Goal: Use online tool/utility: Use online tool/utility

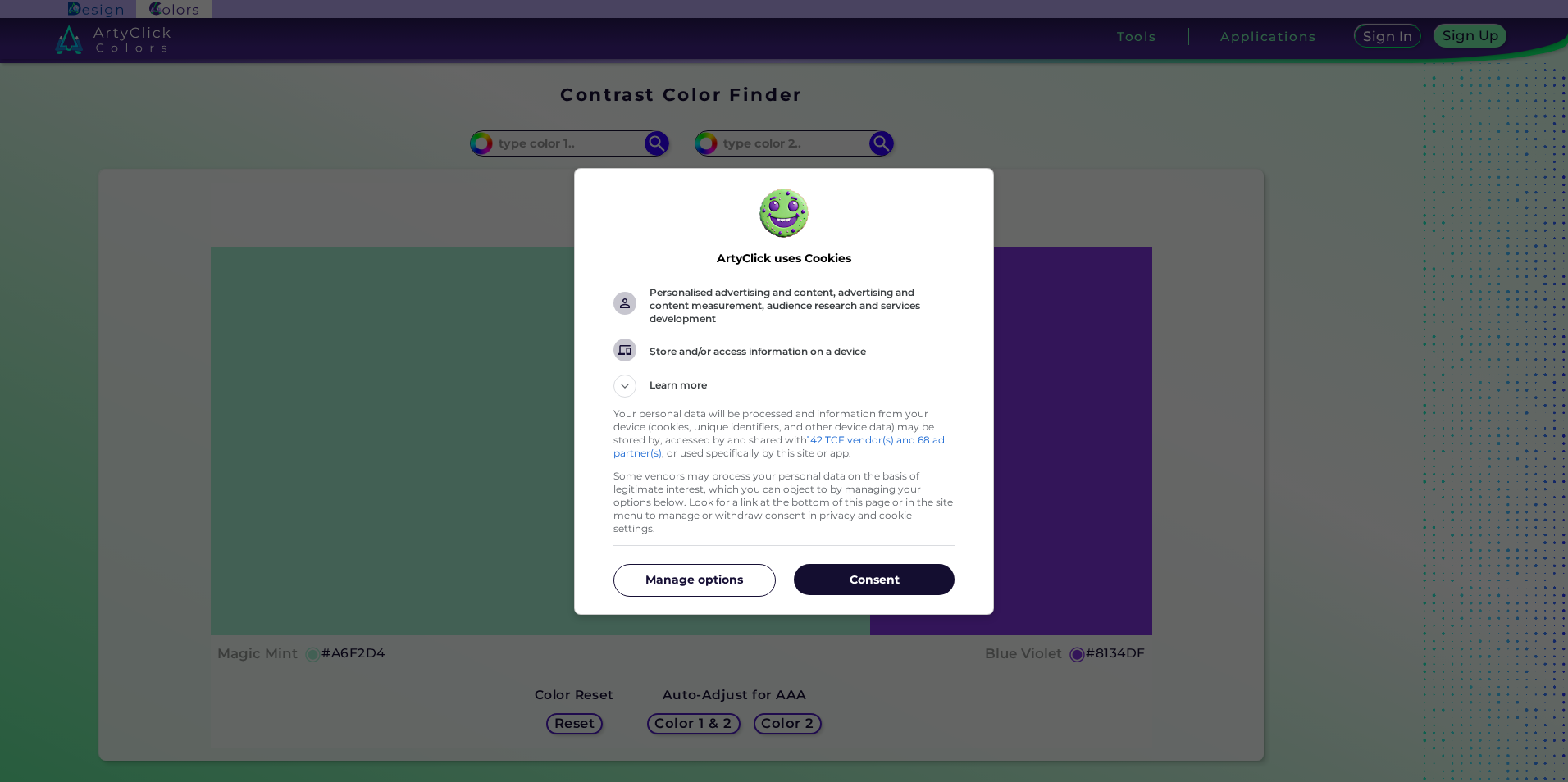
click at [877, 577] on p "Consent" at bounding box center [874, 579] width 161 height 16
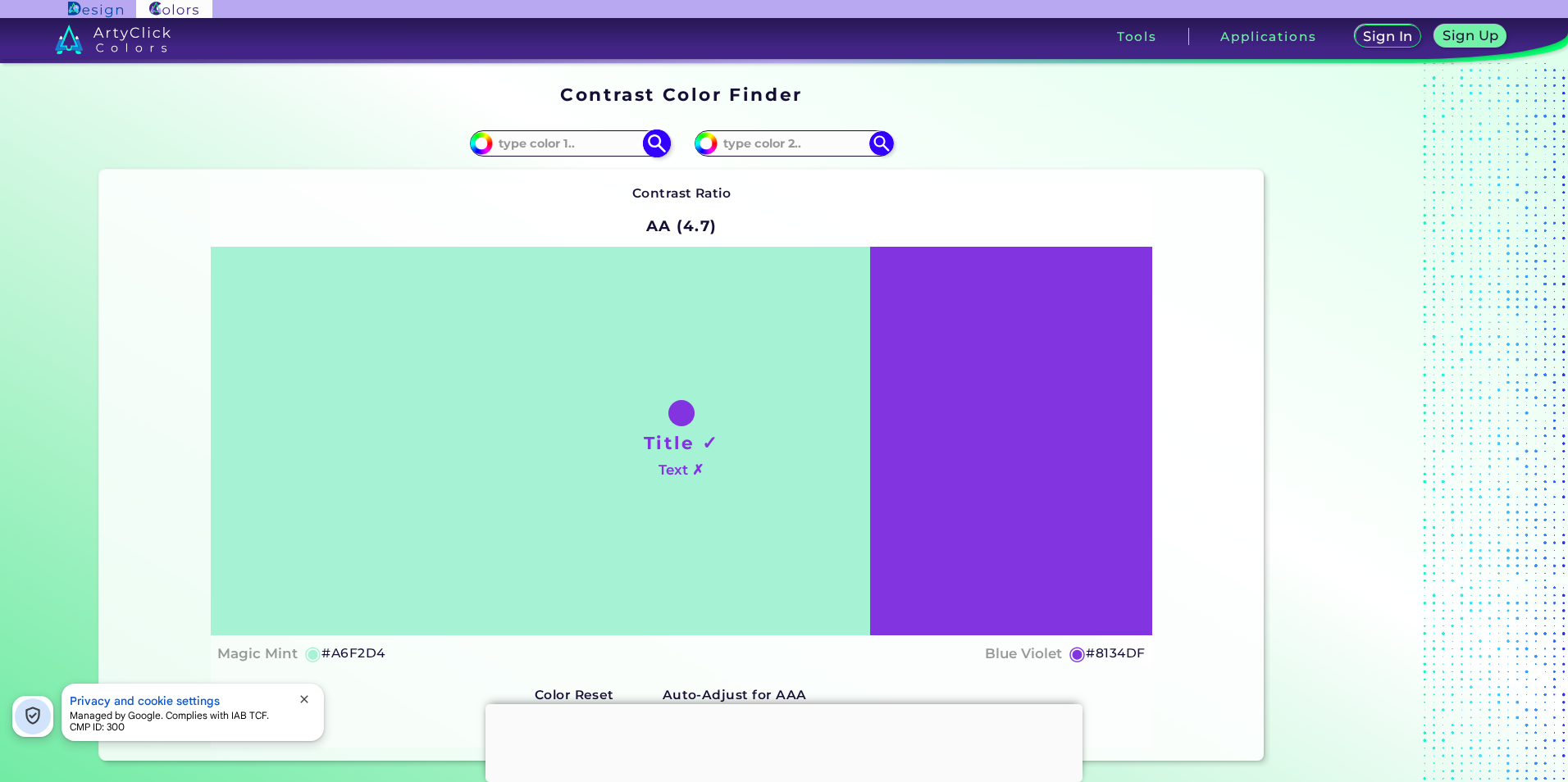
click at [573, 149] on input at bounding box center [569, 144] width 152 height 22
paste input "f3999c"
type input "f3999c"
click at [649, 139] on img at bounding box center [656, 144] width 29 height 29
type input "#f3999c"
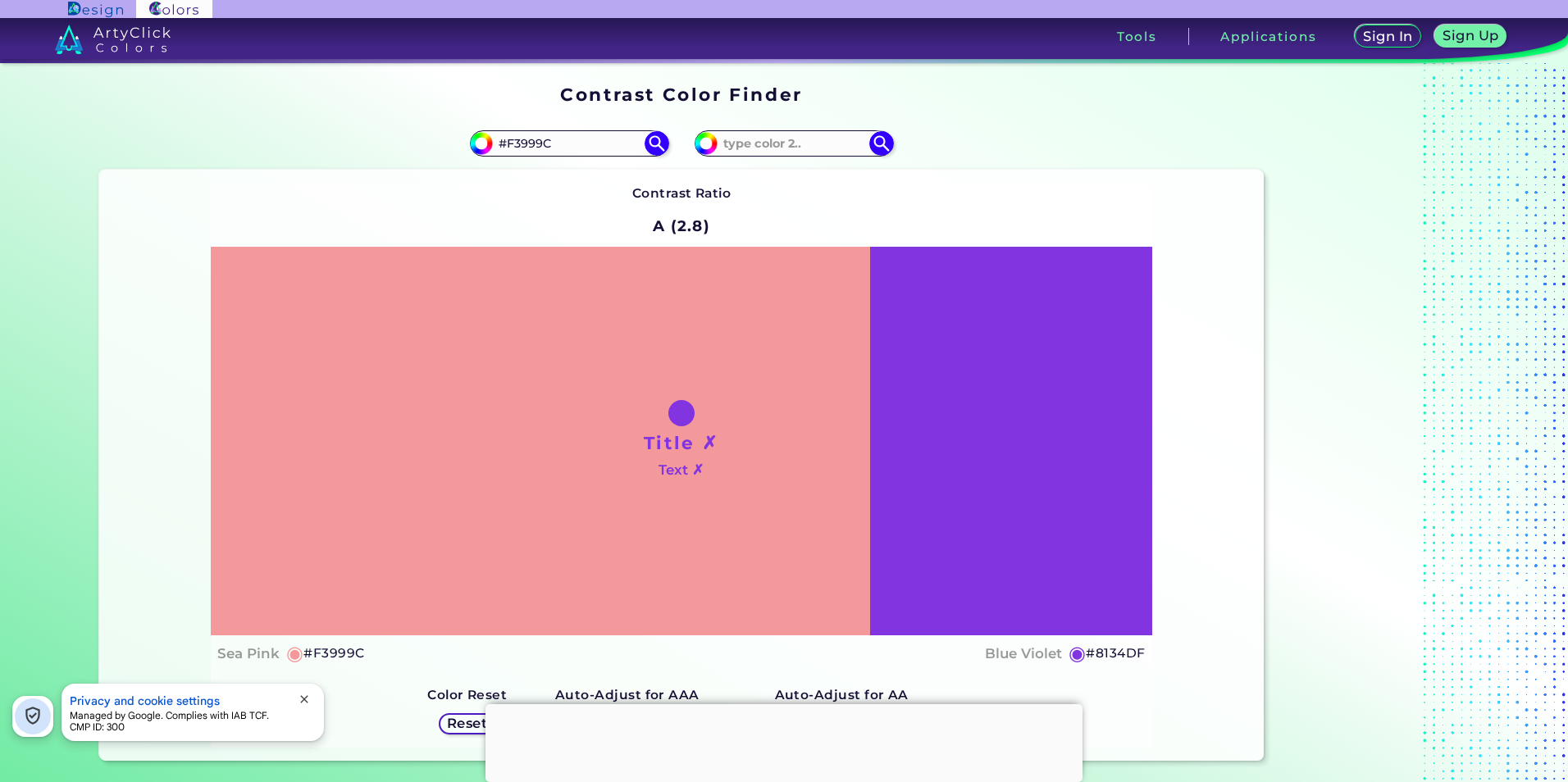
drag, startPoint x: 595, startPoint y: 139, endPoint x: 417, endPoint y: 114, distance: 179.7
click at [418, 113] on section "#f3999c #F3999C #8134df Contrast Ratio A (2.8) Title ✗ Text ✗" at bounding box center [680, 440] width 1177 height 658
paste input "Hier"
type input "Hier"
click at [806, 136] on input at bounding box center [794, 144] width 152 height 22
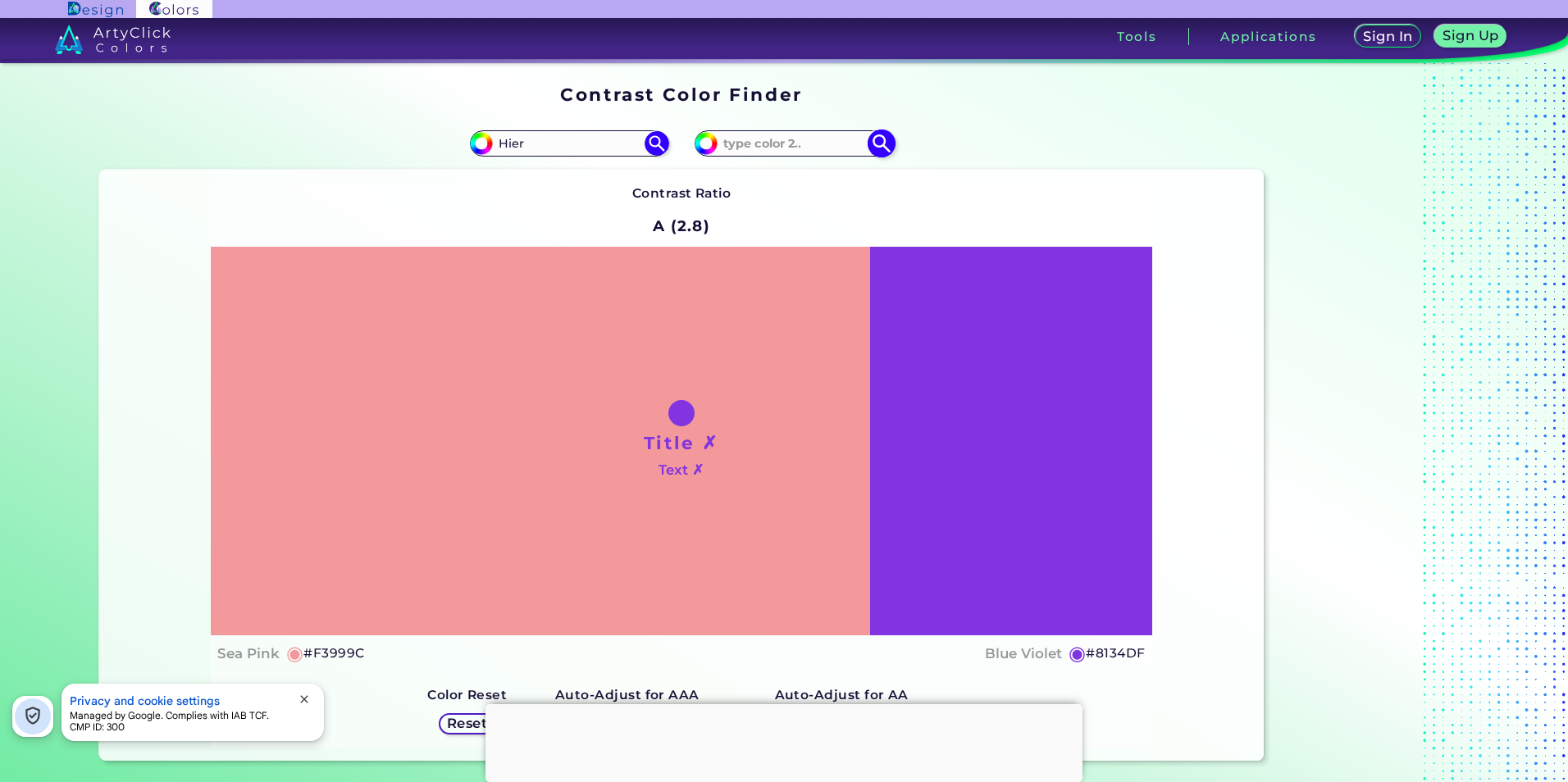
click at [748, 132] on div "#8134df" at bounding box center [794, 144] width 198 height 26
click at [748, 146] on input at bounding box center [794, 144] width 152 height 22
paste input "c79fca"
type input "c79fca"
click at [878, 144] on img at bounding box center [881, 144] width 29 height 29
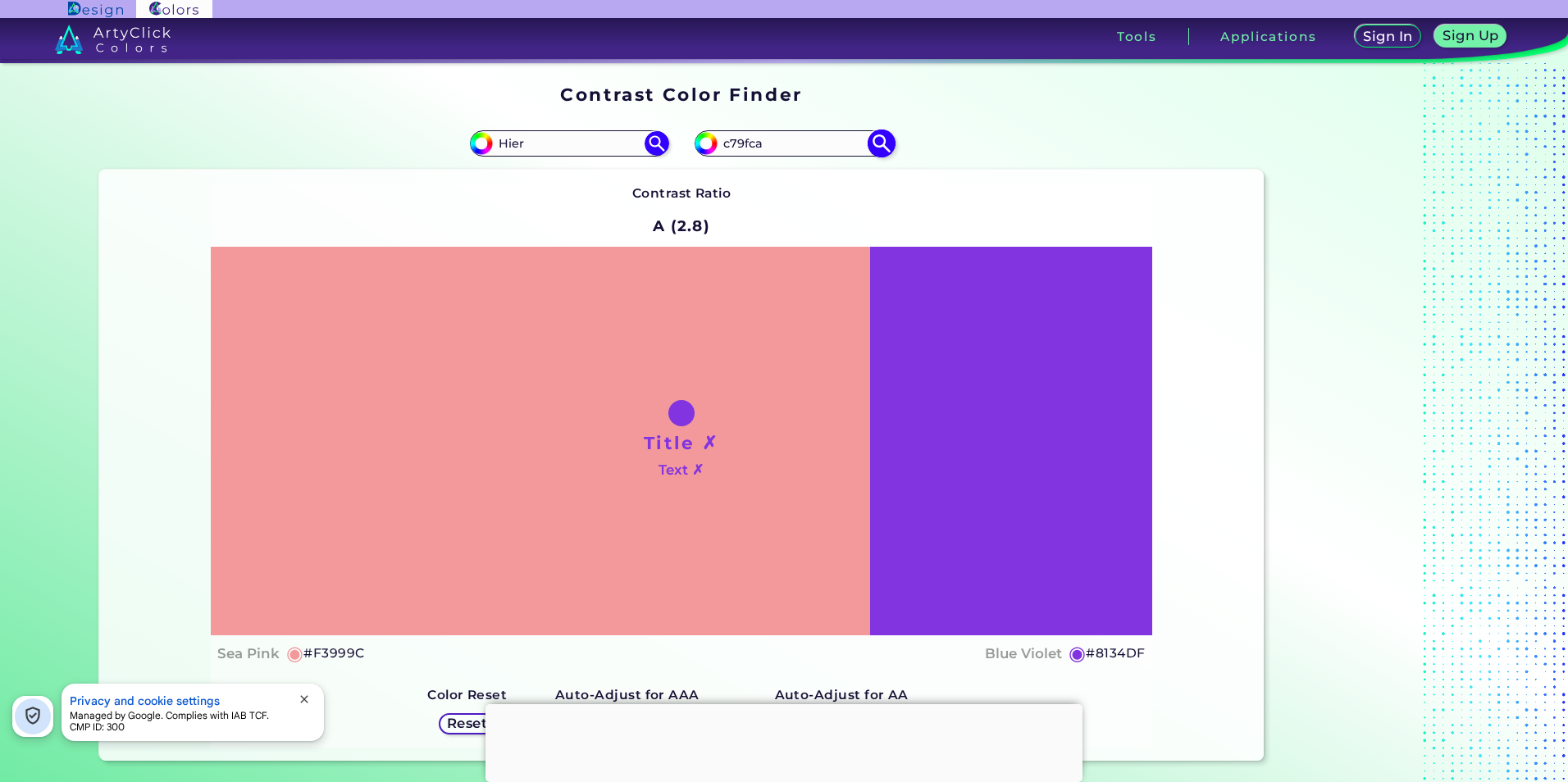
type input "#c79fca"
type input "#C79FCA"
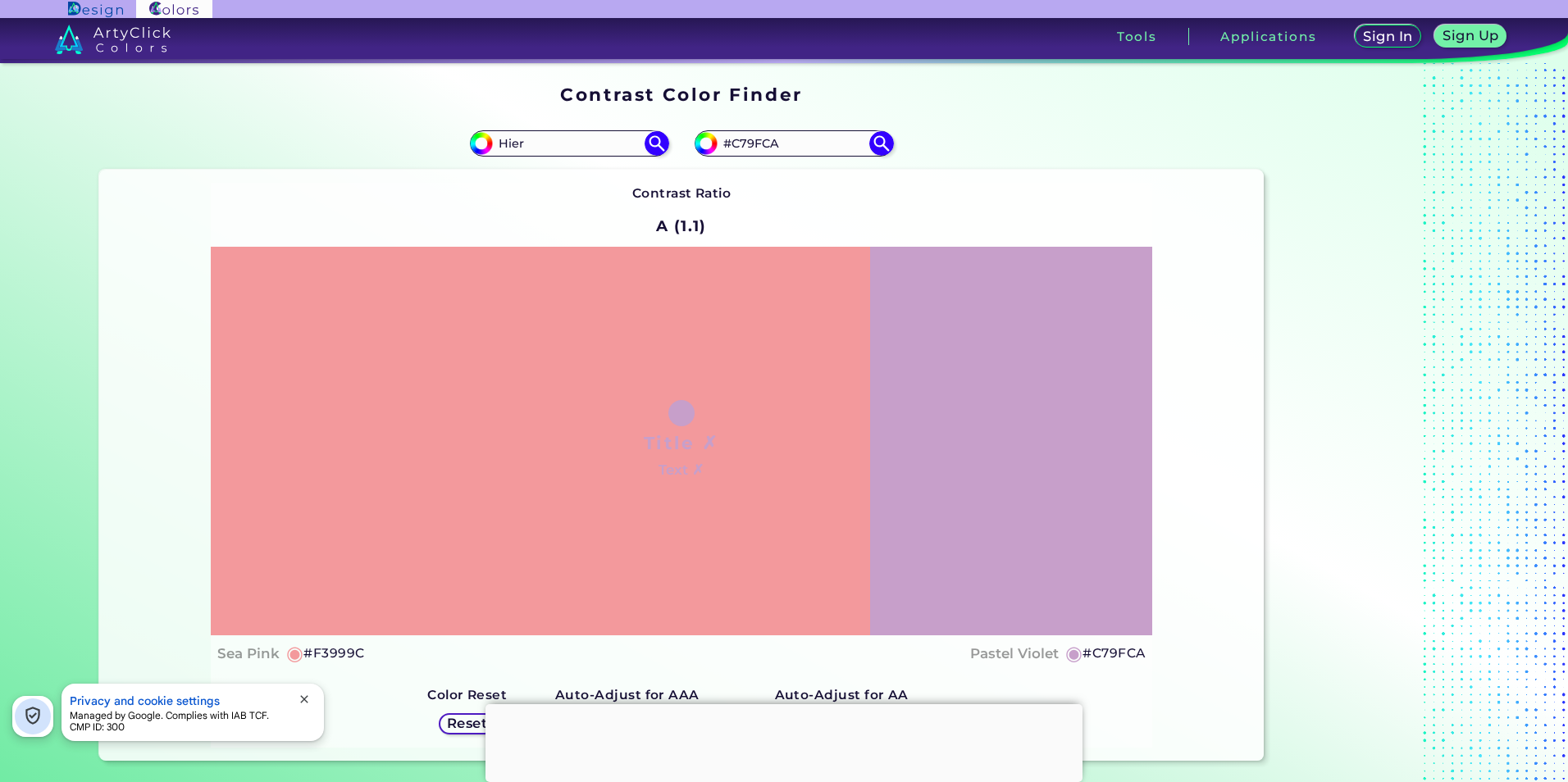
drag, startPoint x: 539, startPoint y: 152, endPoint x: 458, endPoint y: 171, distance: 83.2
click at [458, 171] on section "#f3999c Hier #c79fca #C79FCA Contrast Ratio A (1.1) Title ✗ Text ✗ Sea Pink ◉" at bounding box center [680, 440] width 1177 height 658
paste input "f4d8ab"
type input "f4d8ab"
click at [651, 139] on img at bounding box center [656, 144] width 29 height 29
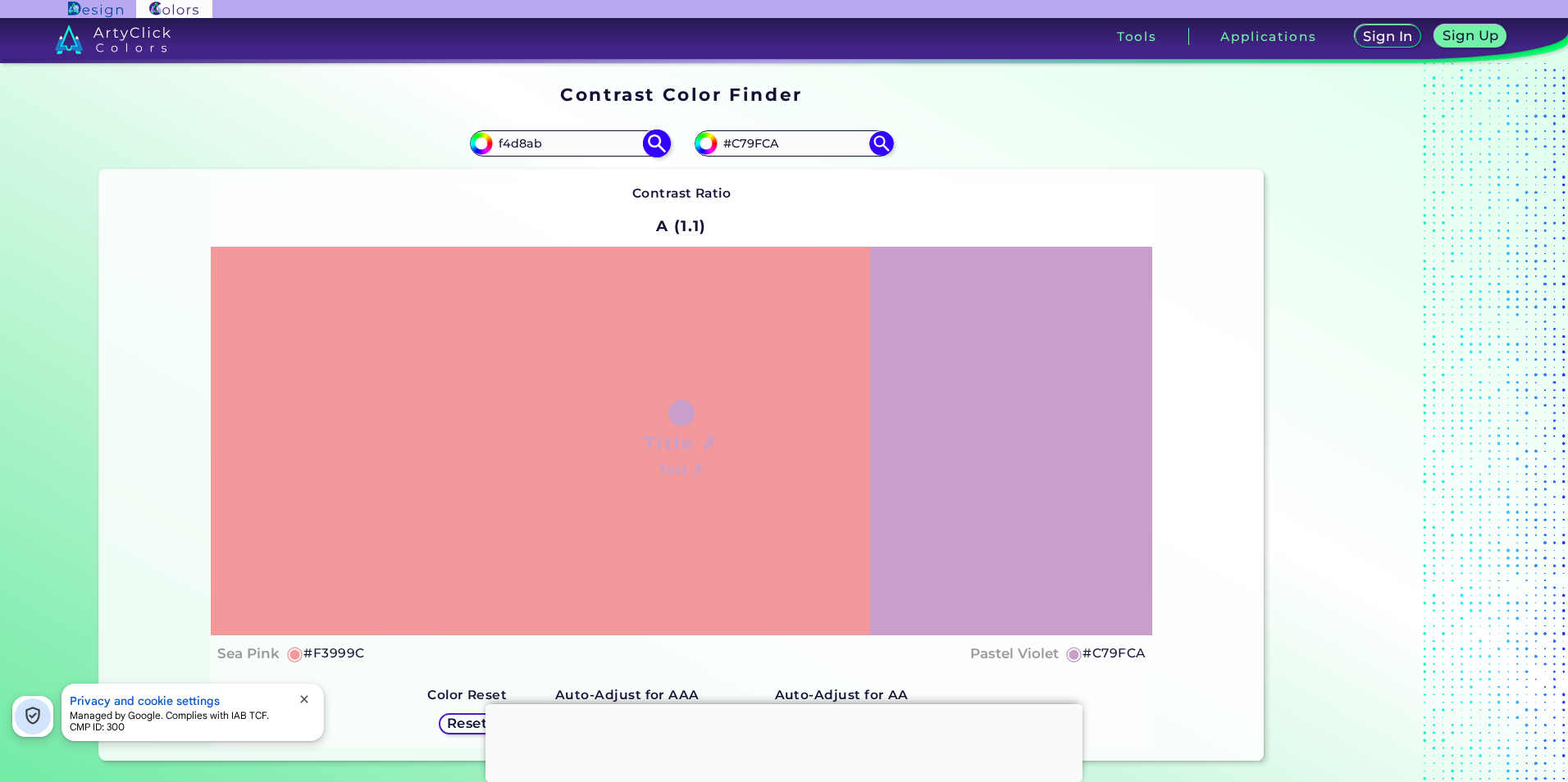
type input "#f4d8ab"
type input "#F4D8AB"
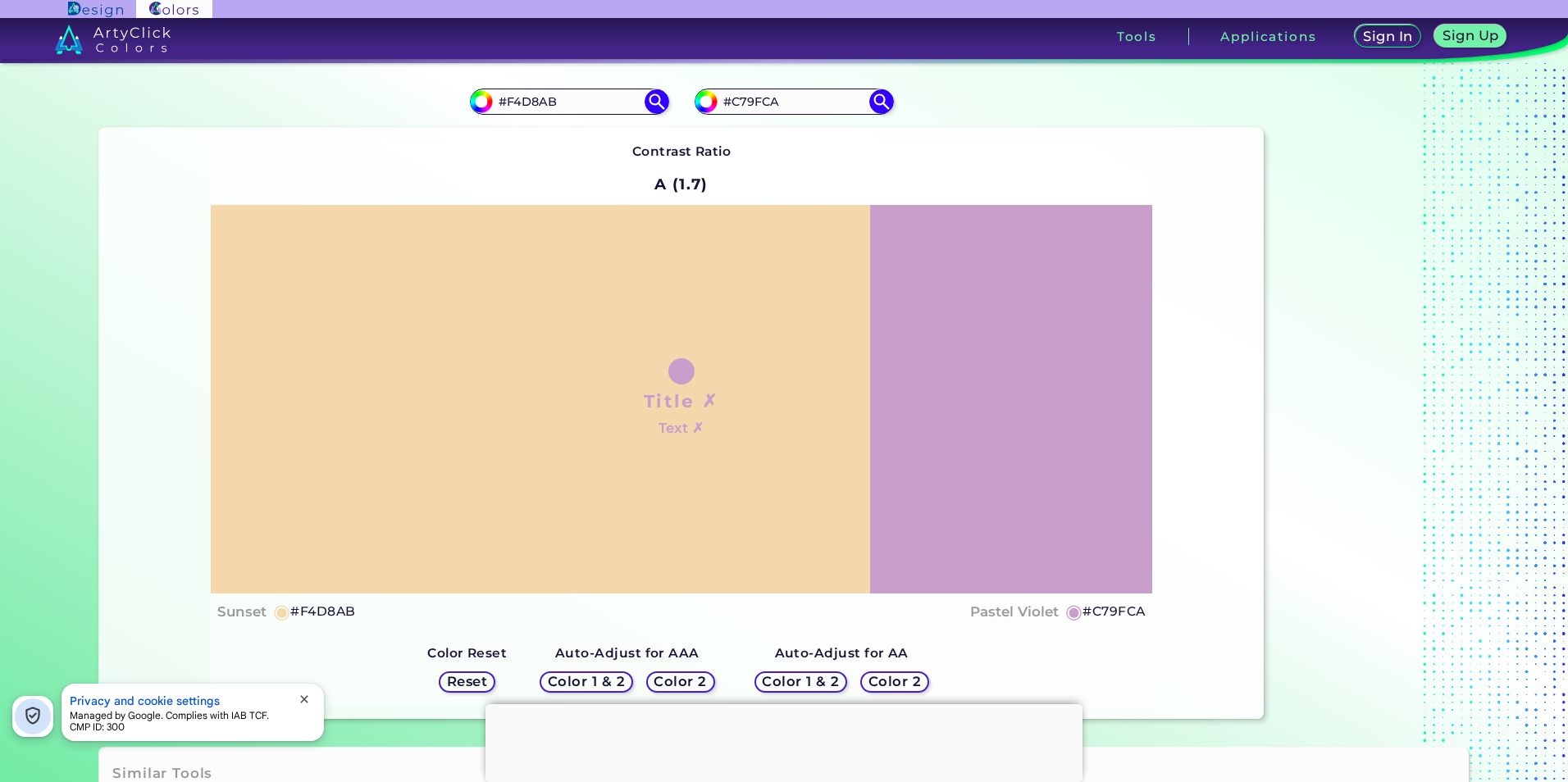
scroll to position [82, 0]
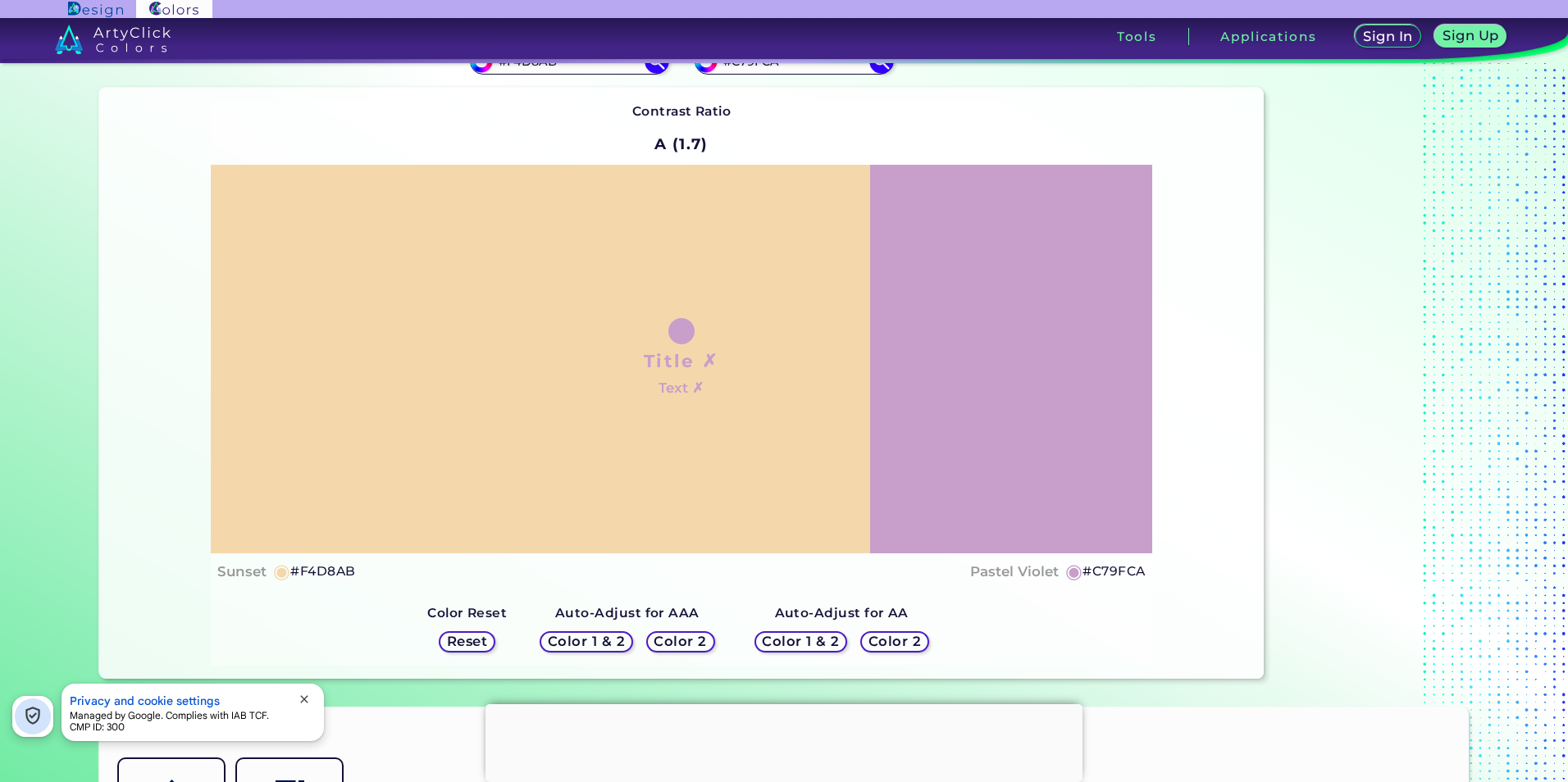
click at [687, 642] on h5 "Color 2" at bounding box center [679, 641] width 52 height 13
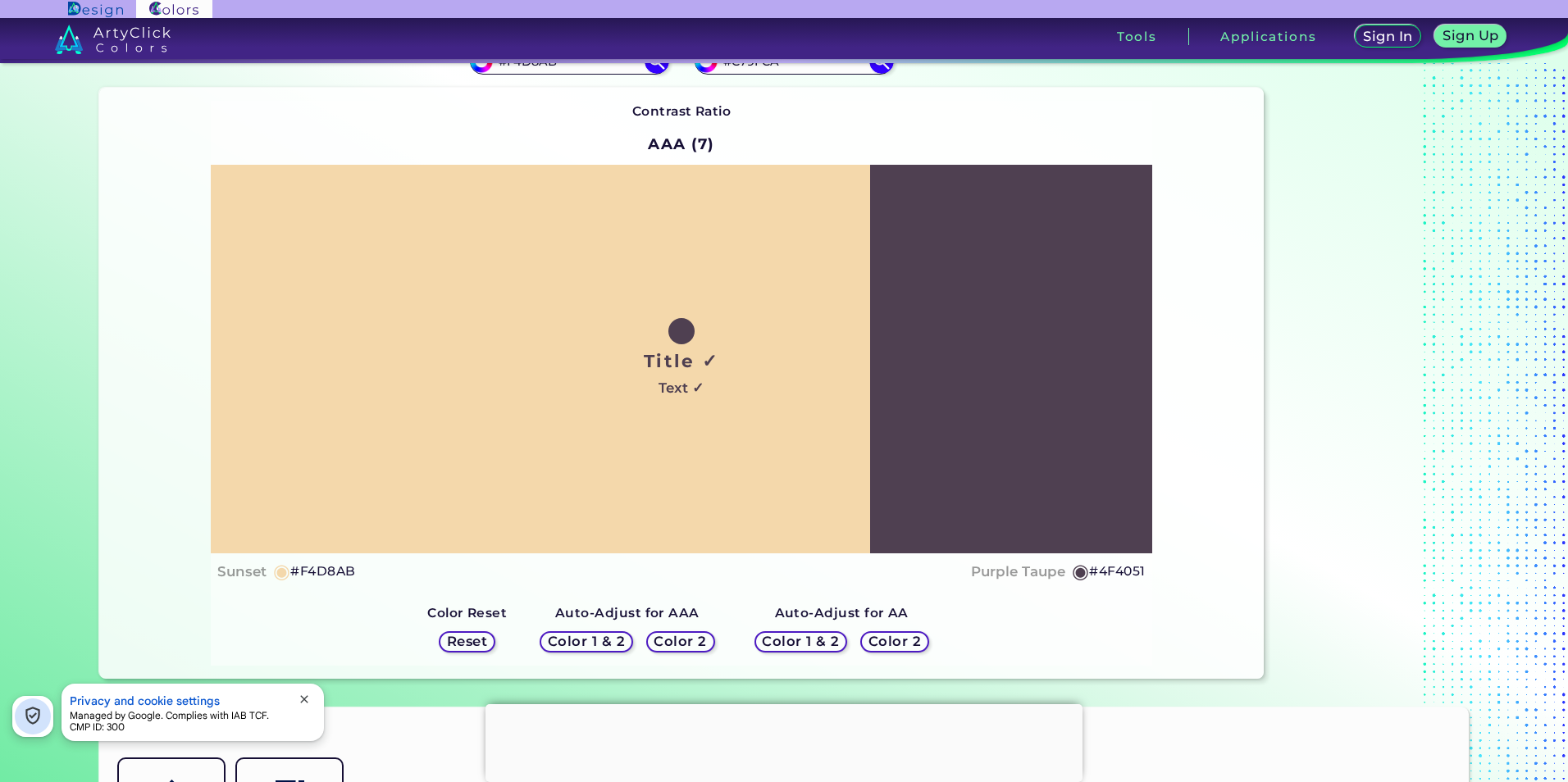
click at [608, 639] on h5 "Color 1 & 2" at bounding box center [586, 642] width 76 height 13
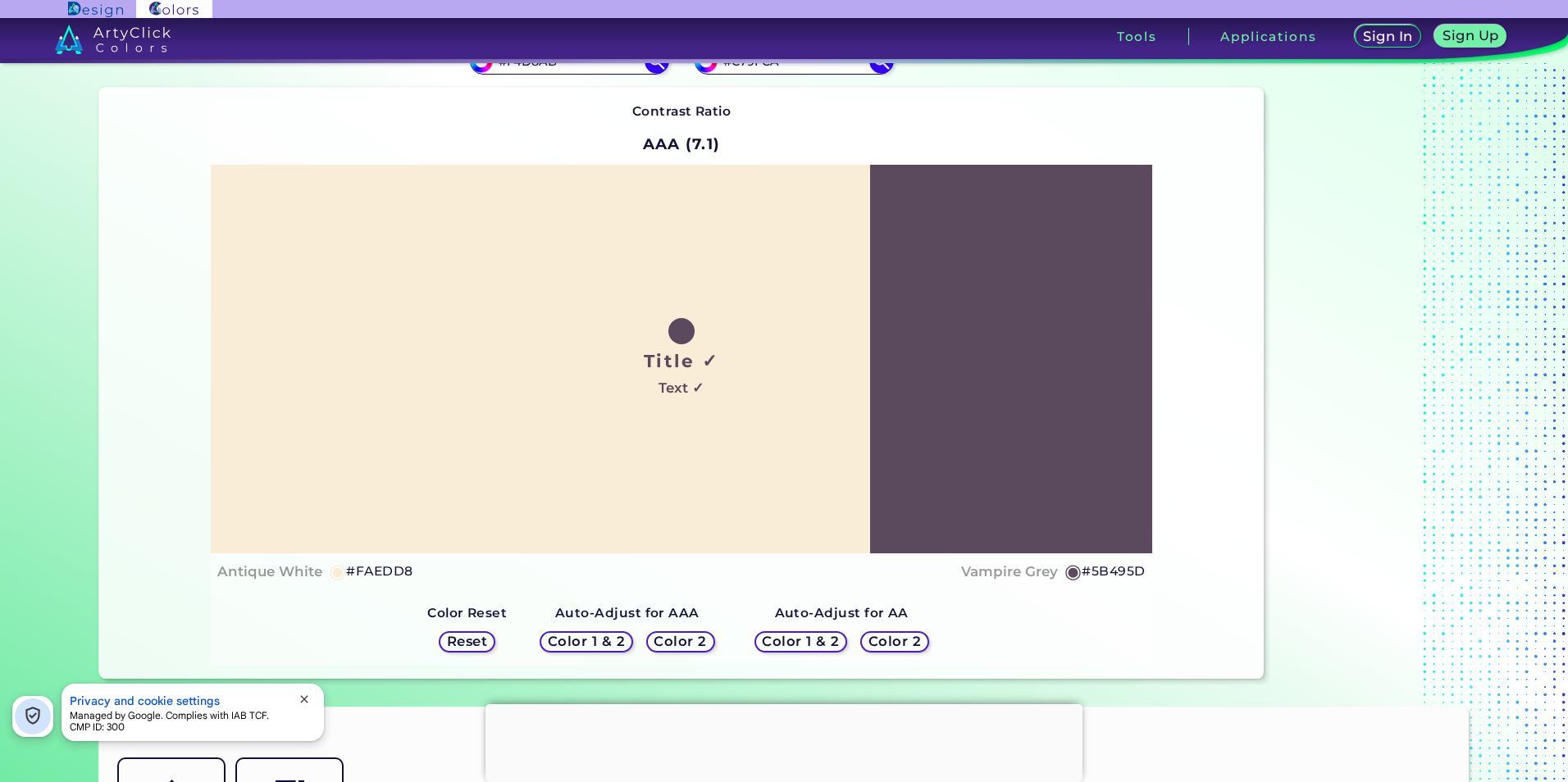
scroll to position [0, 0]
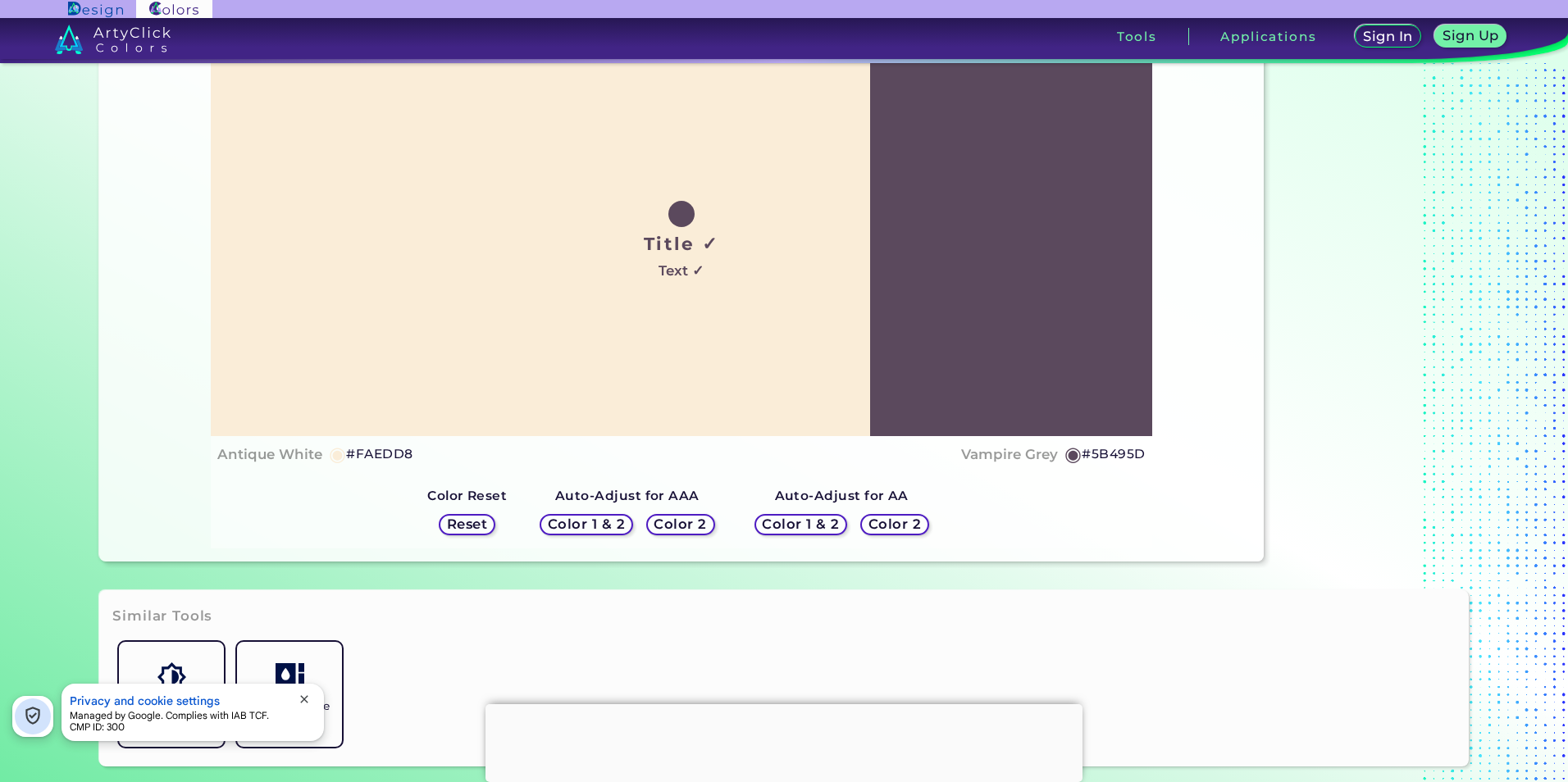
scroll to position [492, 0]
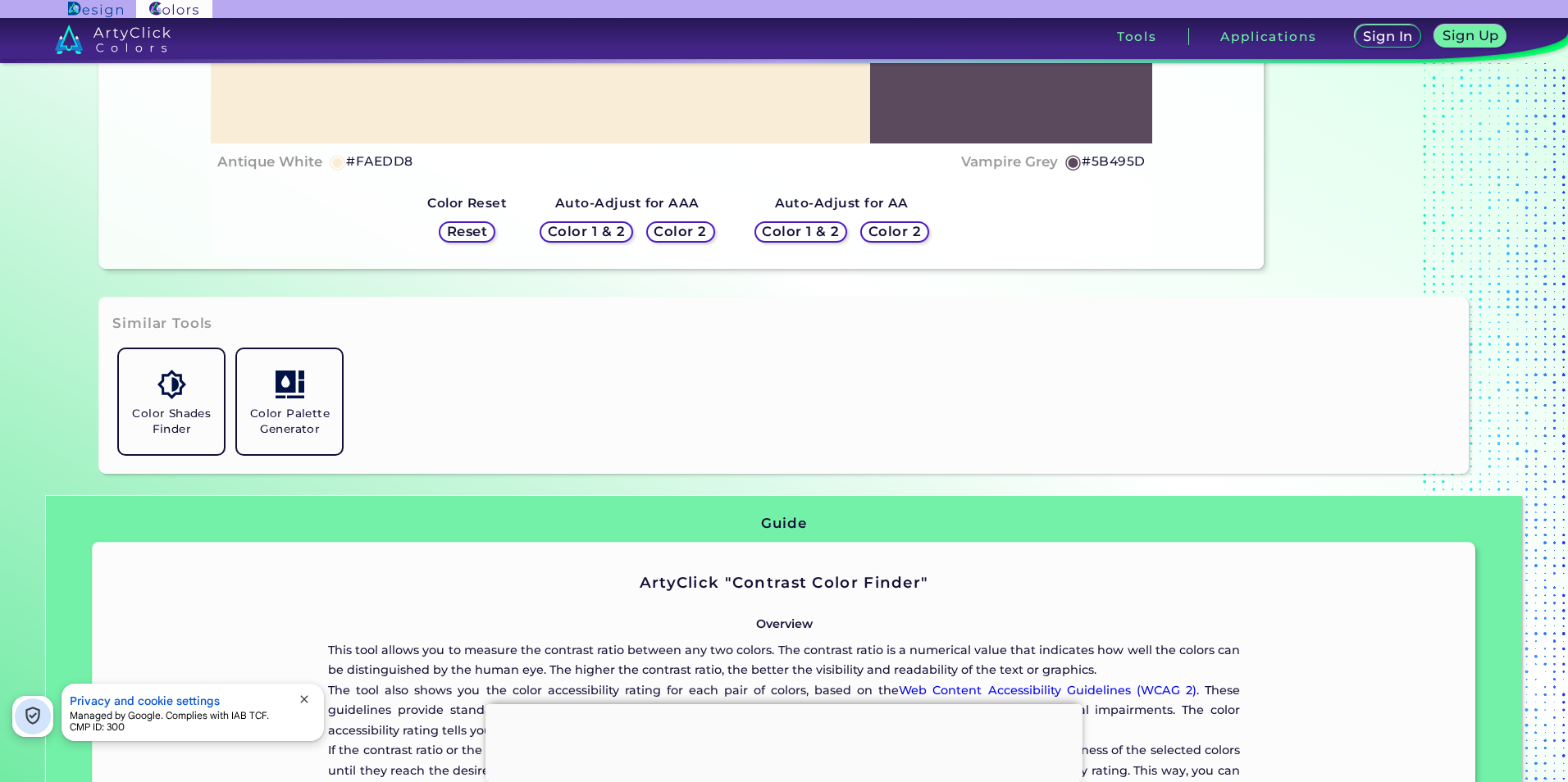
click at [461, 220] on div "Reset" at bounding box center [467, 231] width 57 height 21
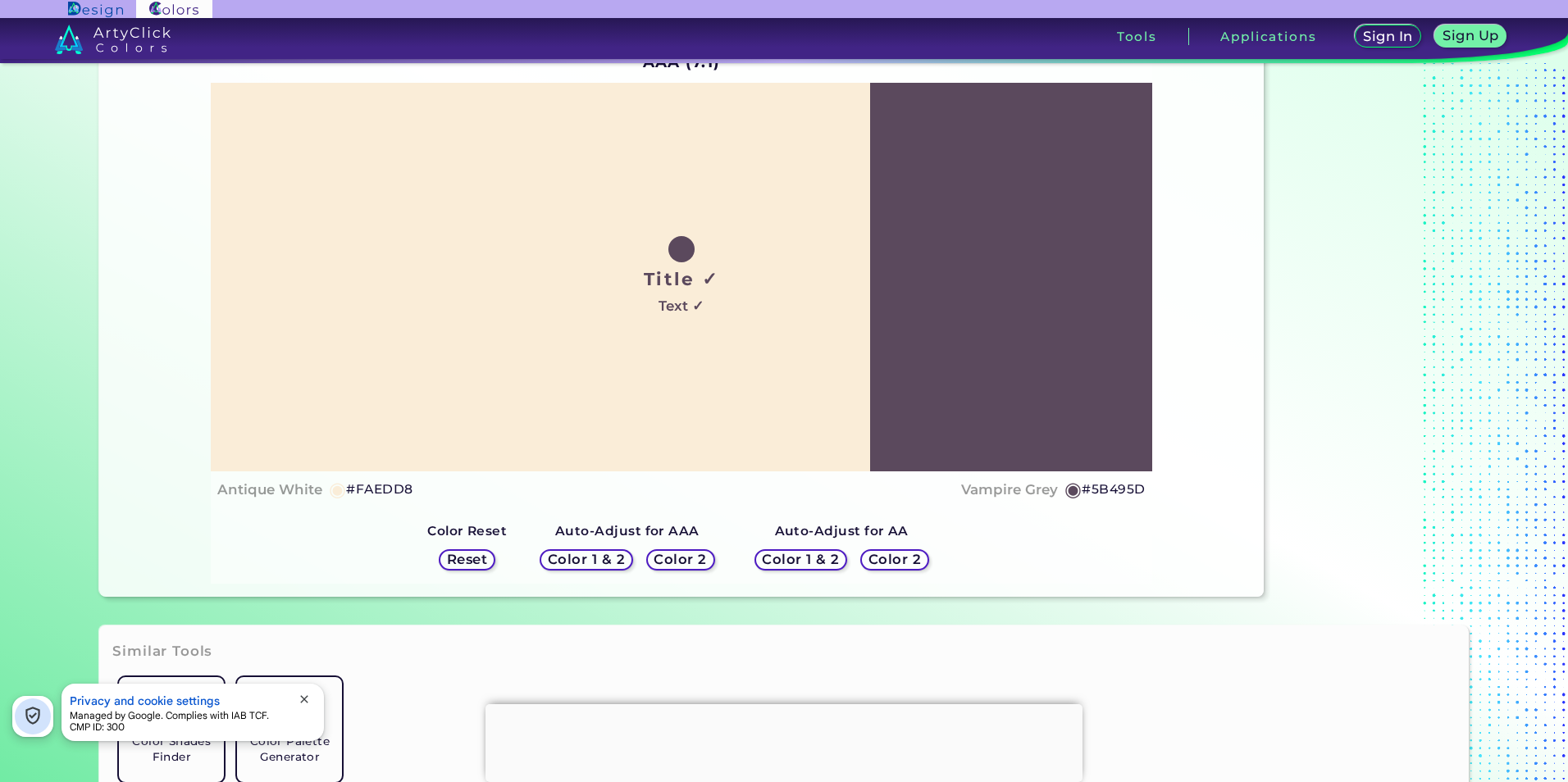
scroll to position [0, 0]
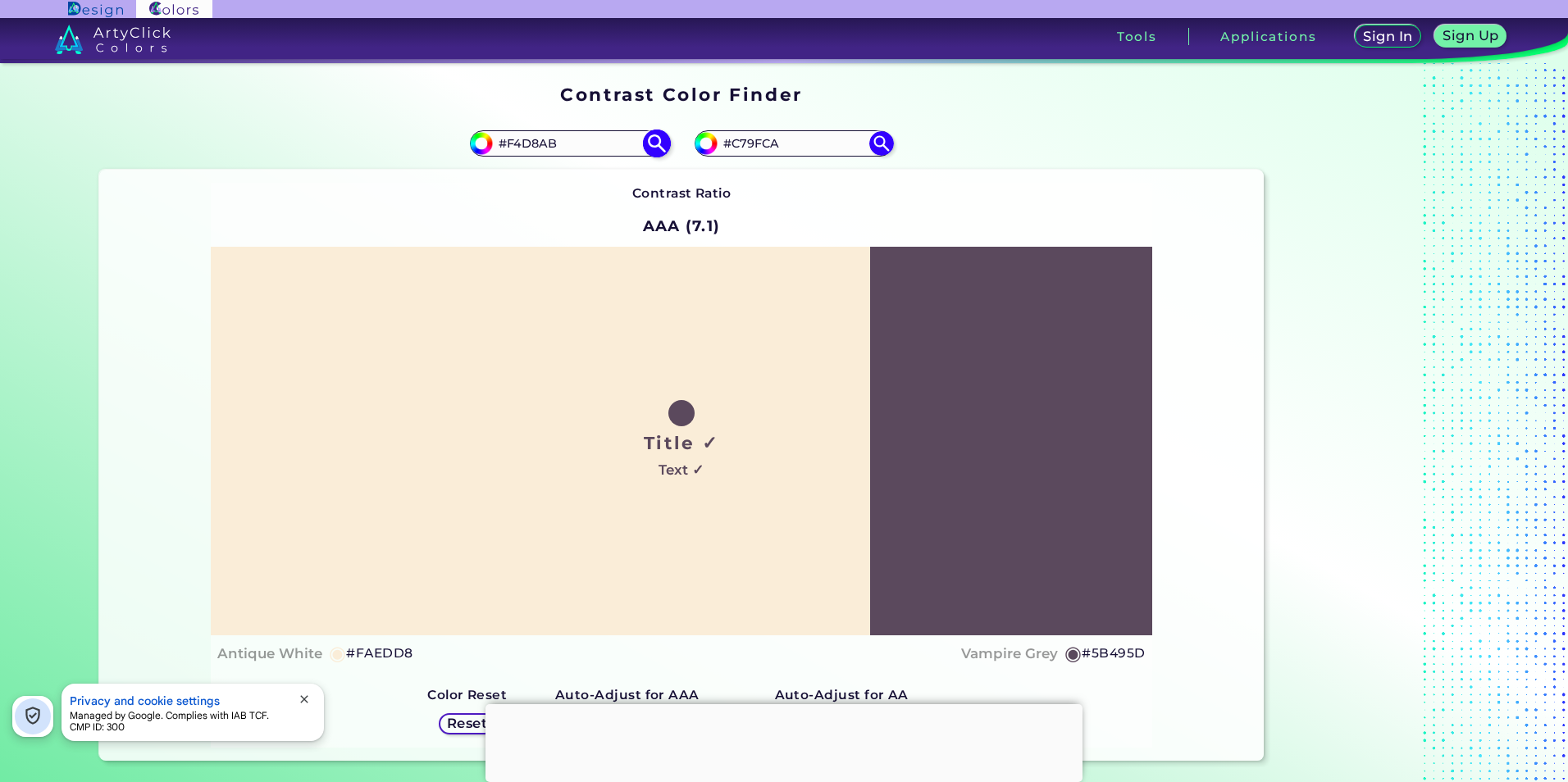
click at [659, 140] on img at bounding box center [656, 144] width 29 height 29
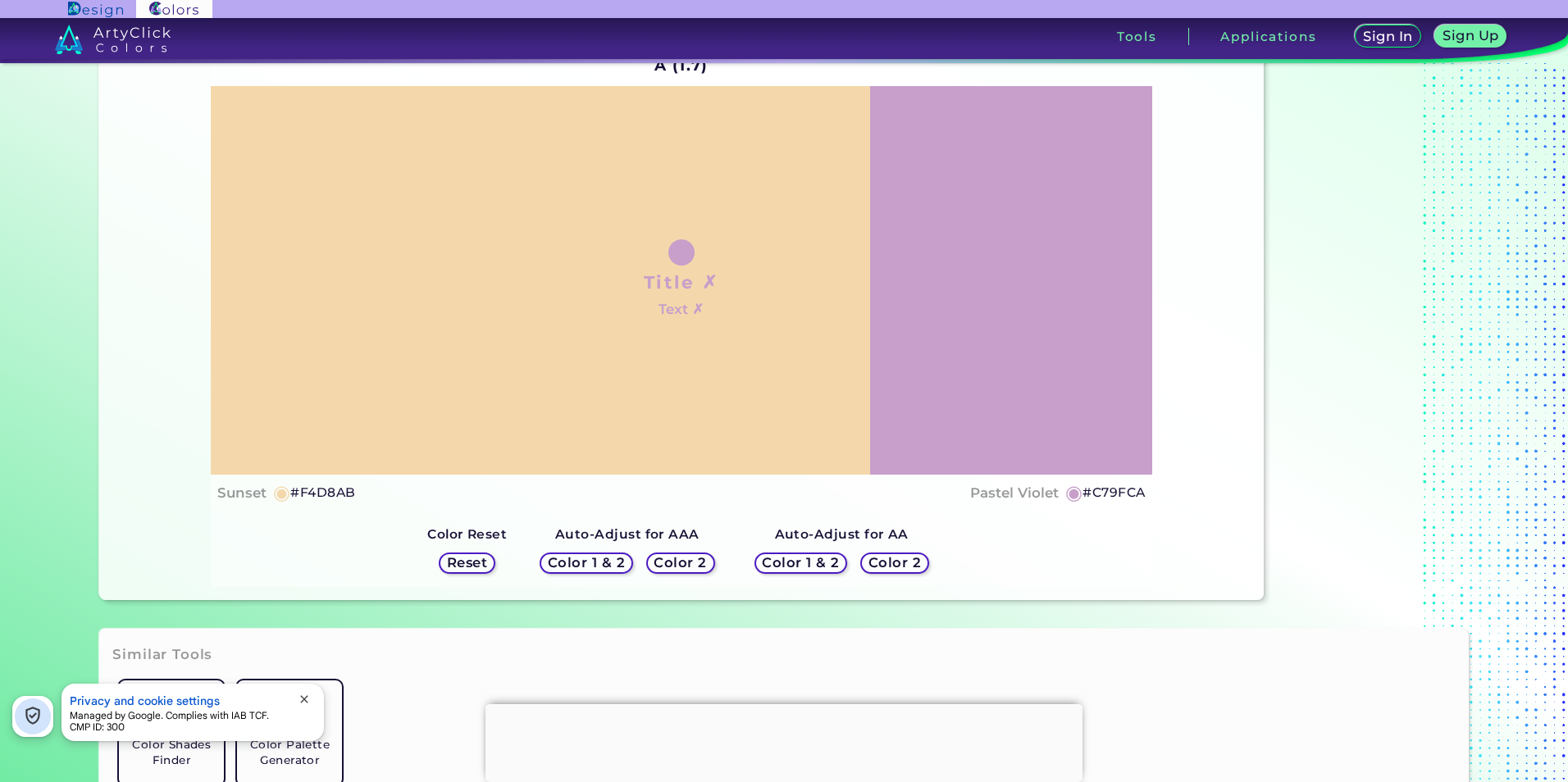
scroll to position [164, 0]
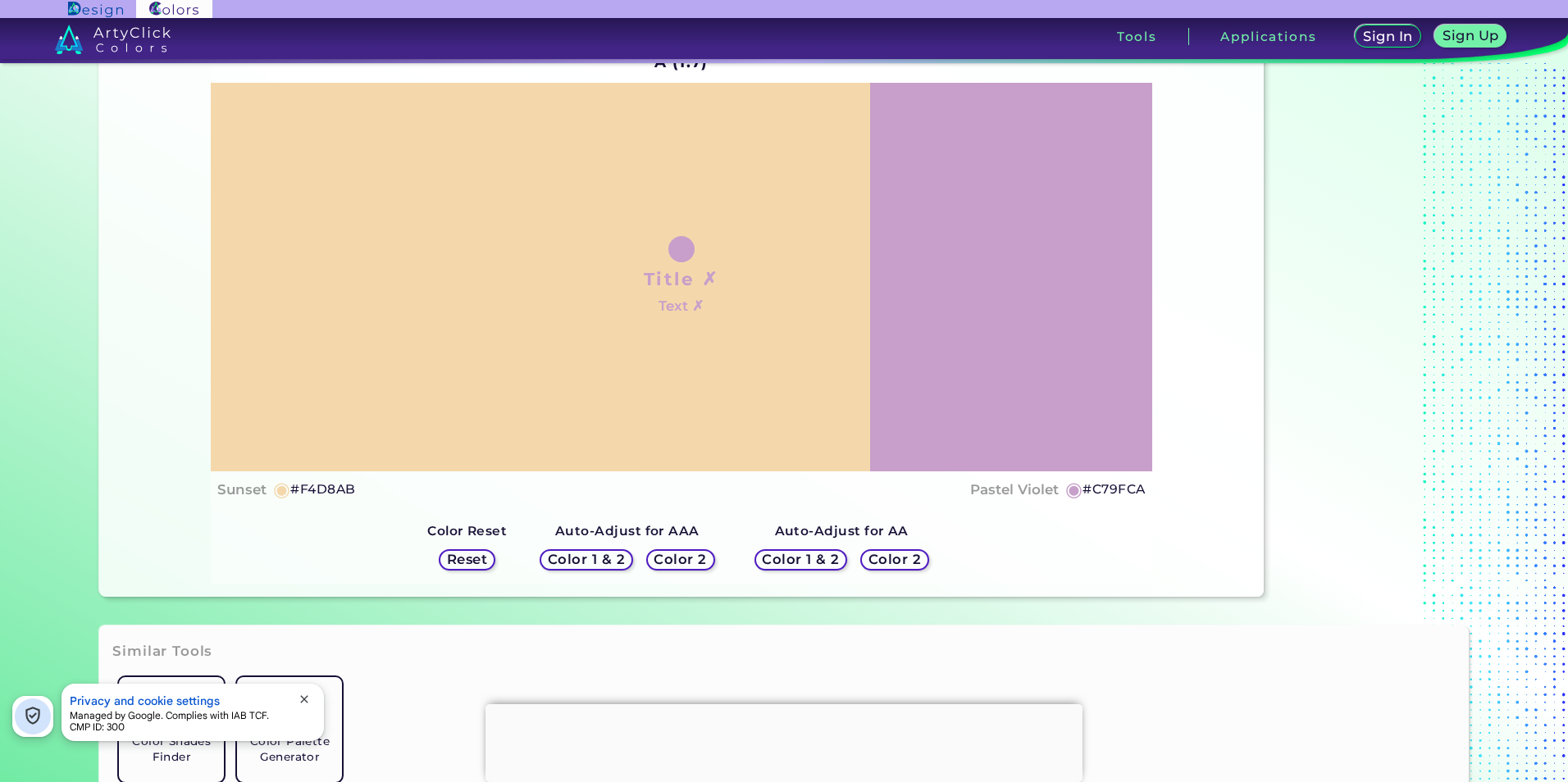
click at [583, 561] on h5 "Color 1 & 2" at bounding box center [586, 559] width 77 height 13
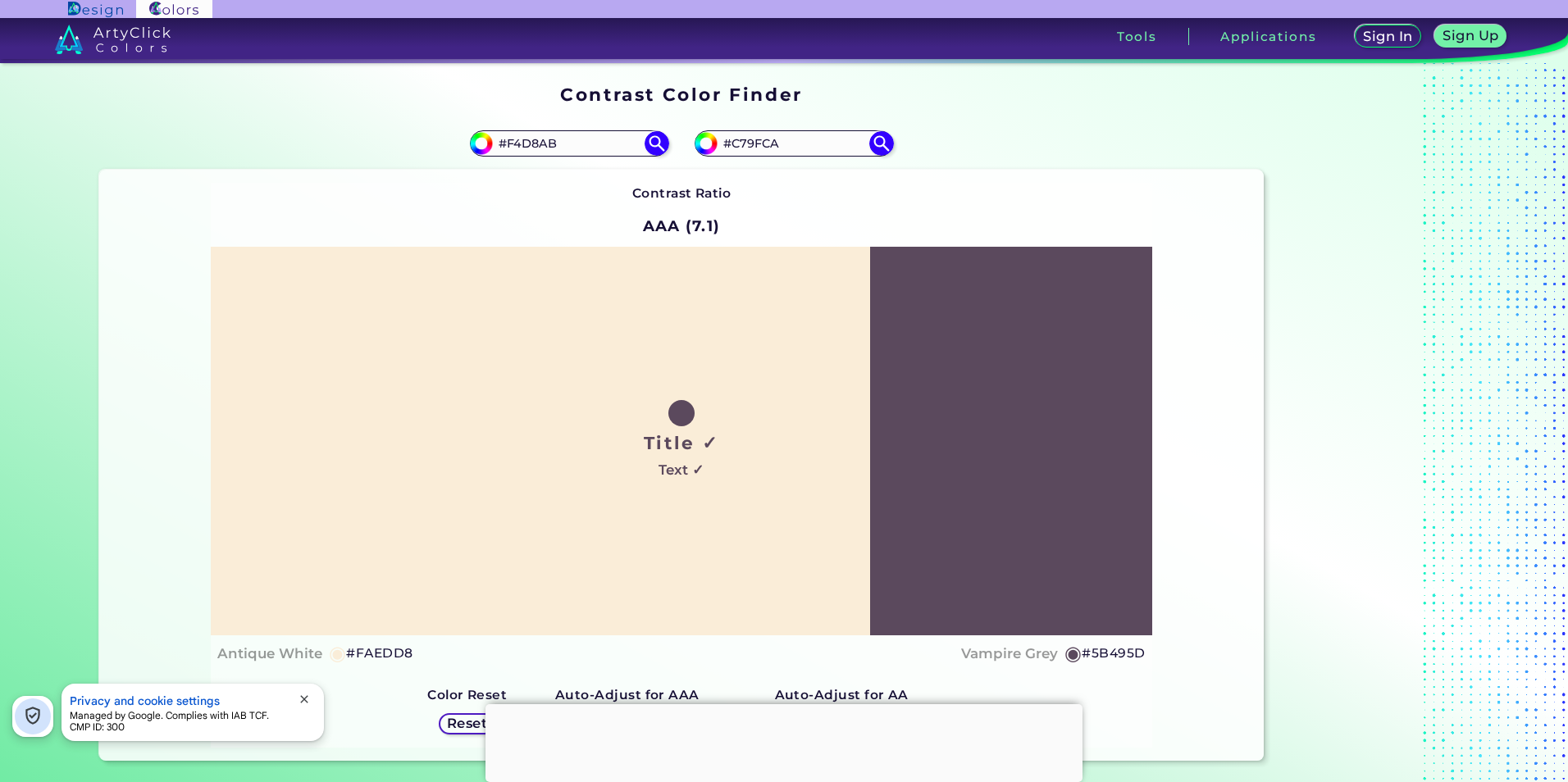
click at [454, 730] on h5 "Reset" at bounding box center [467, 724] width 38 height 12
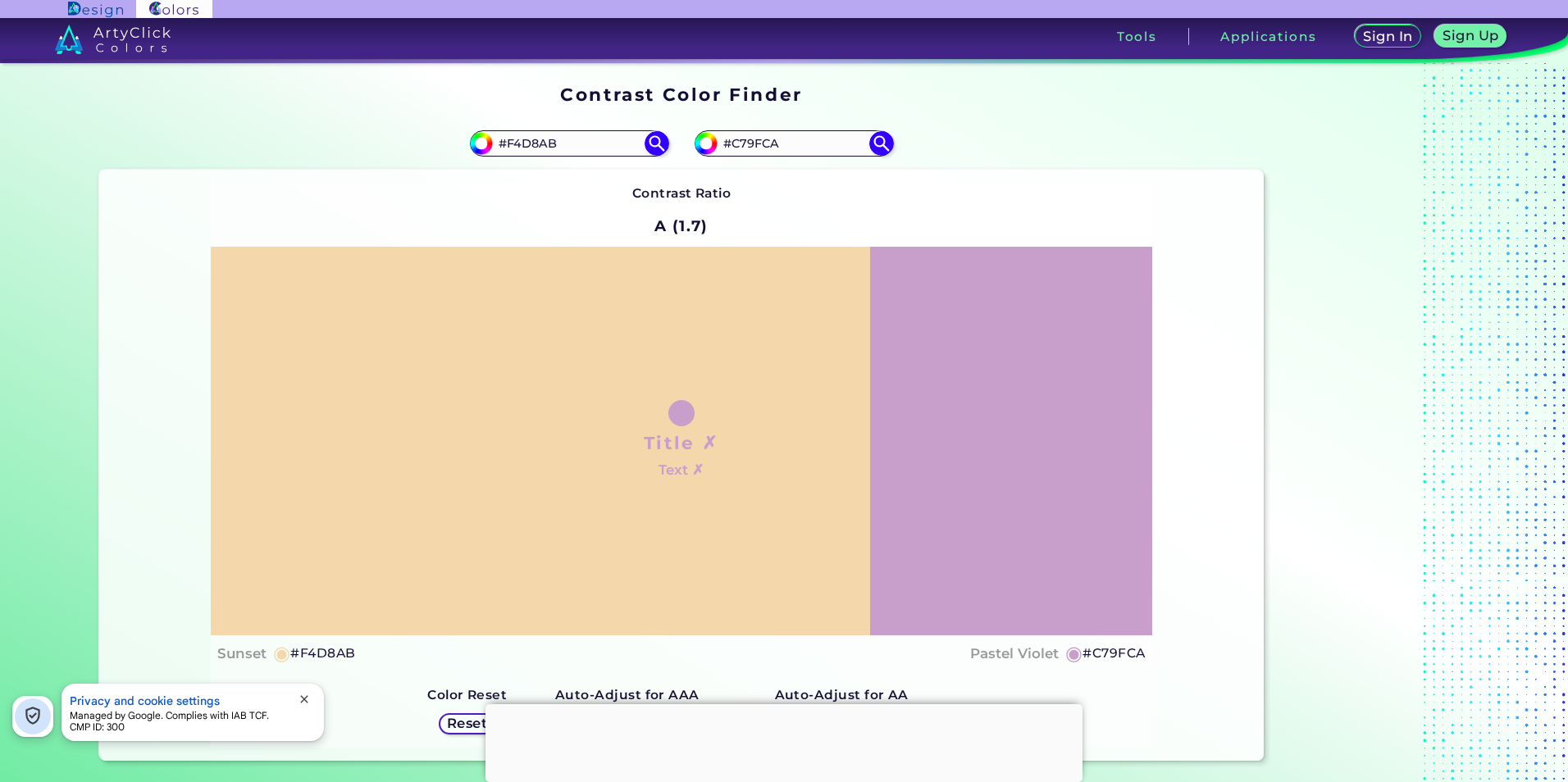
scroll to position [82, 0]
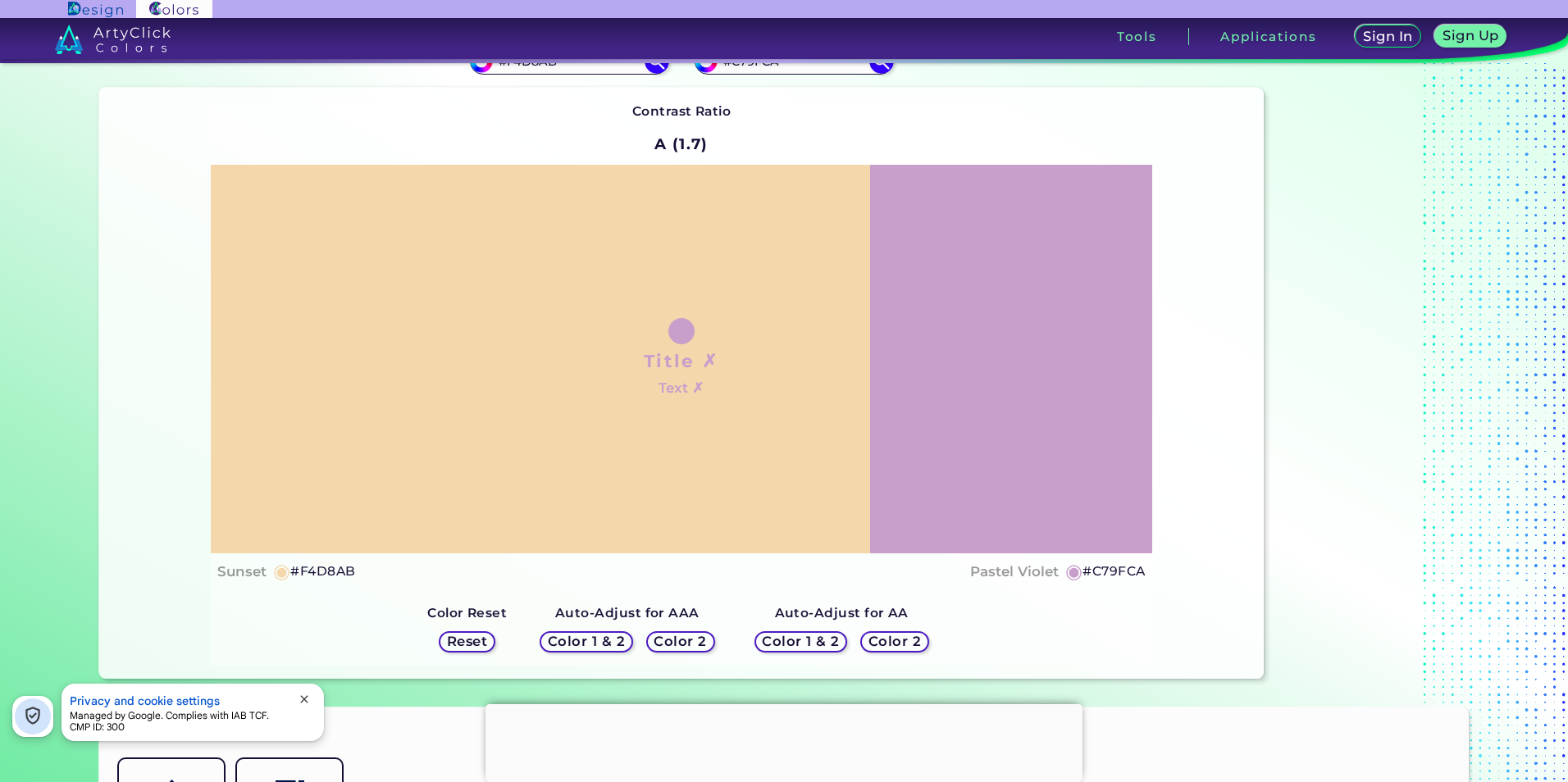
click at [276, 571] on h5 "◉" at bounding box center [282, 571] width 18 height 20
drag, startPoint x: 276, startPoint y: 571, endPoint x: 308, endPoint y: 599, distance: 42.5
click at [308, 611] on div "Contrast Ratio A (1.7) Title ✗ Text ✗ Sunset ◉ #F4D8AB ◉ #C79FCA" at bounding box center [681, 383] width 941 height 564
click at [321, 567] on h5 "#F4D8AB" at bounding box center [323, 571] width 65 height 21
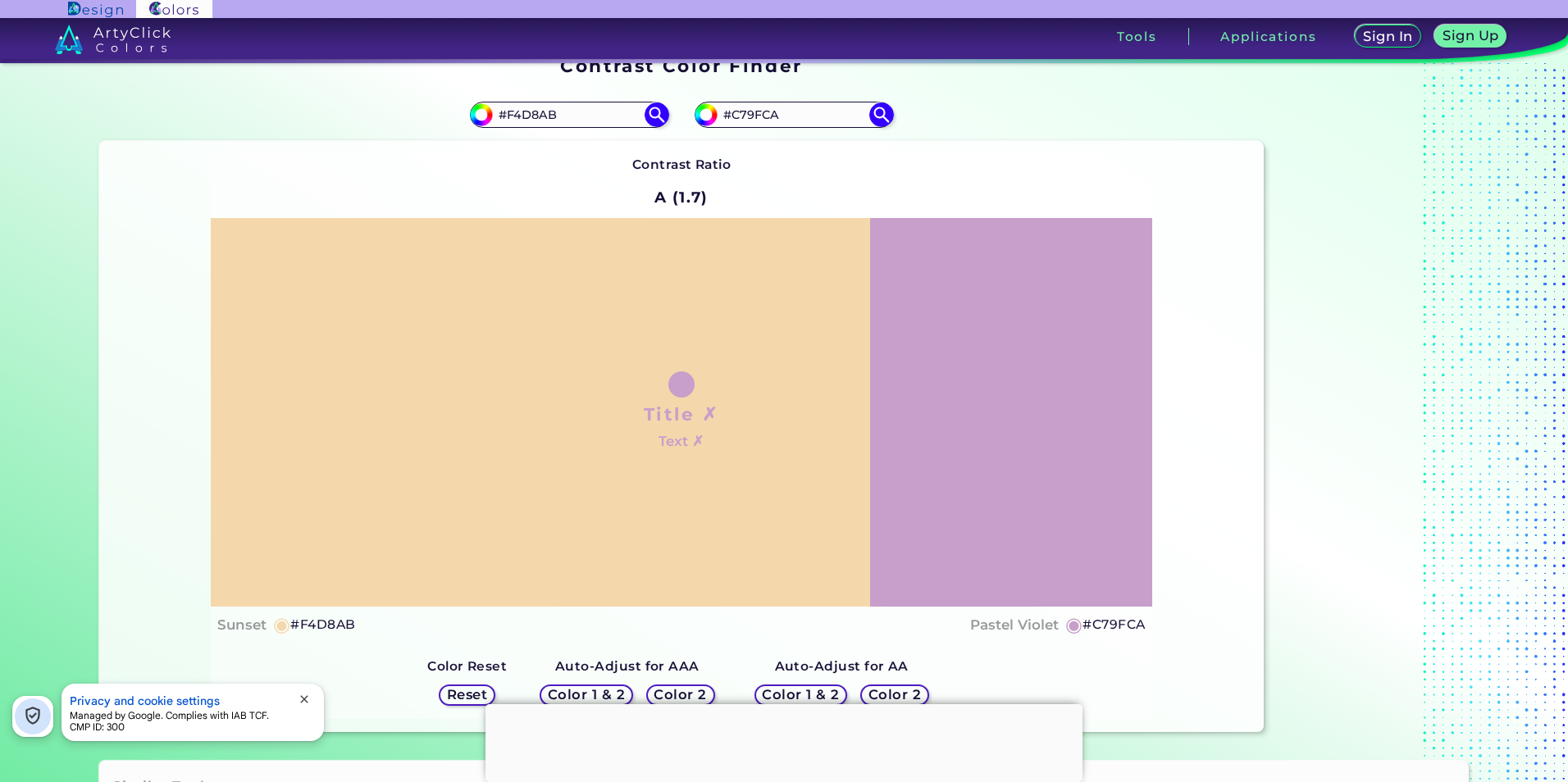
scroll to position [0, 0]
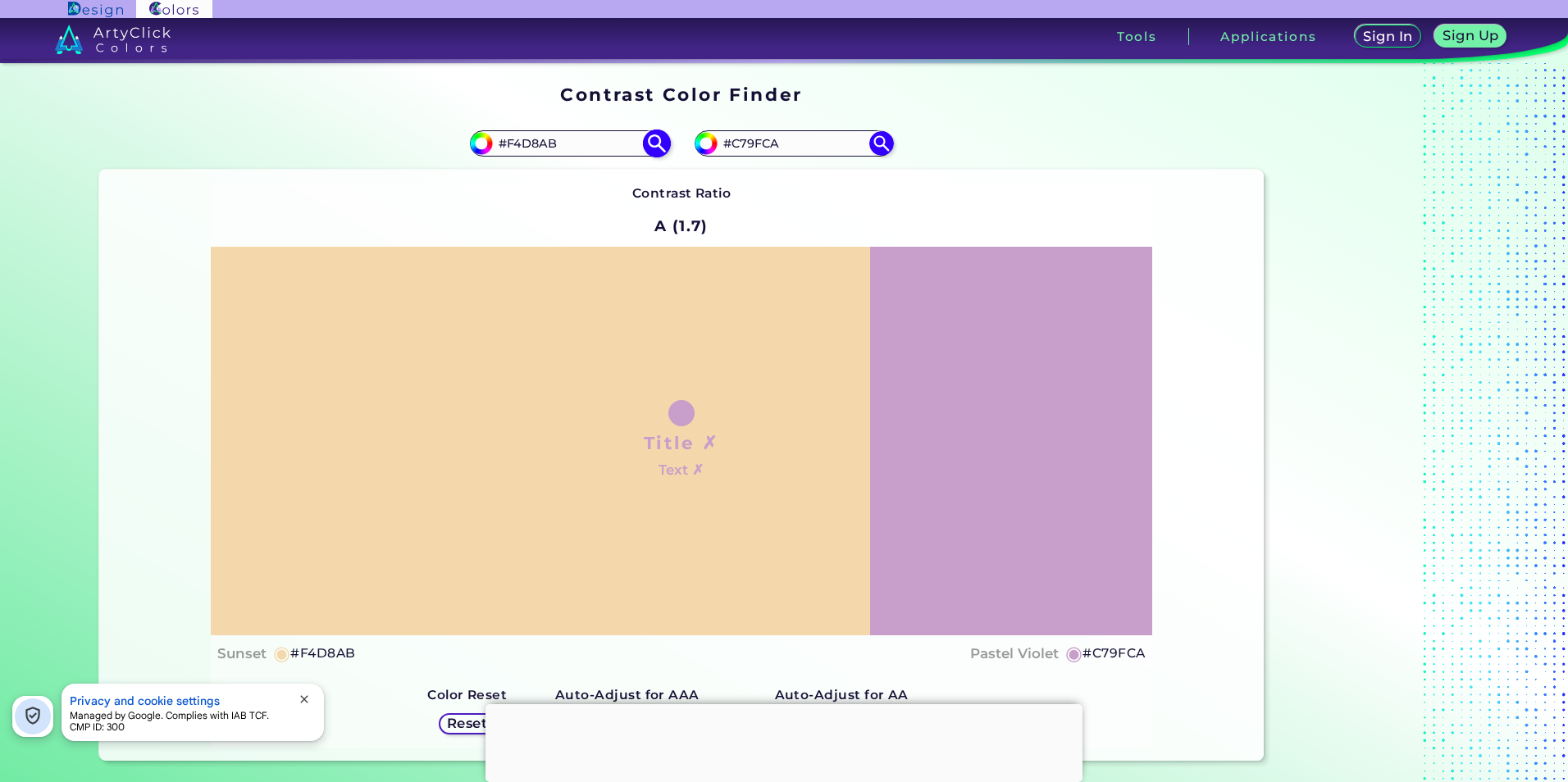
click at [476, 144] on input "#f4d8ab" at bounding box center [479, 142] width 21 height 21
type input "#f3d7aa"
type input "#F3D7AA"
type input "#f5d7a8"
type input "#F5D7A8"
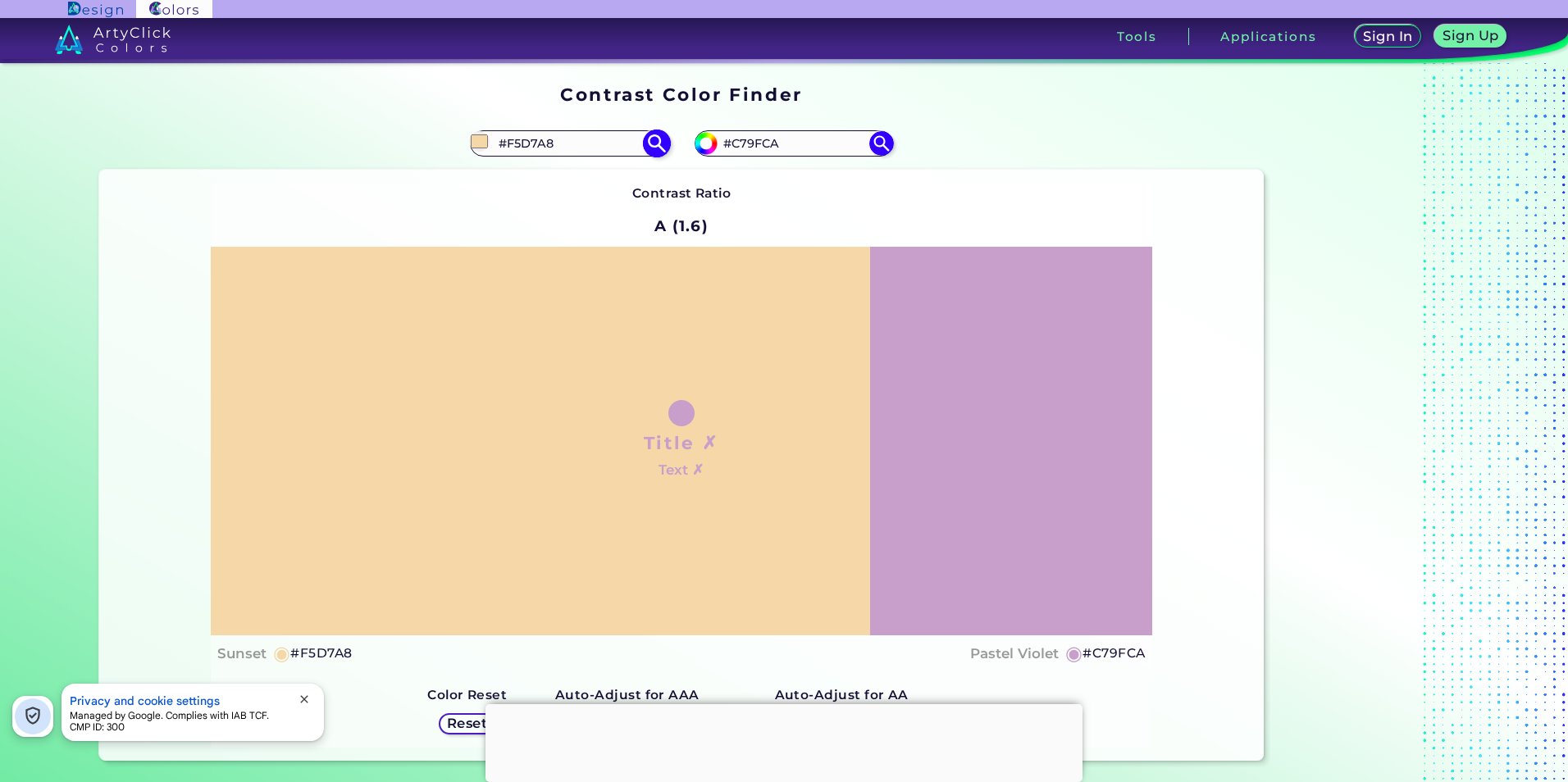
type input "#f4d7a9"
type input "#F4D7A9"
type input "#f5d9ad"
type input "#F5D9AD"
type input "#f4d9ae"
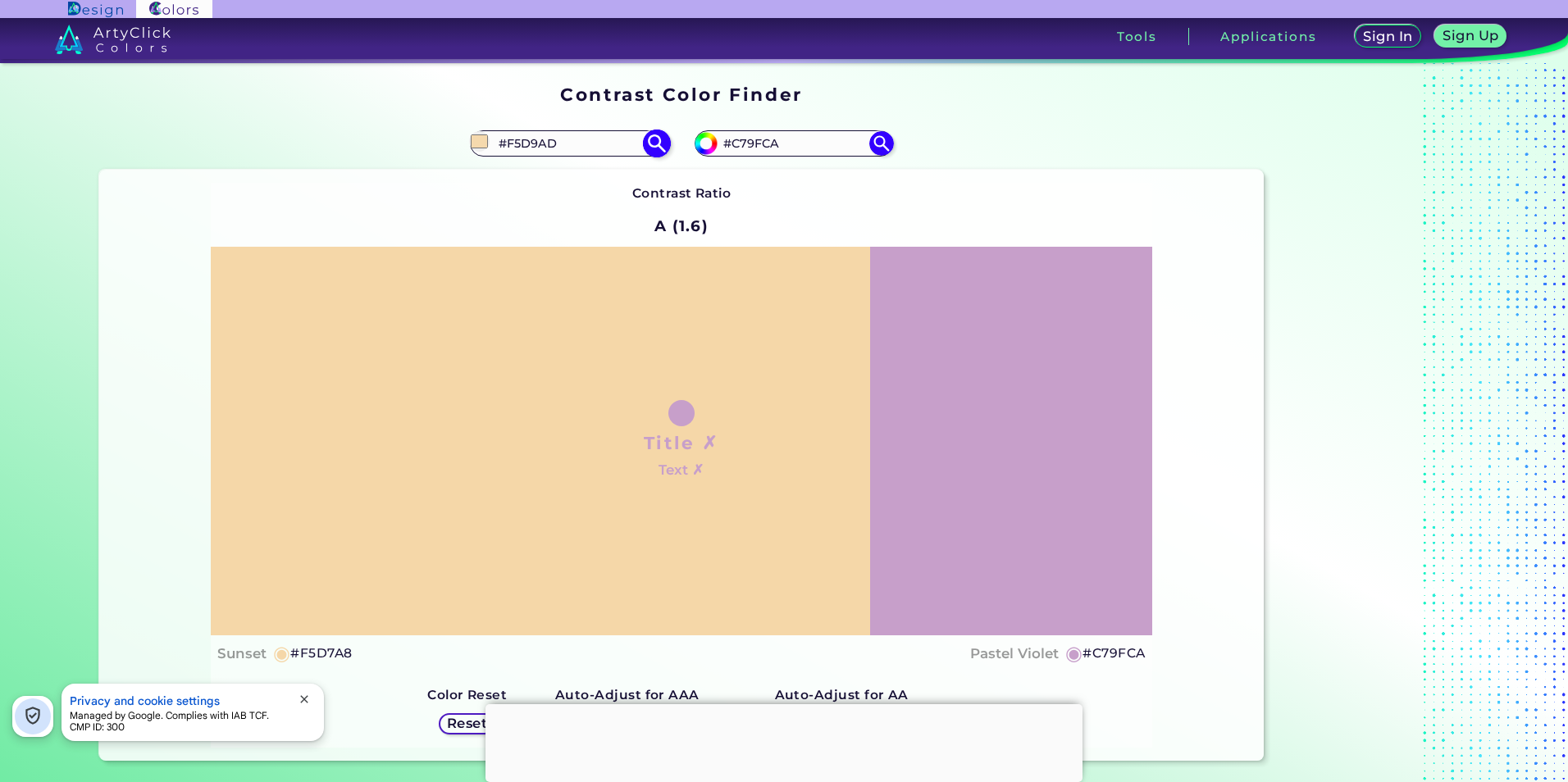
type input "#F4D9AE"
type input "#f5d9ad"
type input "#F5D9AD"
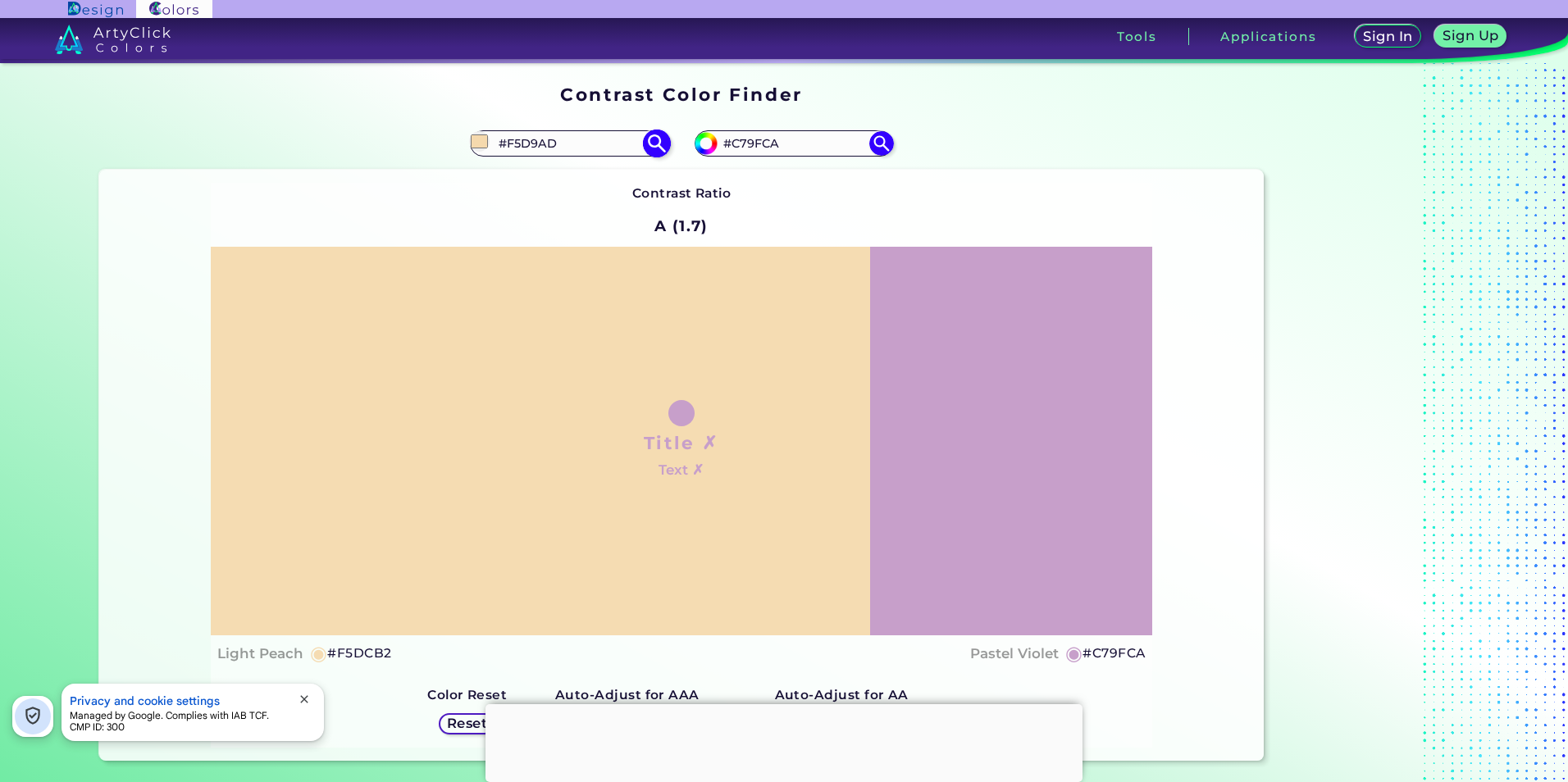
type input "#f5dcb2"
type input "#F5DCB2"
type input "#f5dbb2"
type input "#F5DBB2"
type input "#f5dbb3"
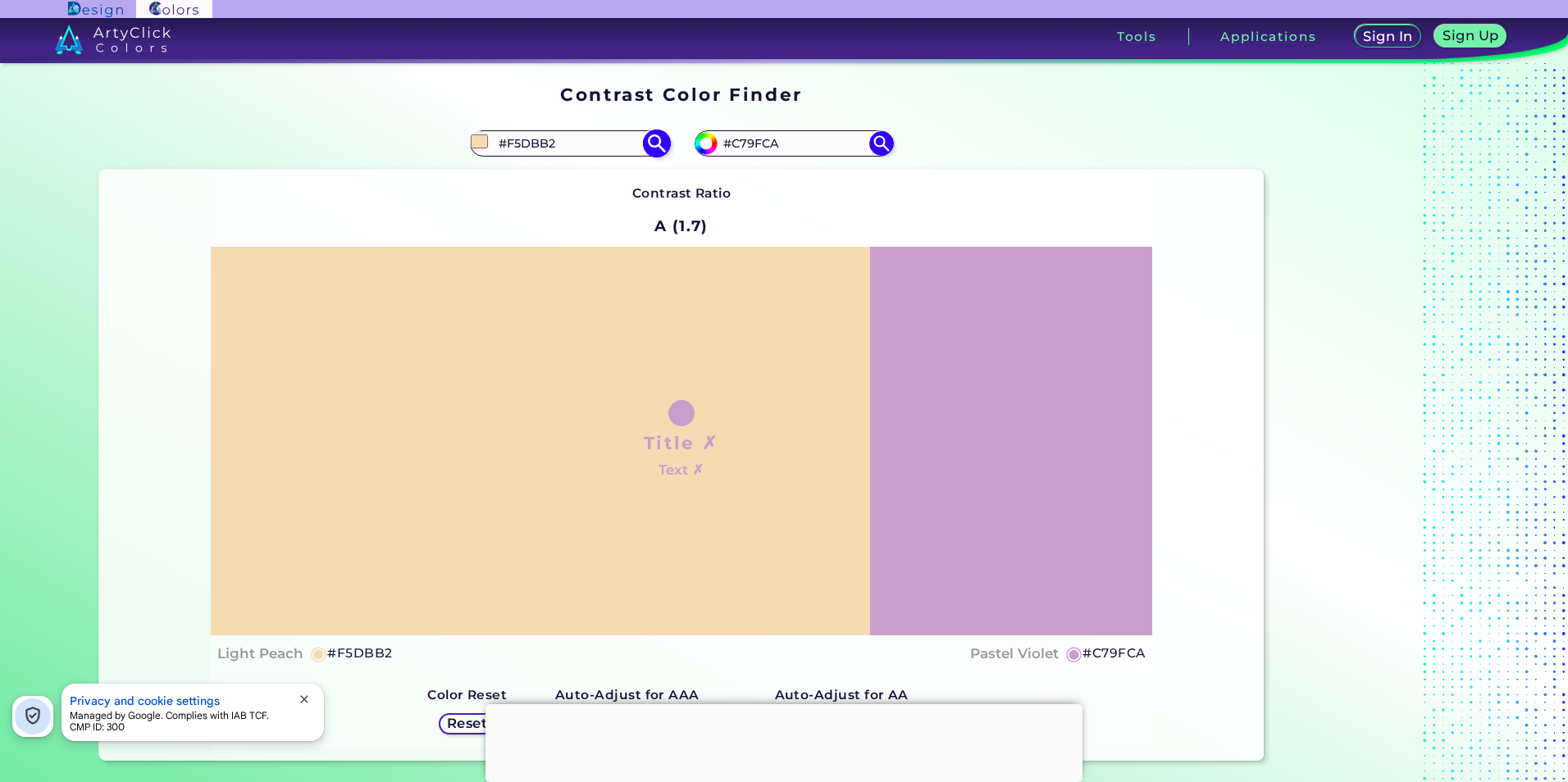
type input "#F5DBB3"
type input "#f5ddb7"
type input "#F5DDB7"
type input "#f4ddb8"
type input "#F4DDB8"
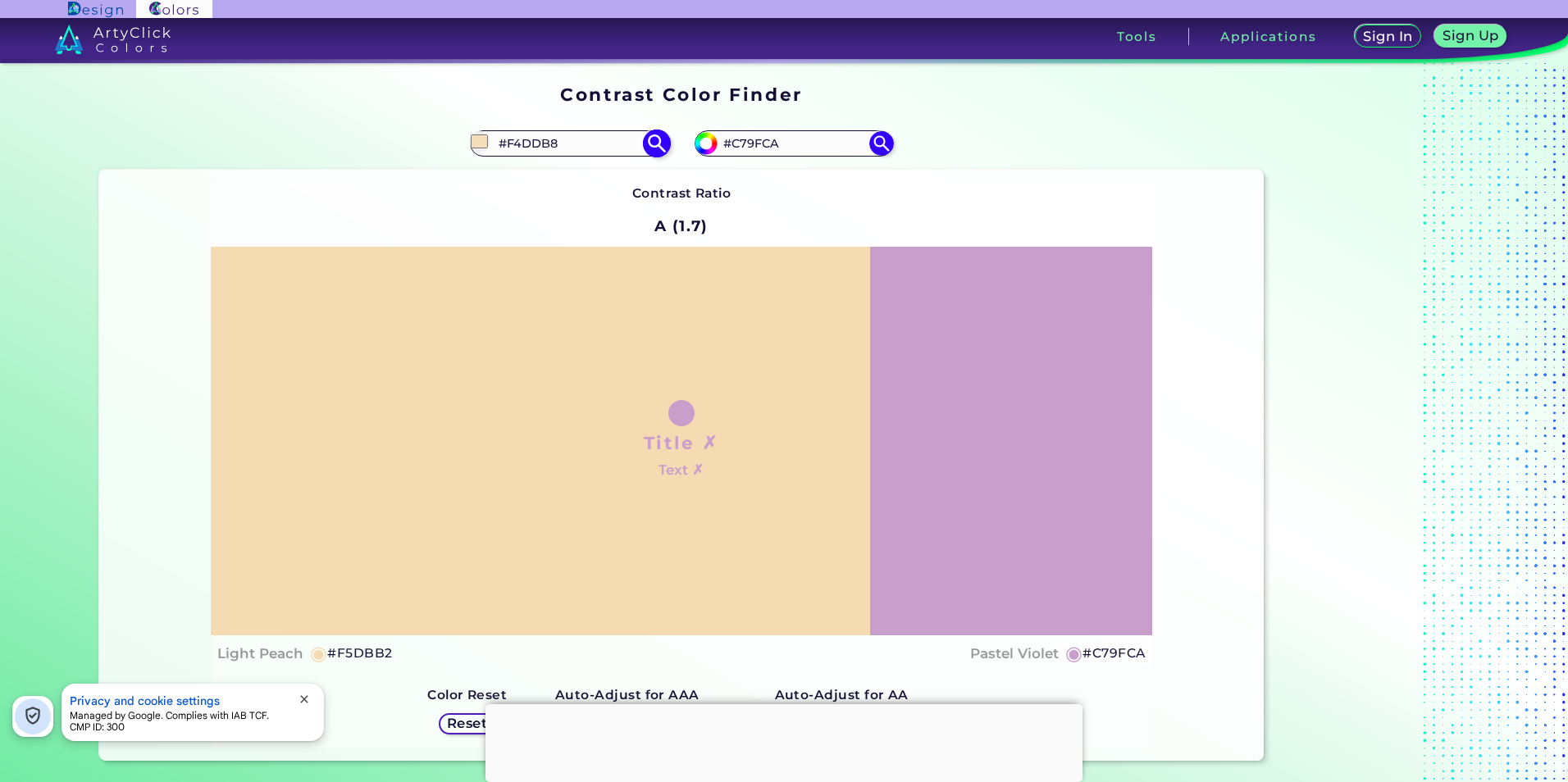
type input "#f5ddb8"
type input "#F5DDB8"
type input "#f5dfbc"
type input "#F5DFBC"
type input "#f5dfbd"
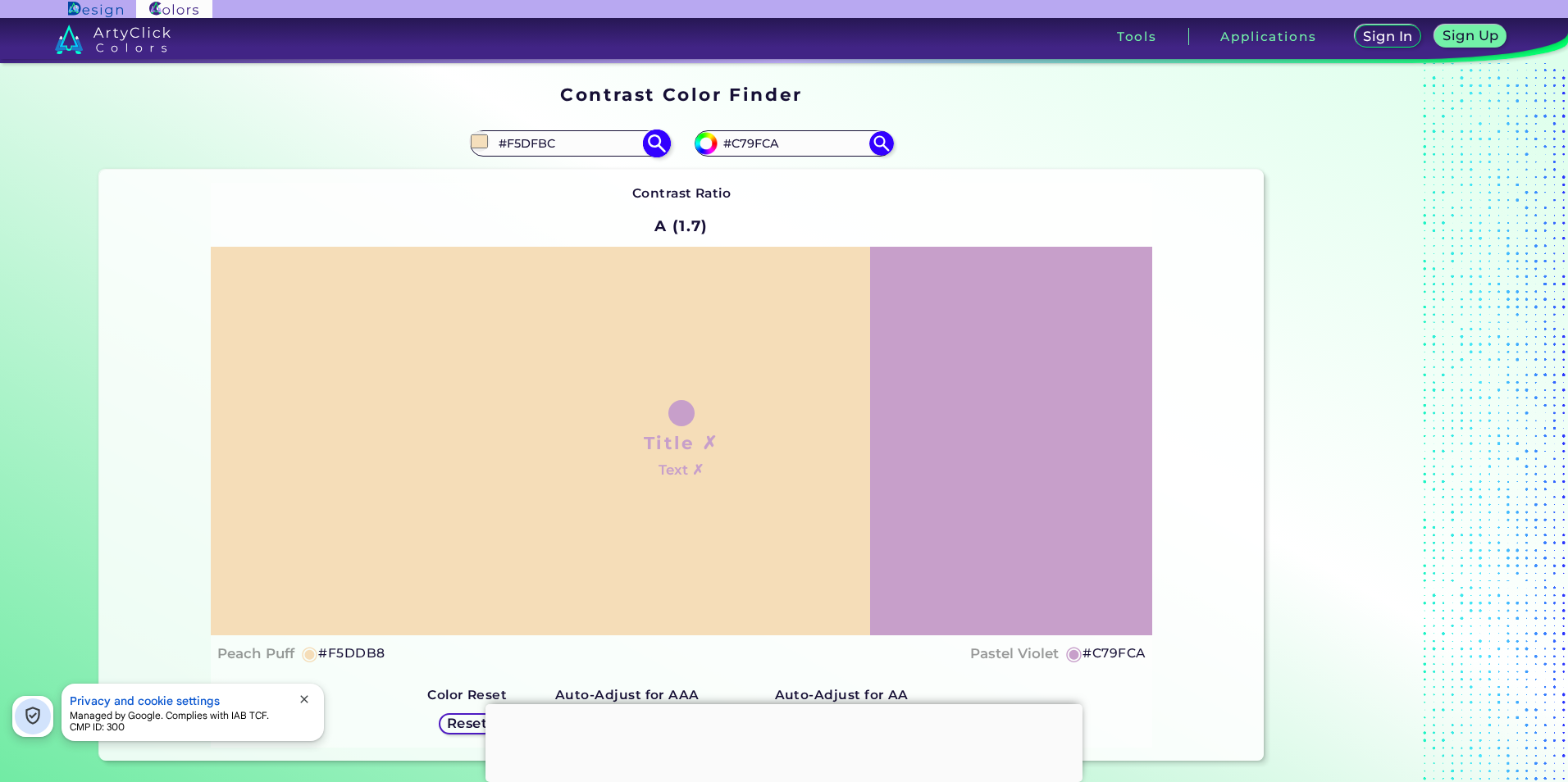
type input "#F5DFBD"
type input "#f4dfbe"
type input "#F4DFBE"
type input "#f5e1c1"
type input "#F5E1C1"
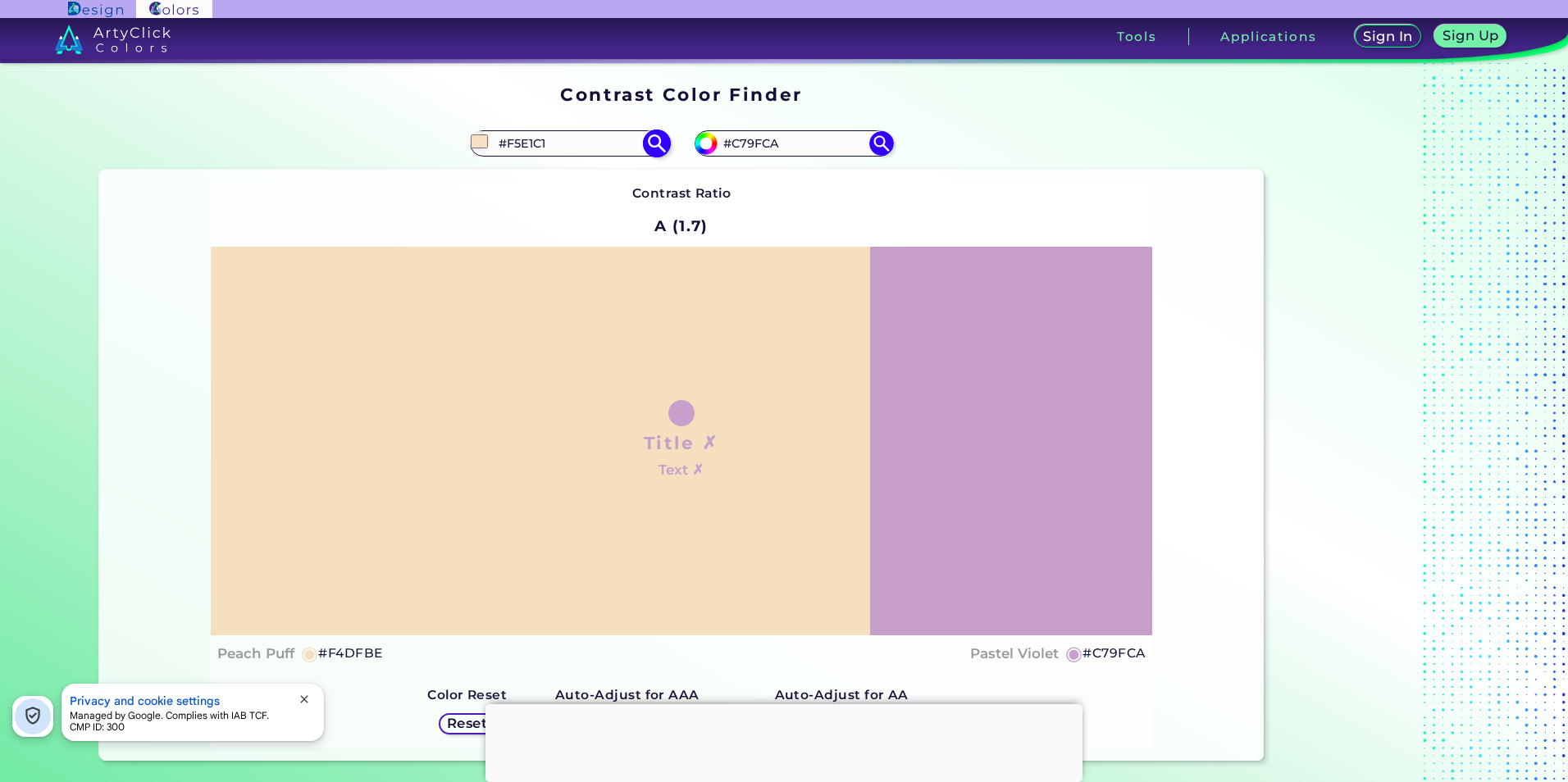
type input "#f5e1c2"
type input "#F5E1C2"
type input "#f5e3c6"
type input "#F5E3C6"
type input "#f4e3c8"
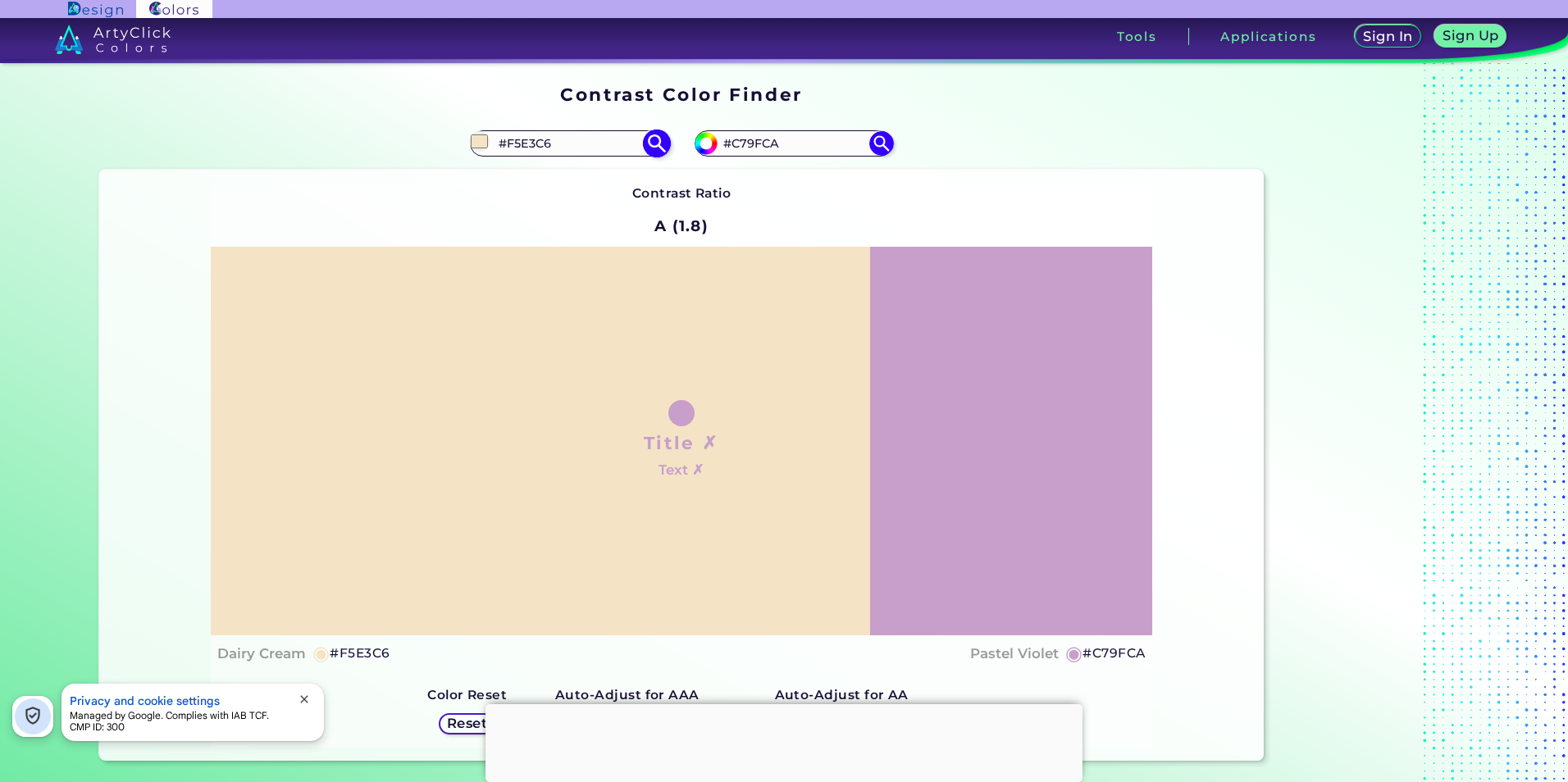
type input "#F4E3C8"
type input "#f5e3c7"
type input "#F5E3C7"
type input "#f5e5cc"
type input "#F5E5CC"
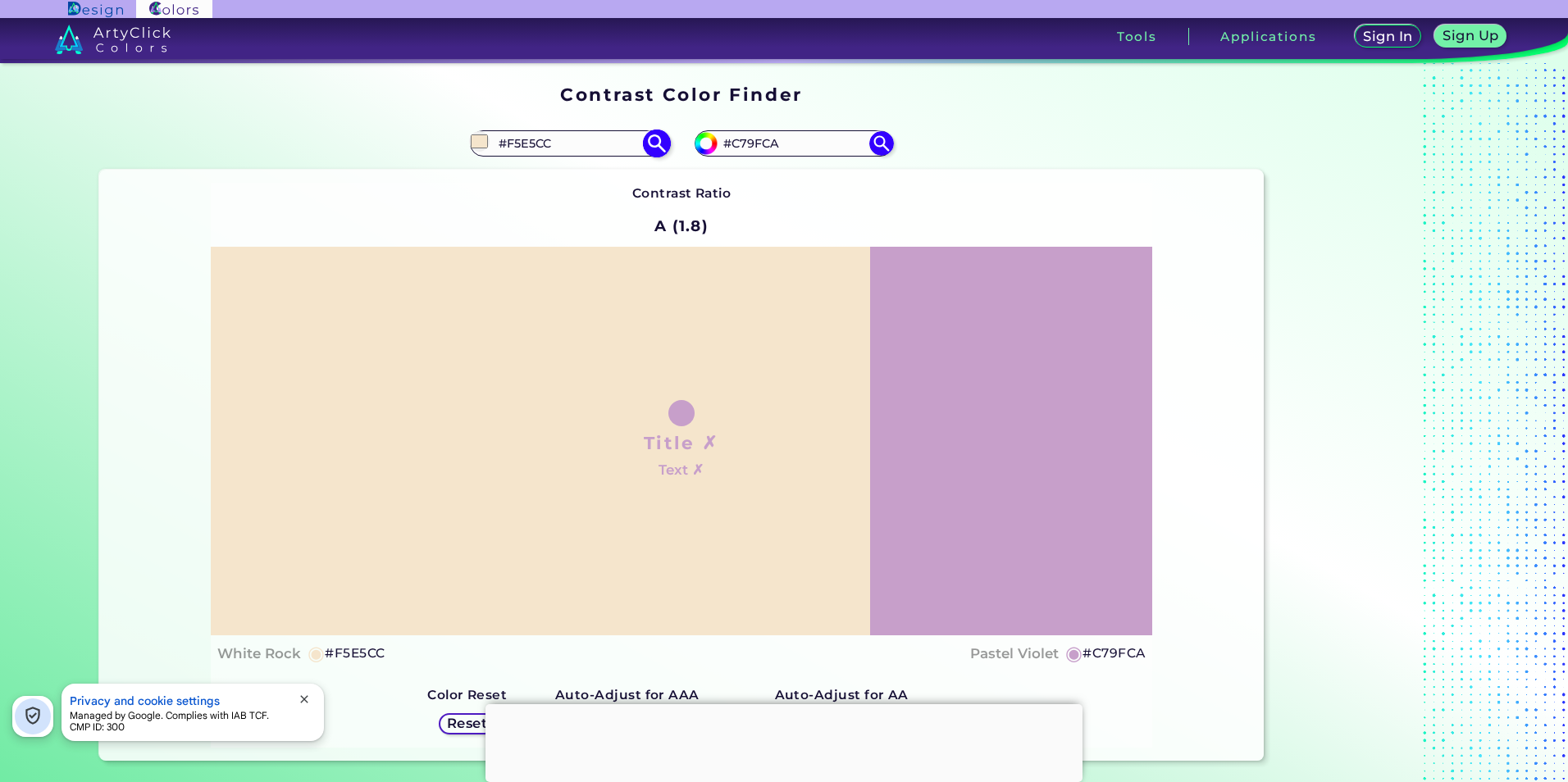
type input "#f3e3c9"
type input "#F3E3C9"
type input "#f2e3c9"
type input "#F2E3C9"
type input "#f1e0c6"
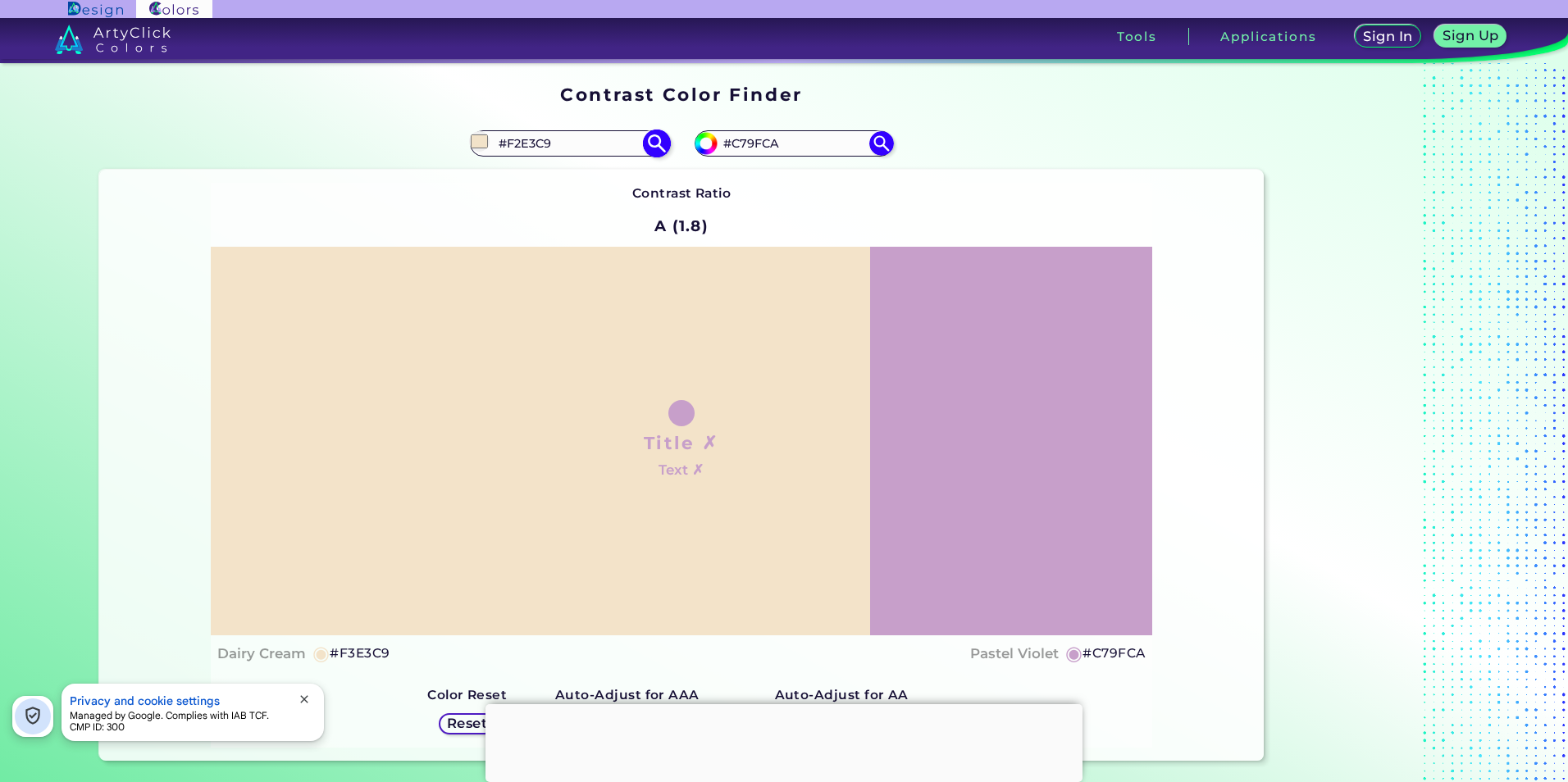
type input "#F1E0C6"
type input "#f2e1c5"
type input "#F2E1C5"
type input "#f3e3c8"
type input "#F3E3C8"
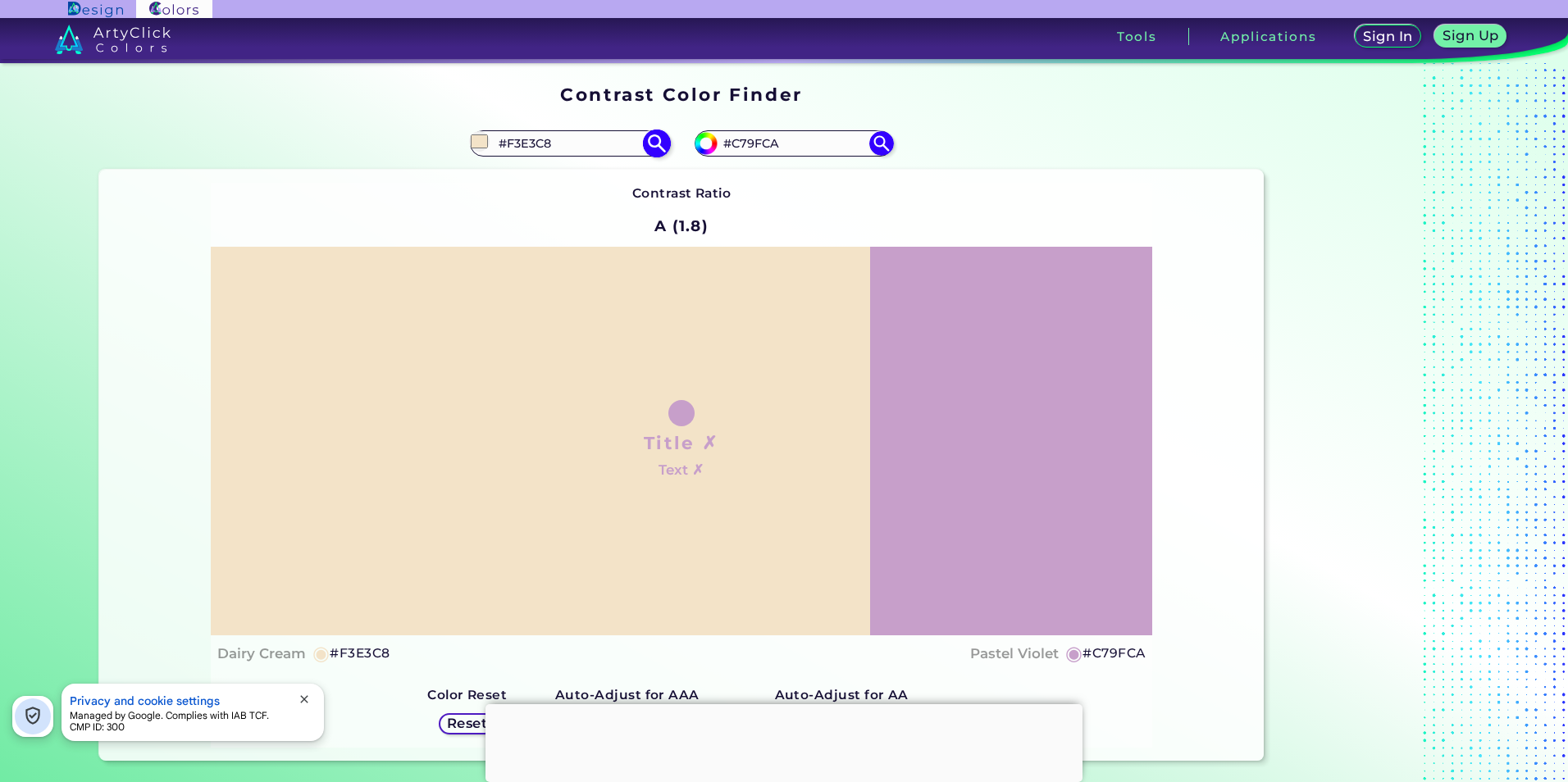
type input "#f3e1c4"
type input "#F3E1C4"
type input "#f4e3c8"
type input "#F4E3C8"
type input "#f4e3c7"
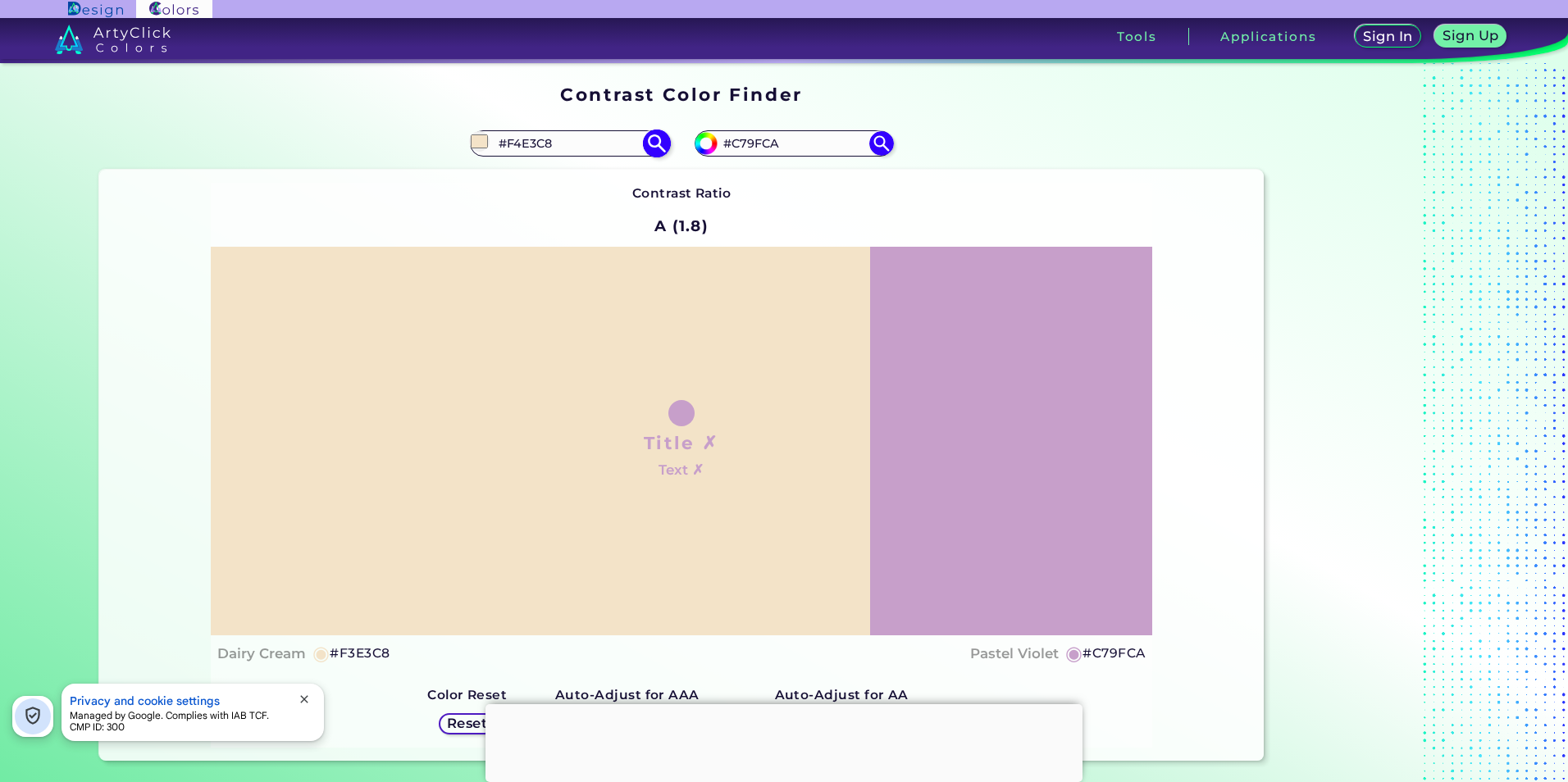
type input "#F4E3C7"
type input "#f7e6ca"
type input "#F7E6CA"
type input "#f7e4c5"
type input "#F7E4C5"
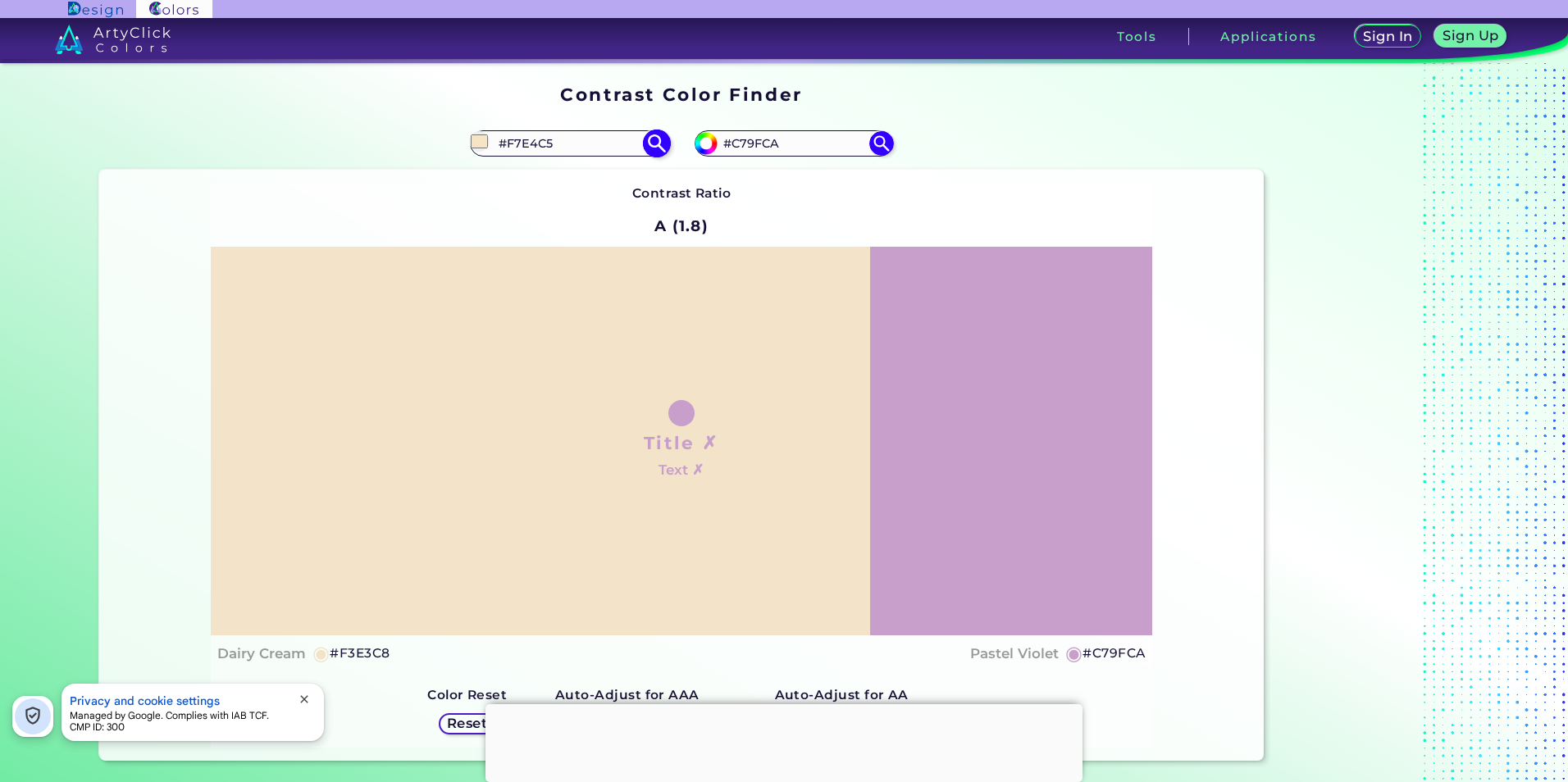
type input "#f9e6c8"
type input "#F9E6C8"
type input "#fbe9cb"
type input "#FBE9CB"
type input "#fde9c9"
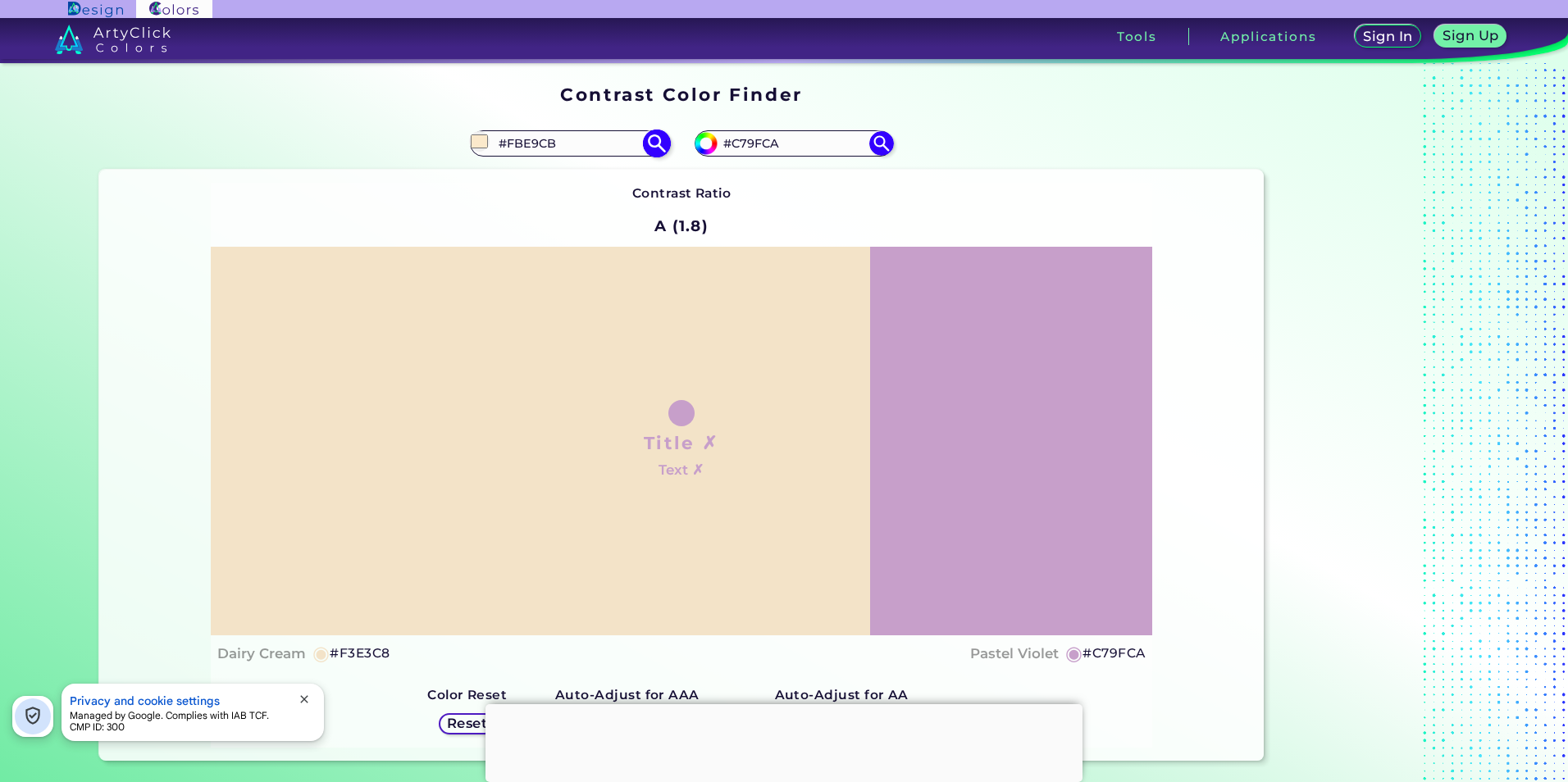
type input "#FDE9C9"
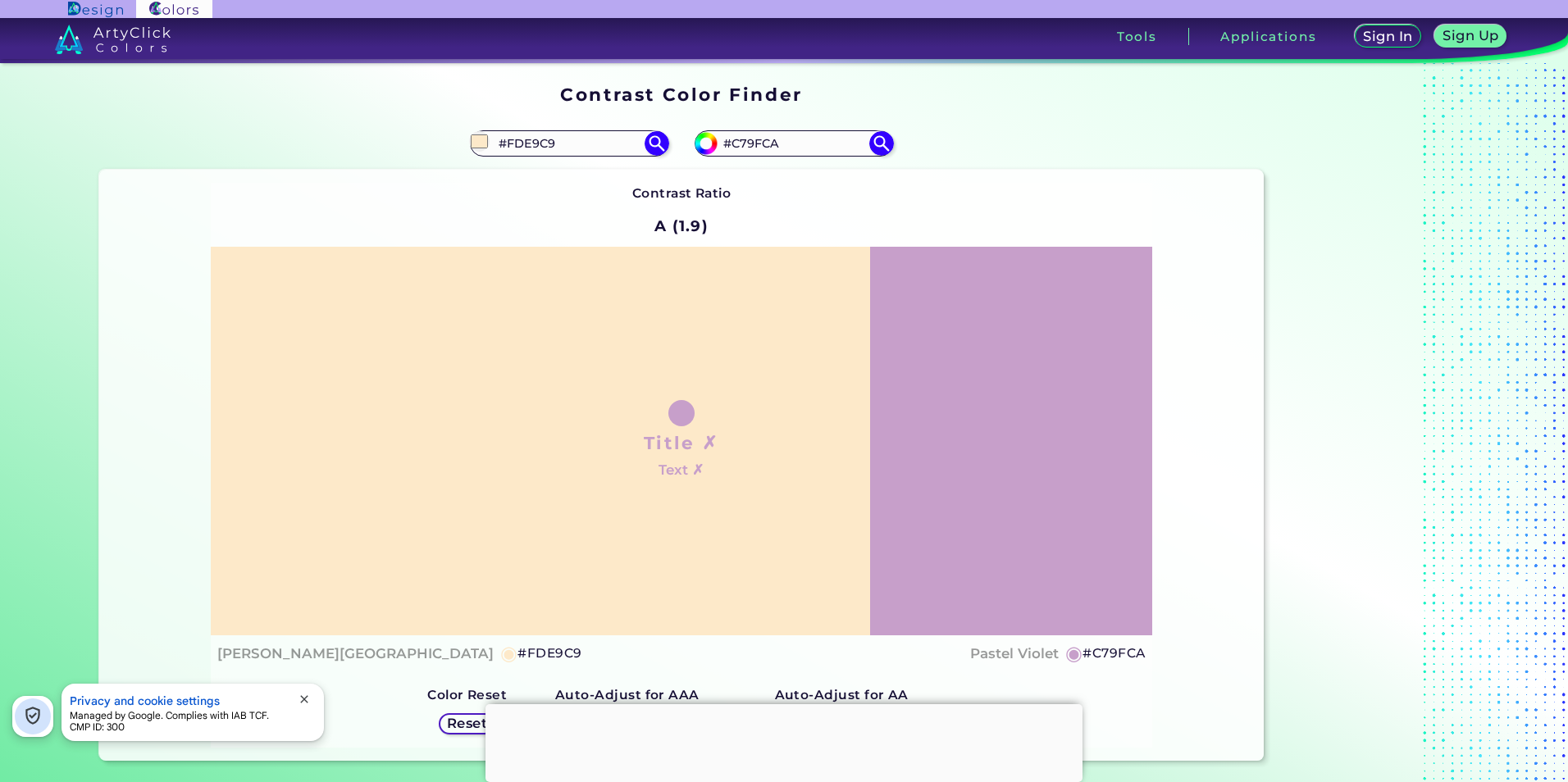
type input "#fde9c9"
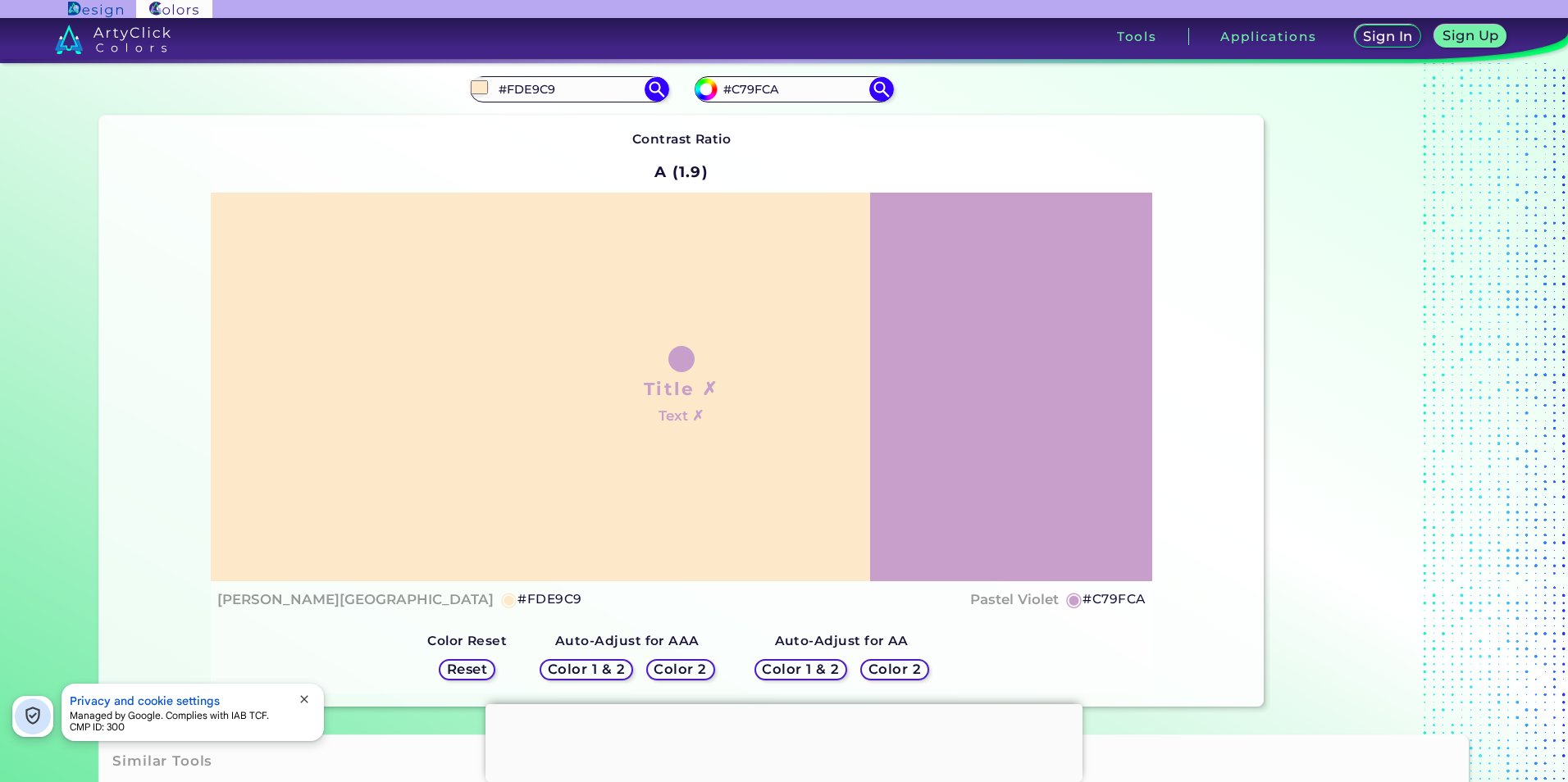
scroll to position [82, 0]
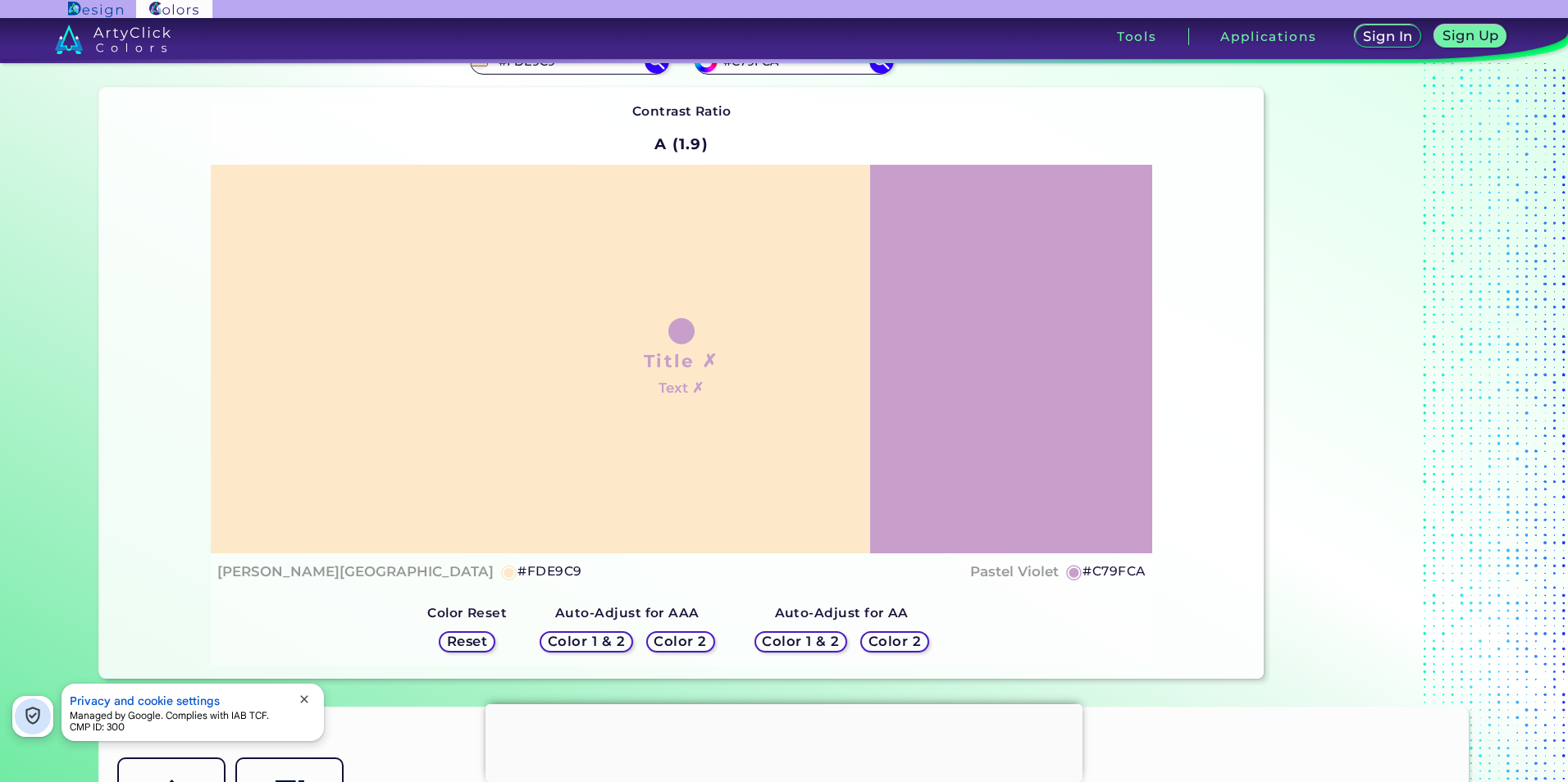
click at [1001, 379] on div "Title ✗ Text ✗" at bounding box center [681, 359] width 941 height 389
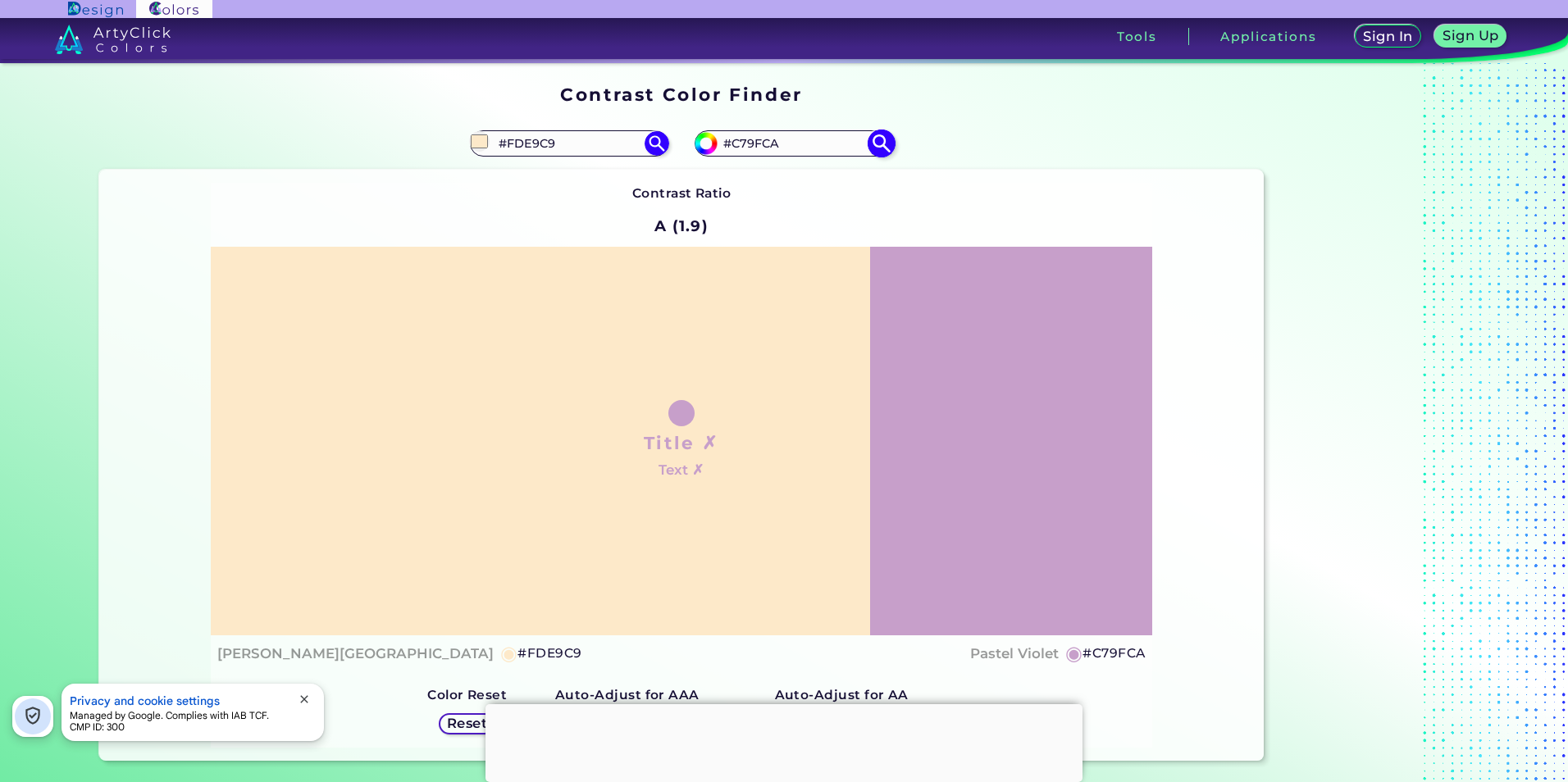
click at [705, 139] on input "#c79fca" at bounding box center [704, 142] width 21 height 21
type input "#c8a0ca"
type input "#C8A0CA"
type input "#c59dc8"
type input "#C59DC8"
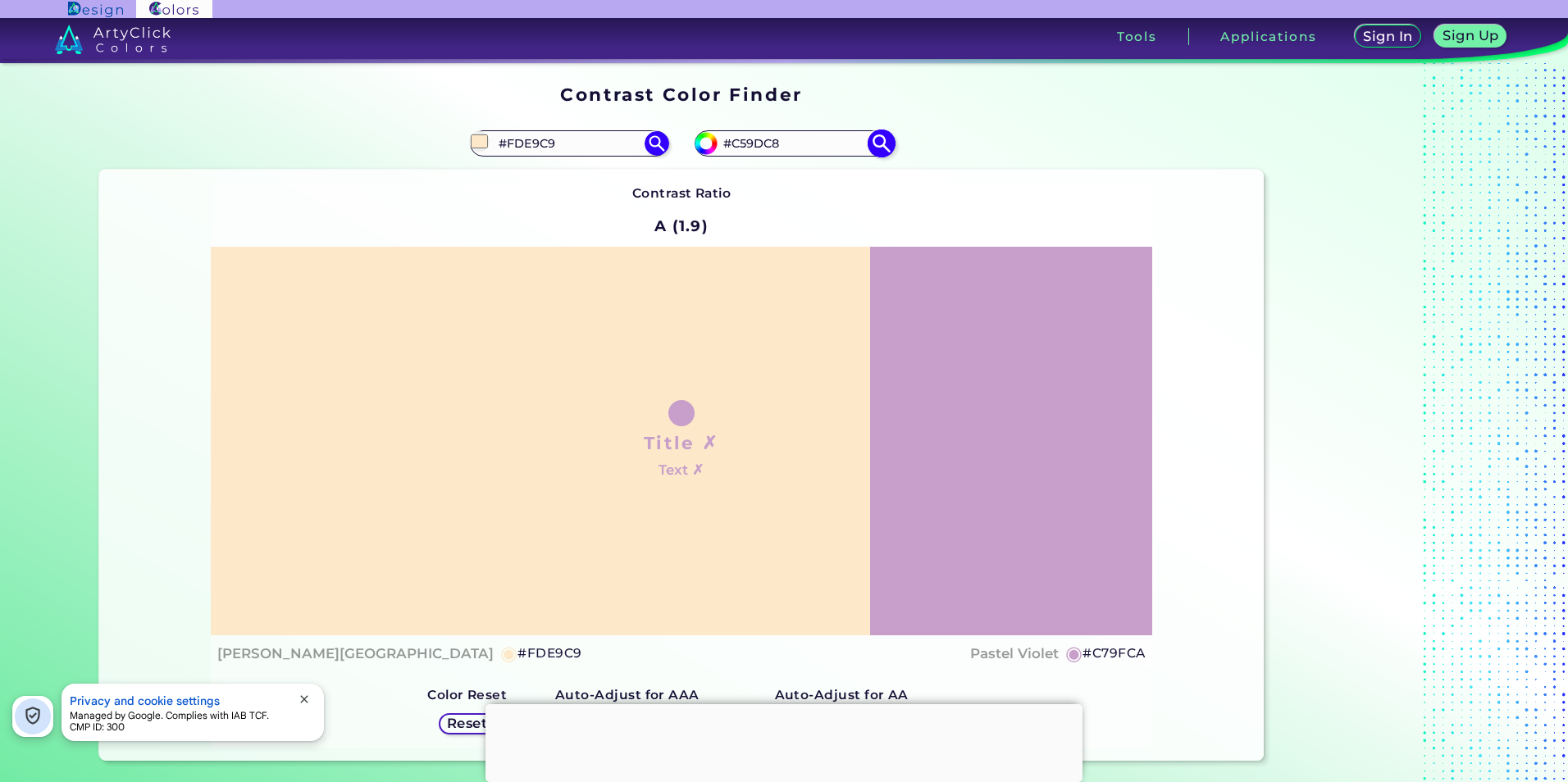
type input "#c39ac6"
type input "#C39AC6"
type input "#c69cc9"
type input "#C69CC9"
type input "#c39ac6"
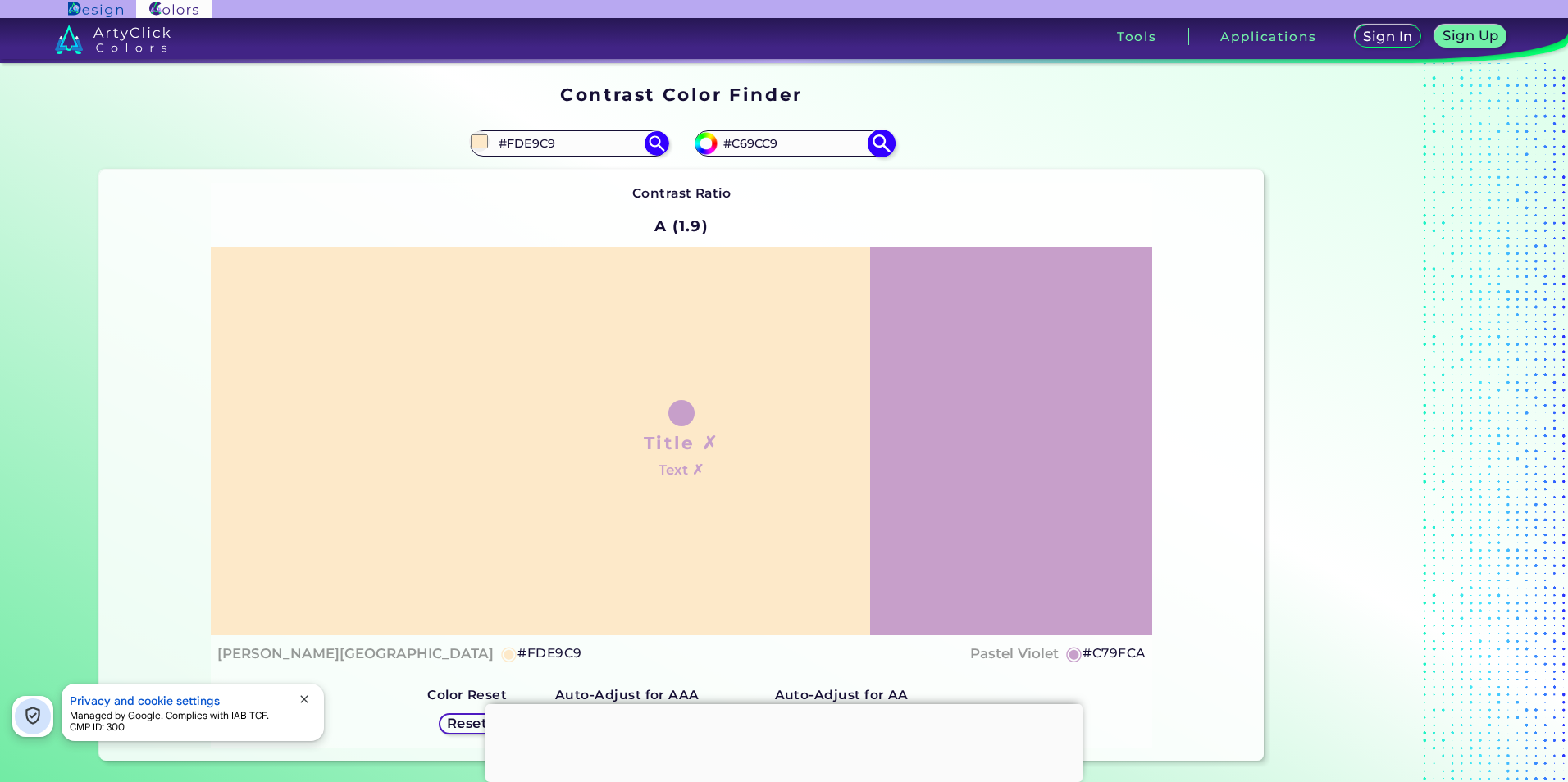
type input "#C39AC6"
type input "#c296c5"
type input "#C296C5"
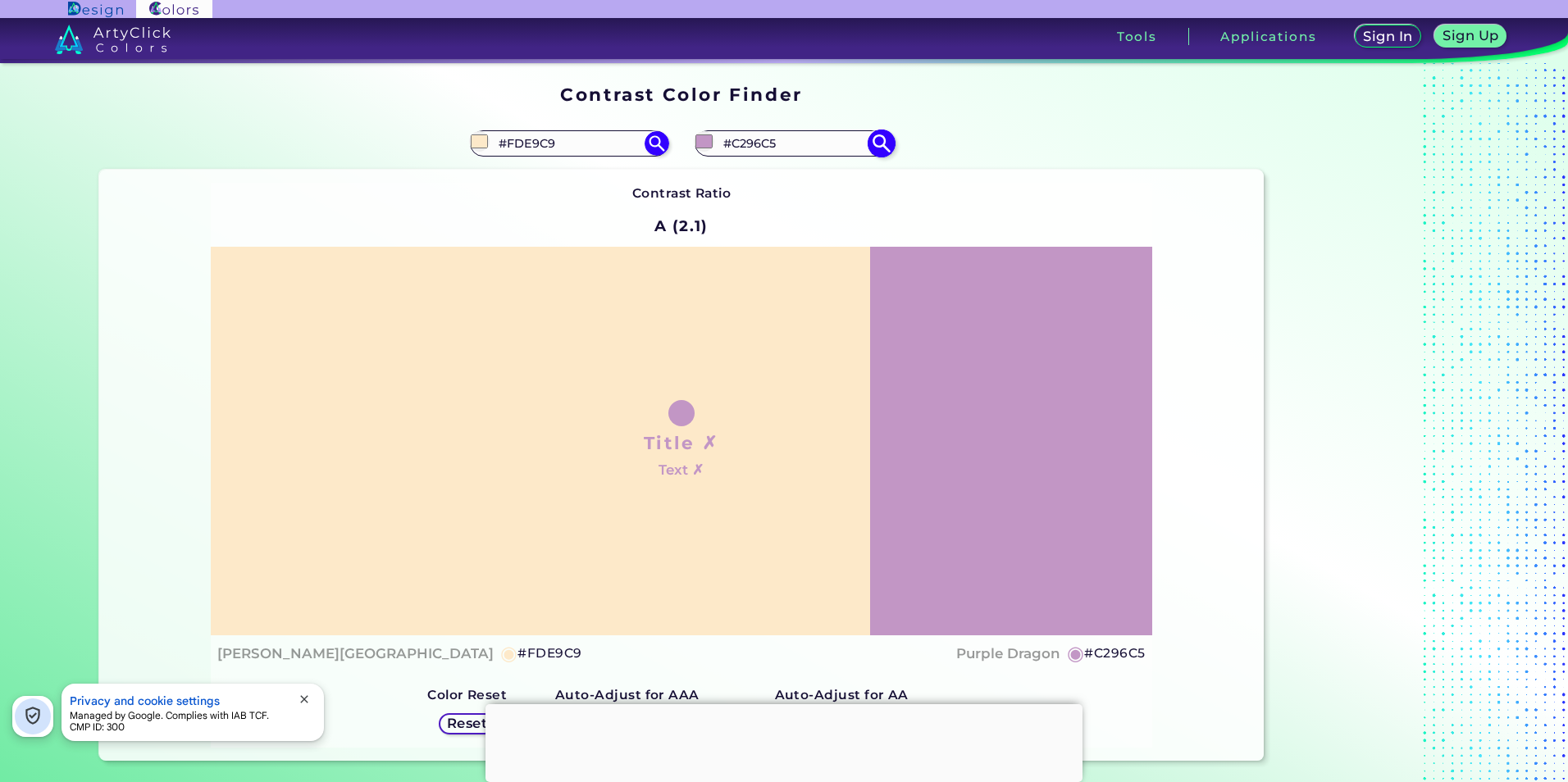
type input "#c197c4"
type input "#C197C4"
type input "#c092c3"
type input "#C092C3"
type input "#be8fc1"
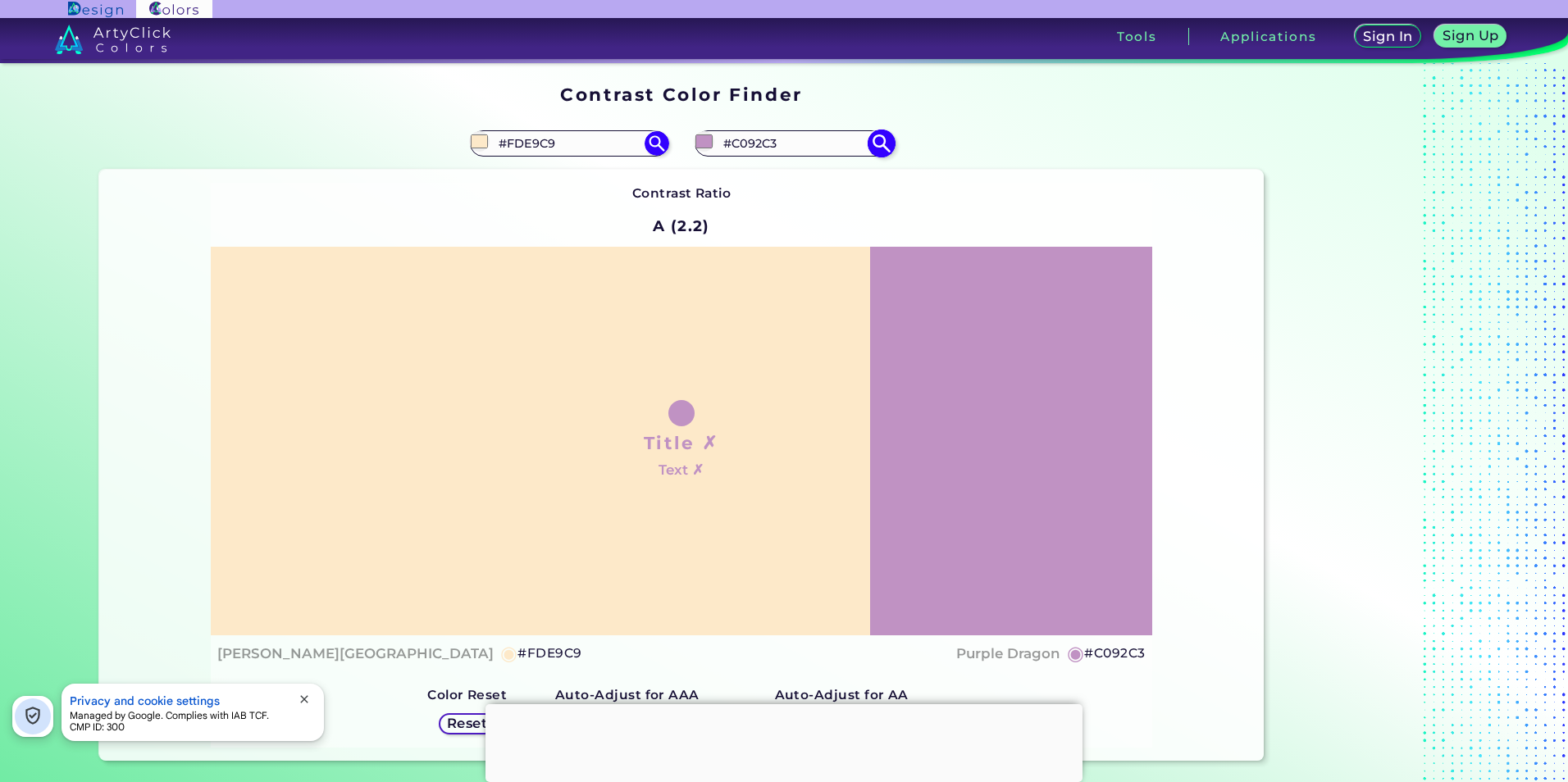
type input "#BE8FC1"
type input "#bf8ec2"
type input "#BF8EC2"
type input "#be8ac1"
type input "#BE8AC1"
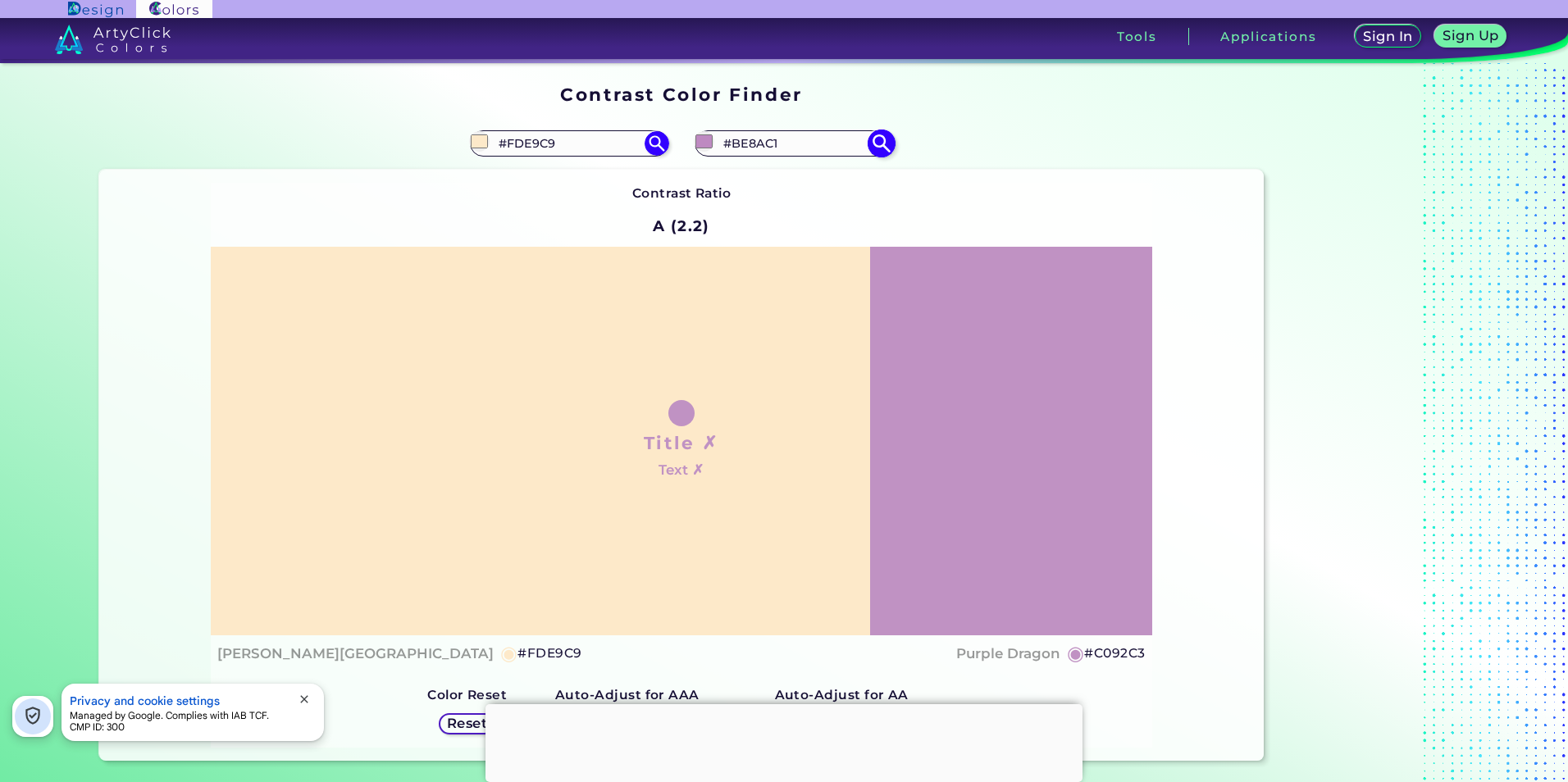
type input "#bc87c0"
type input "#BC87C0"
type input "#be8ac1"
type input "#BE8AC1"
type input "#bd86c1"
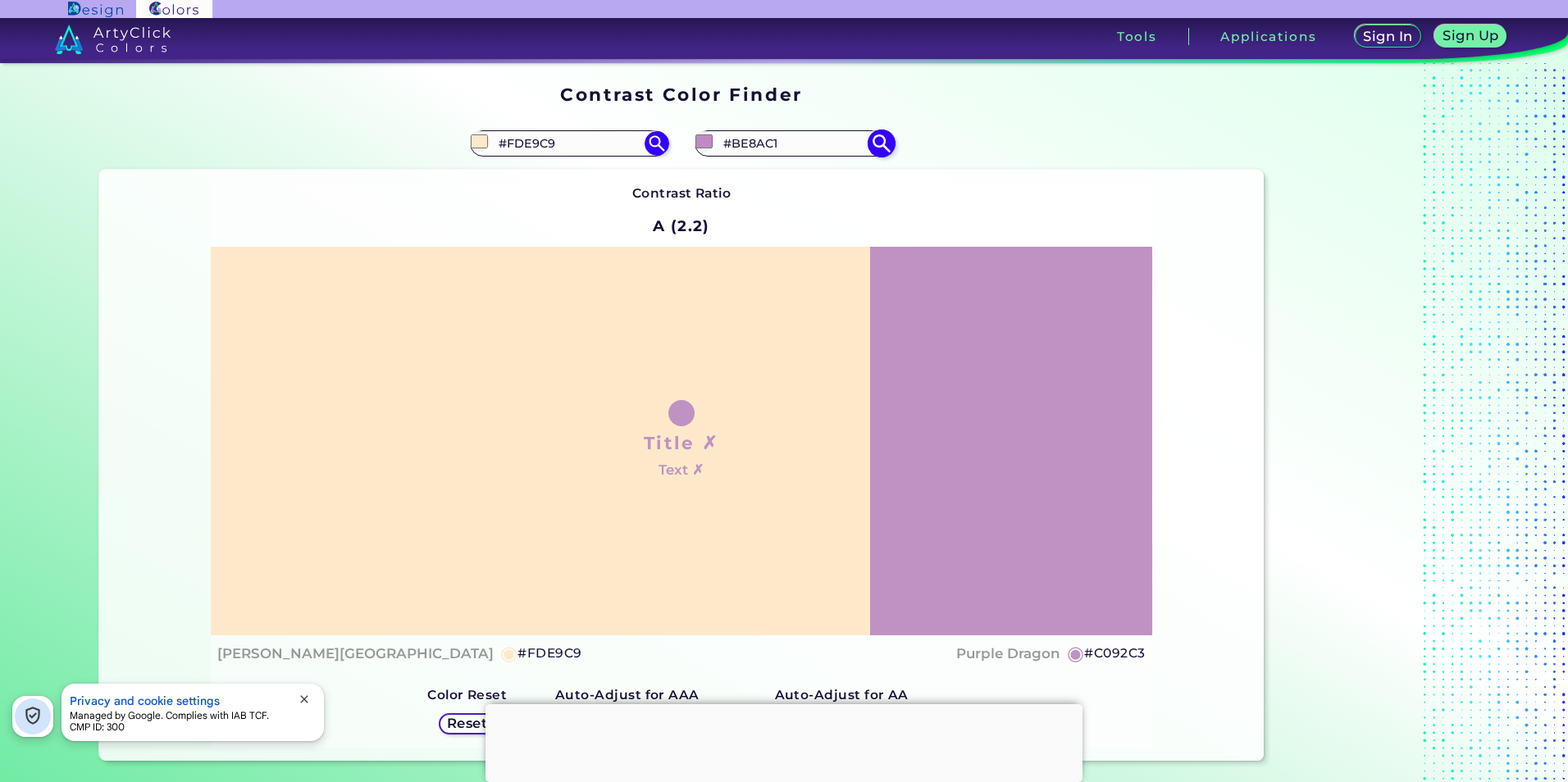
type input "#BD86C1"
type input "#bd85c1"
type input "#BD85C1"
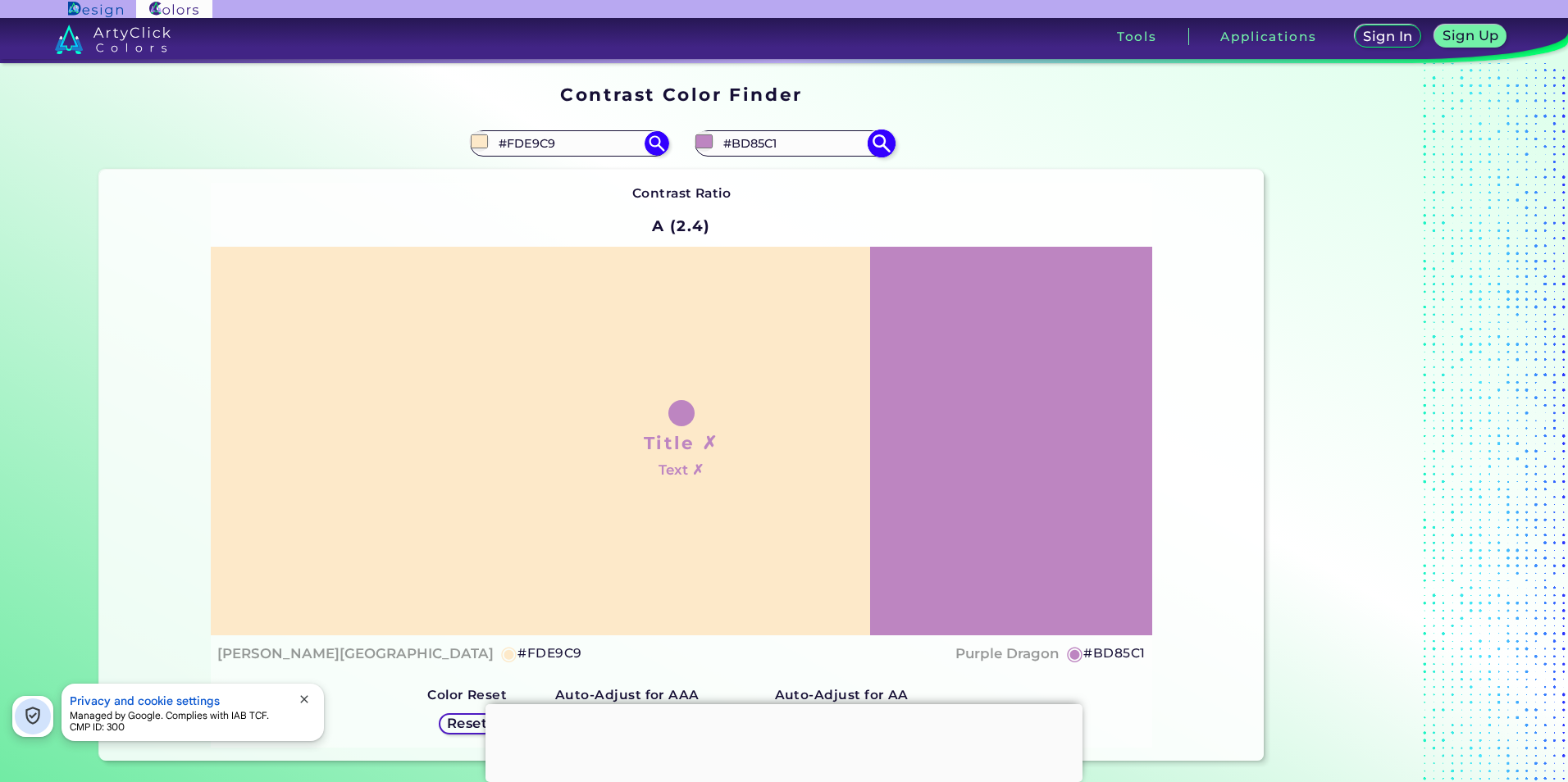
type input "#bb82bf"
type input "#BB82BF"
type input "#bc82c0"
type input "#BC82C0"
type input "#ba7ebe"
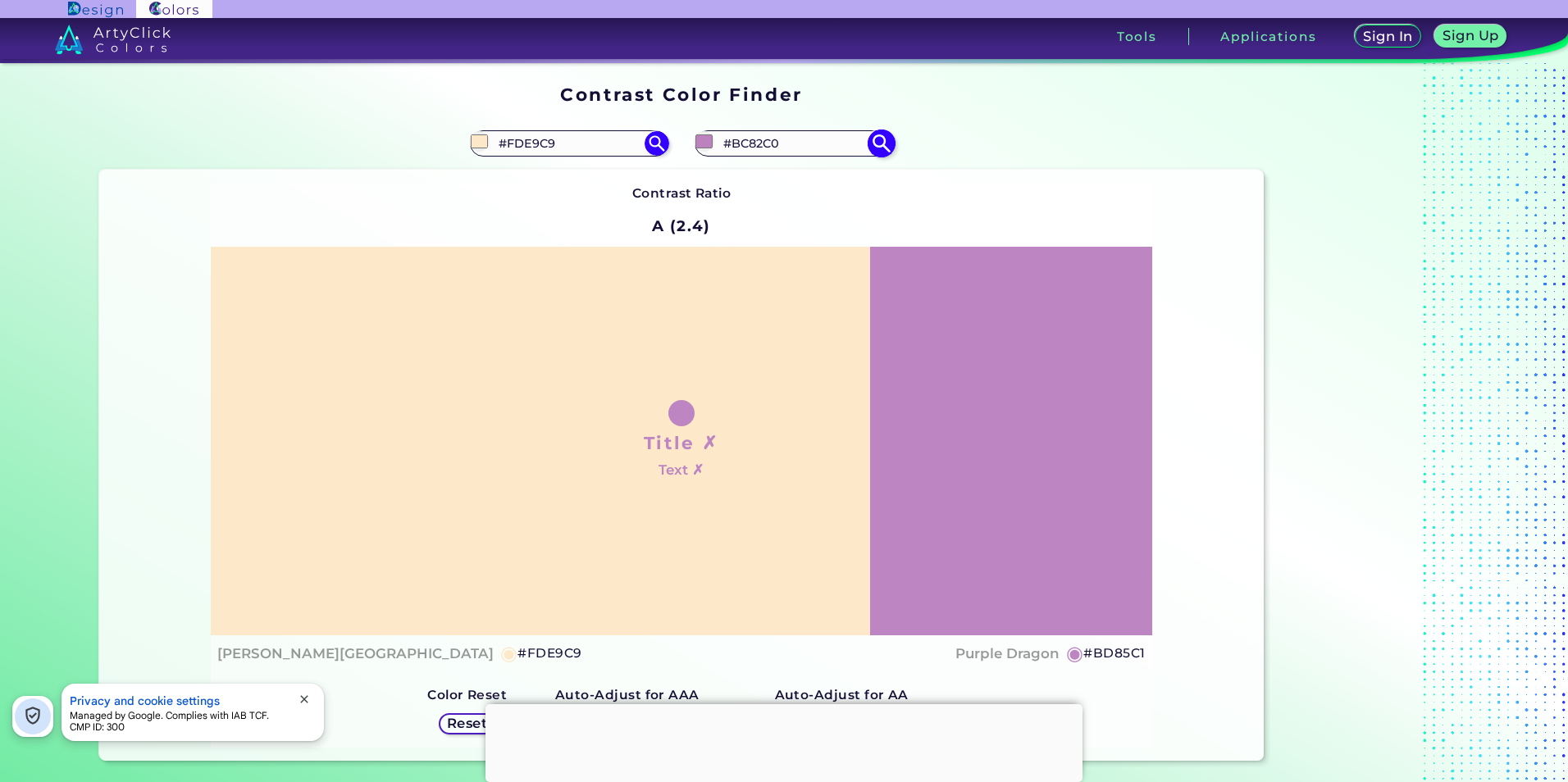
type input "#BA7EBE"
type input "#bb7dbf"
type input "#BB7DBF"
type input "#b97abd"
type input "#B97ABD"
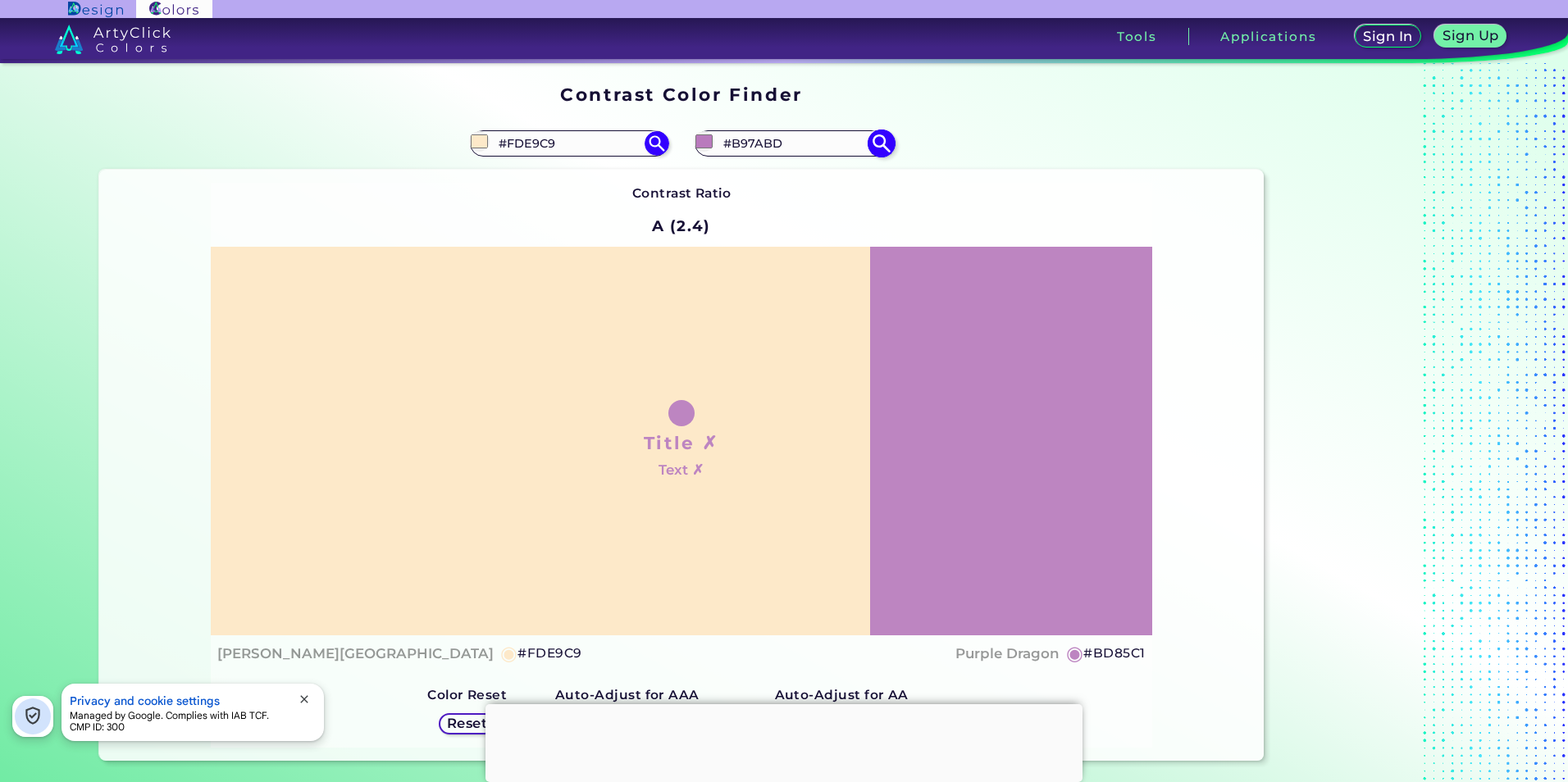
type input "#b776bc"
type input "#B776BC"
type input "#b573ba"
type input "#B573BA"
type input "#b672bb"
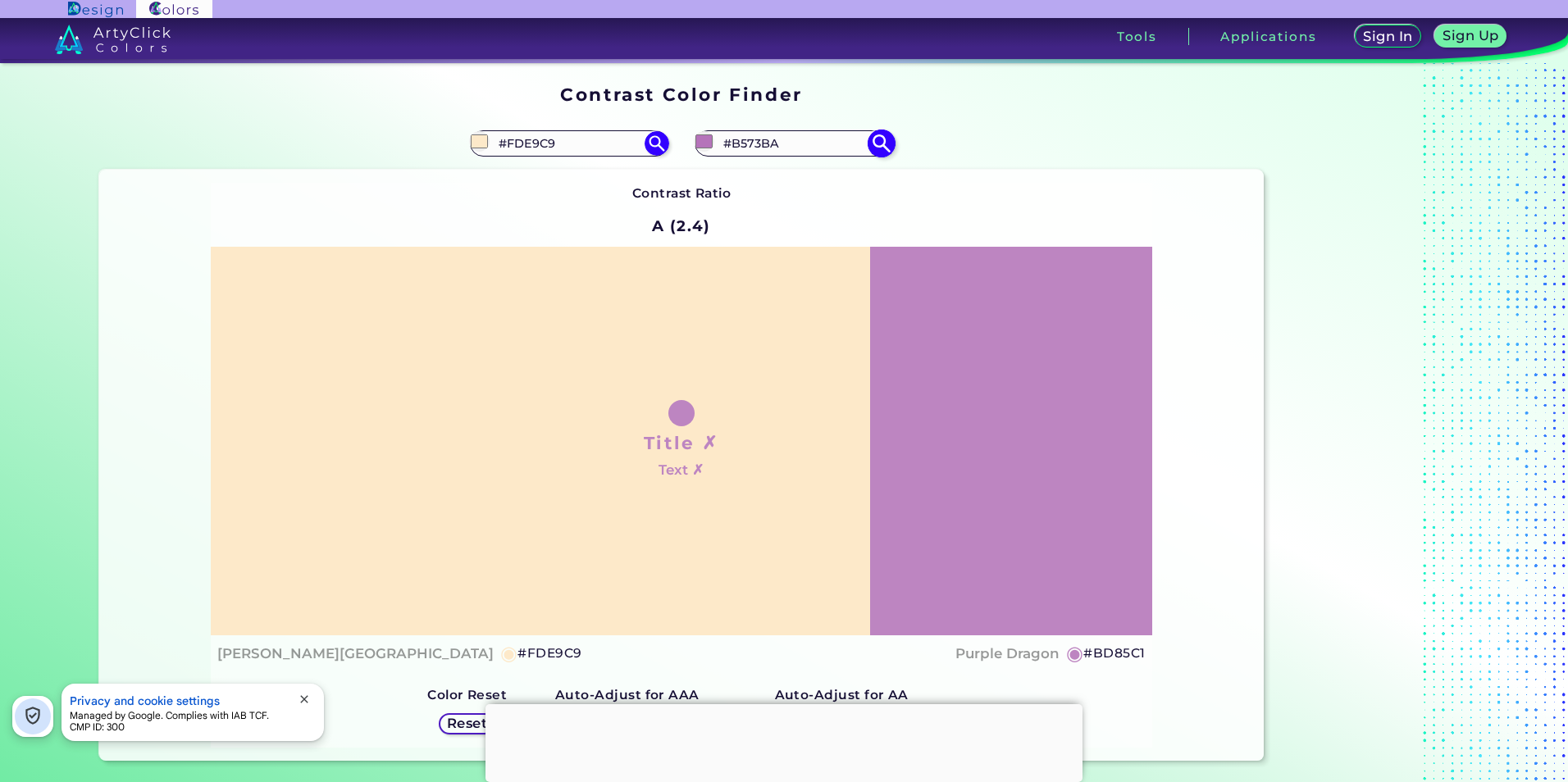
type input "#B672BB"
type input "#b771bc"
type input "#B771BC"
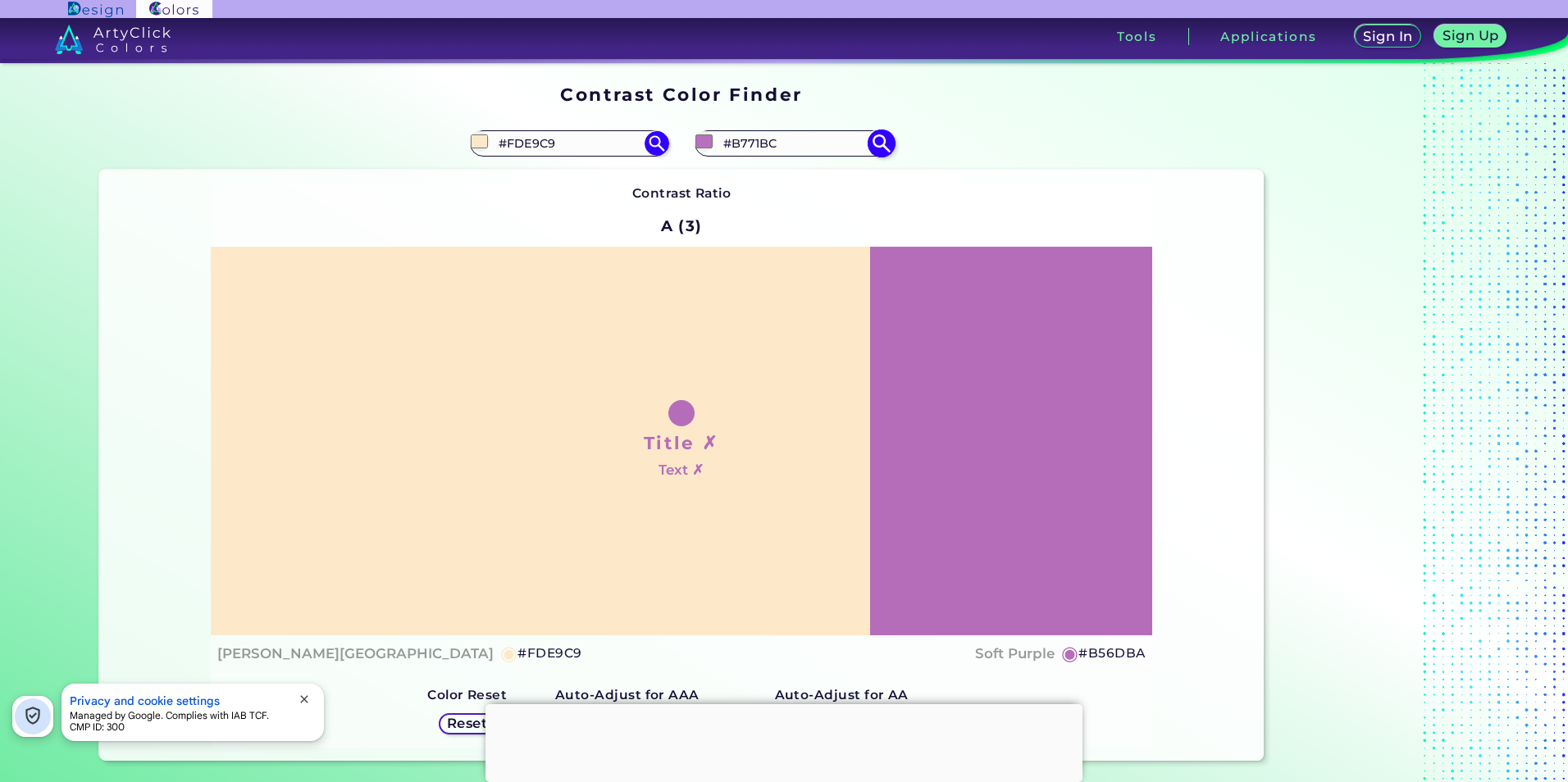
type input "#b56dba"
type input "#B56DBA"
type input "#b66cbc"
type input "#B66CBC"
type input "#b569ba"
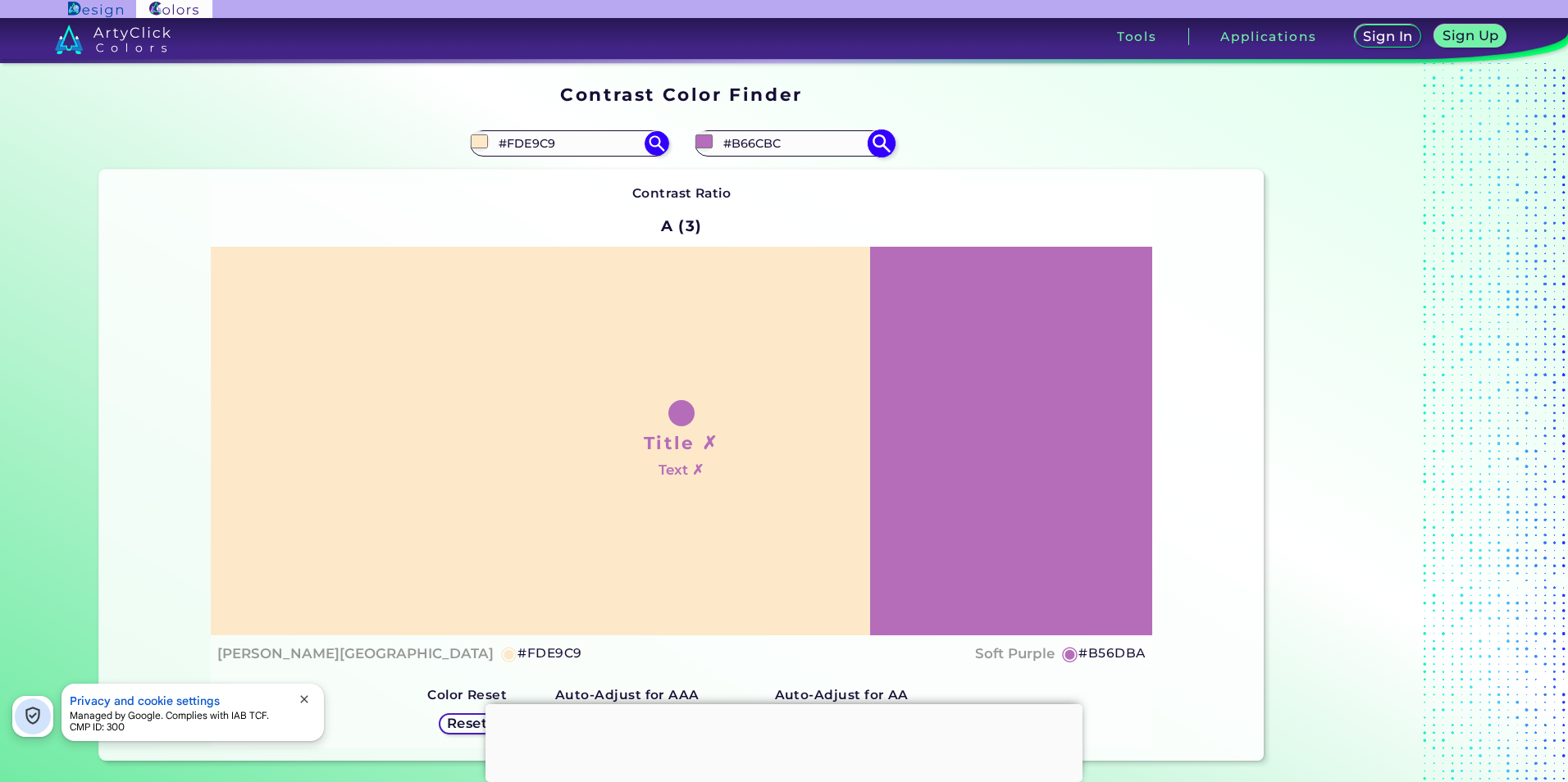
type input "#B569BA"
type input "#b568bb"
type input "#B568BB"
type input "#b563bb"
type input "#B563BB"
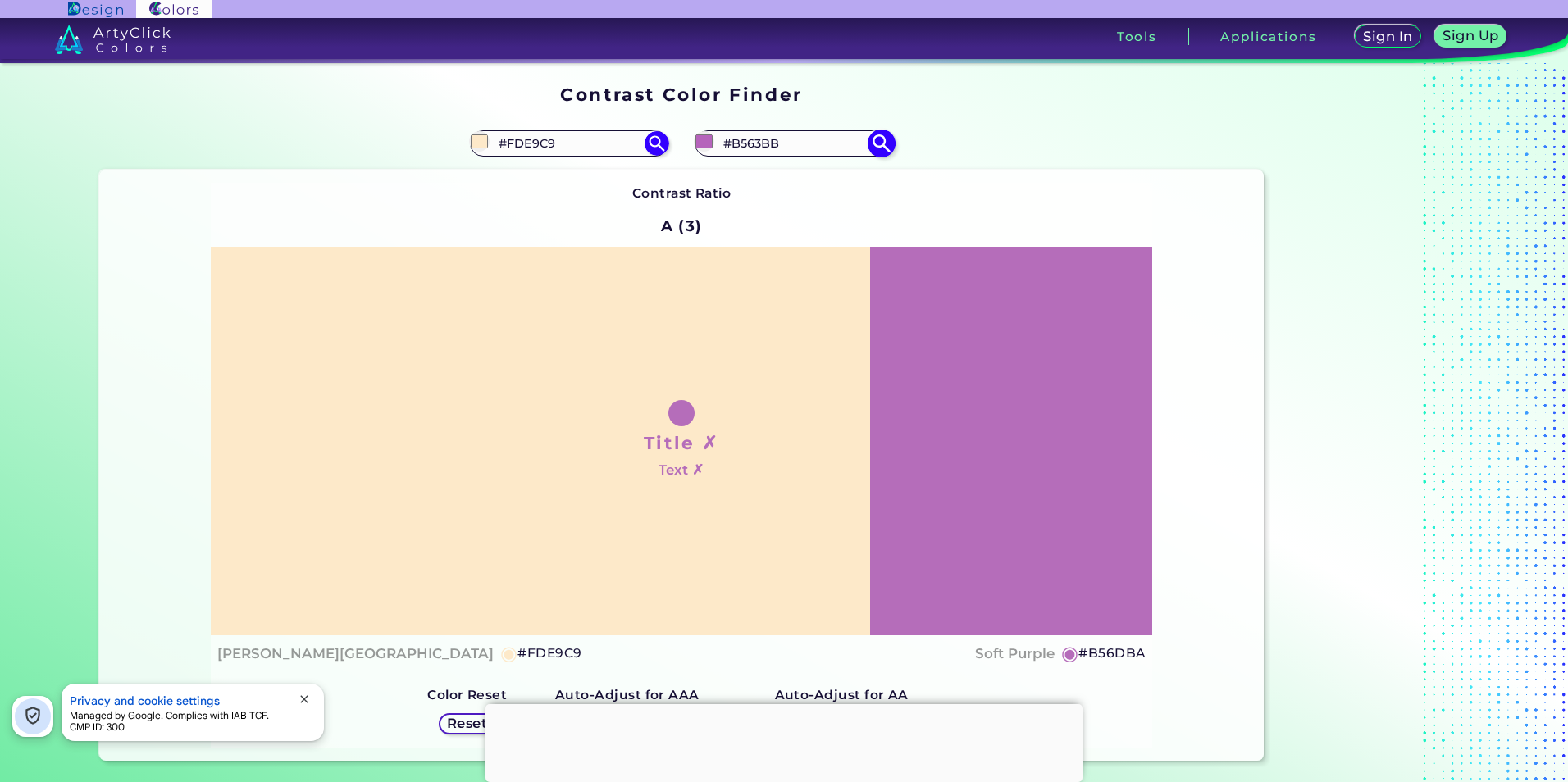
type input "#b662bc"
type input "#B662BC"
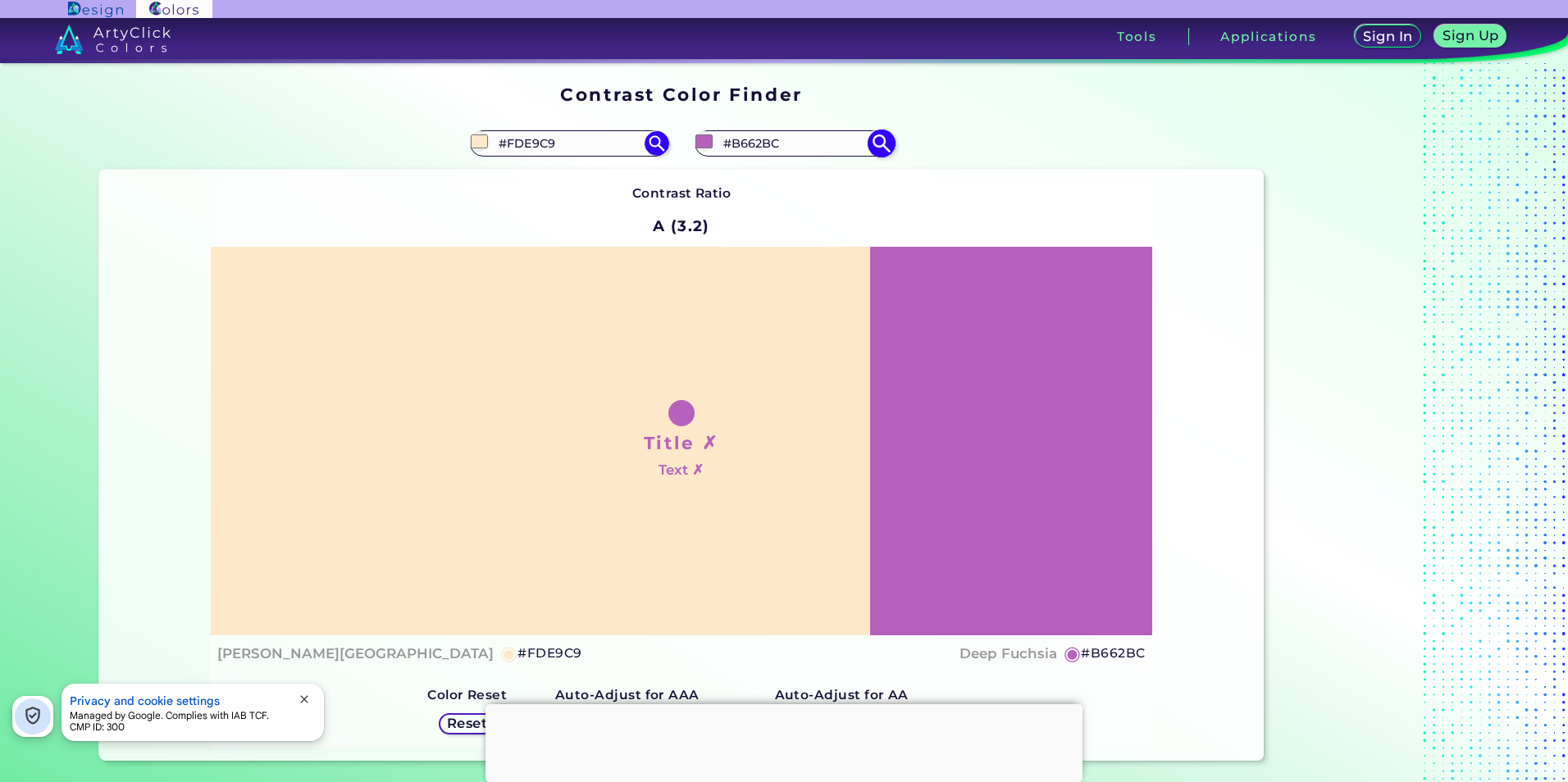
type input "#b45eba"
type input "#B45EBA"
type input "#b55dbb"
type input "#B55DBB"
type input "#b458bb"
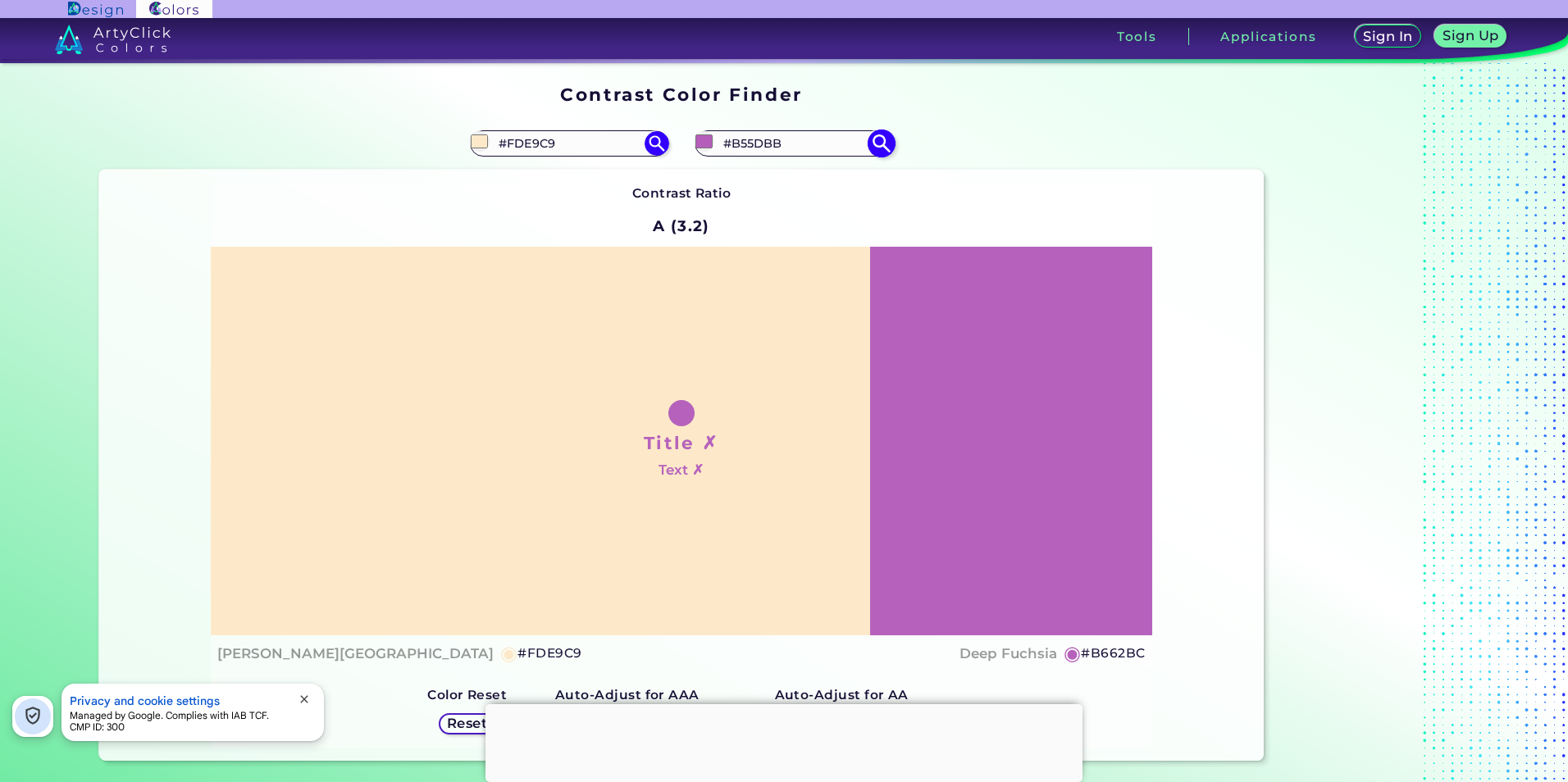
type input "#B458BB"
type input "#b557bc"
type input "#B557BC"
type input "#b454bb"
type input "#B454BB"
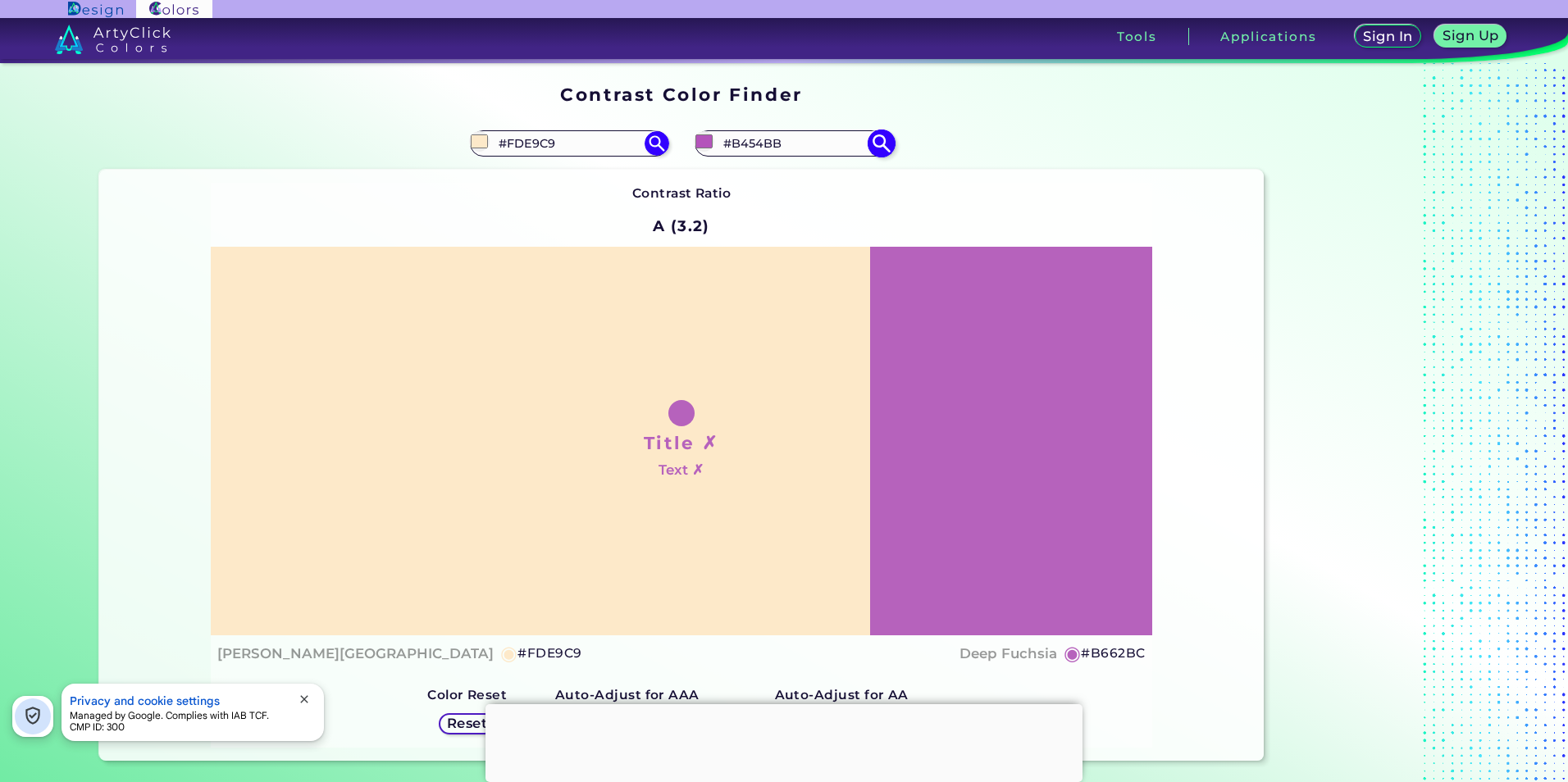
type input "#b552bc"
type input "#B552BC"
type input "#b34fba"
type input "#B34FBA"
type input "#b44ebc"
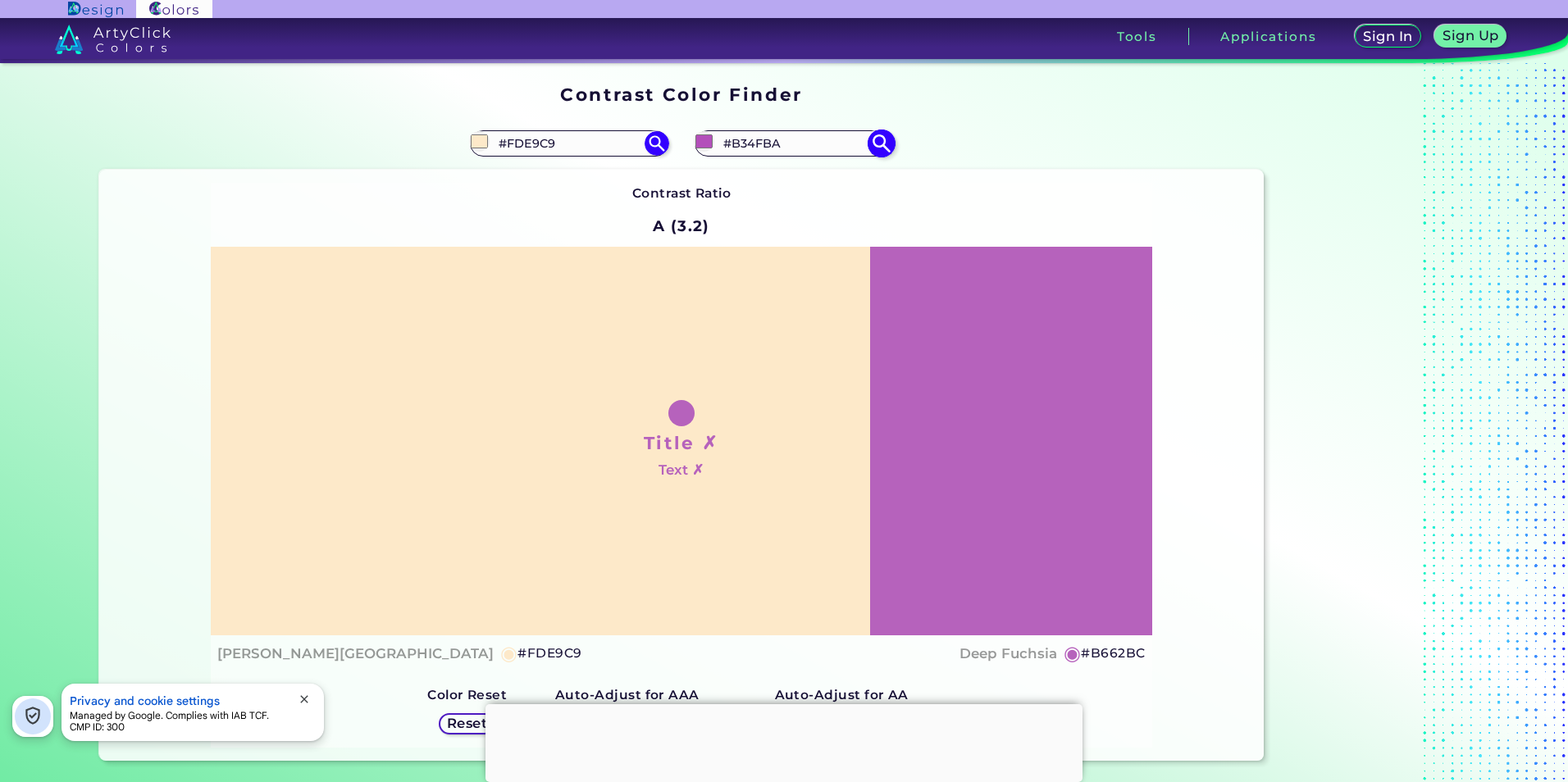
type input "#B44EBC"
type input "#b34aba"
type input "#B34ABA"
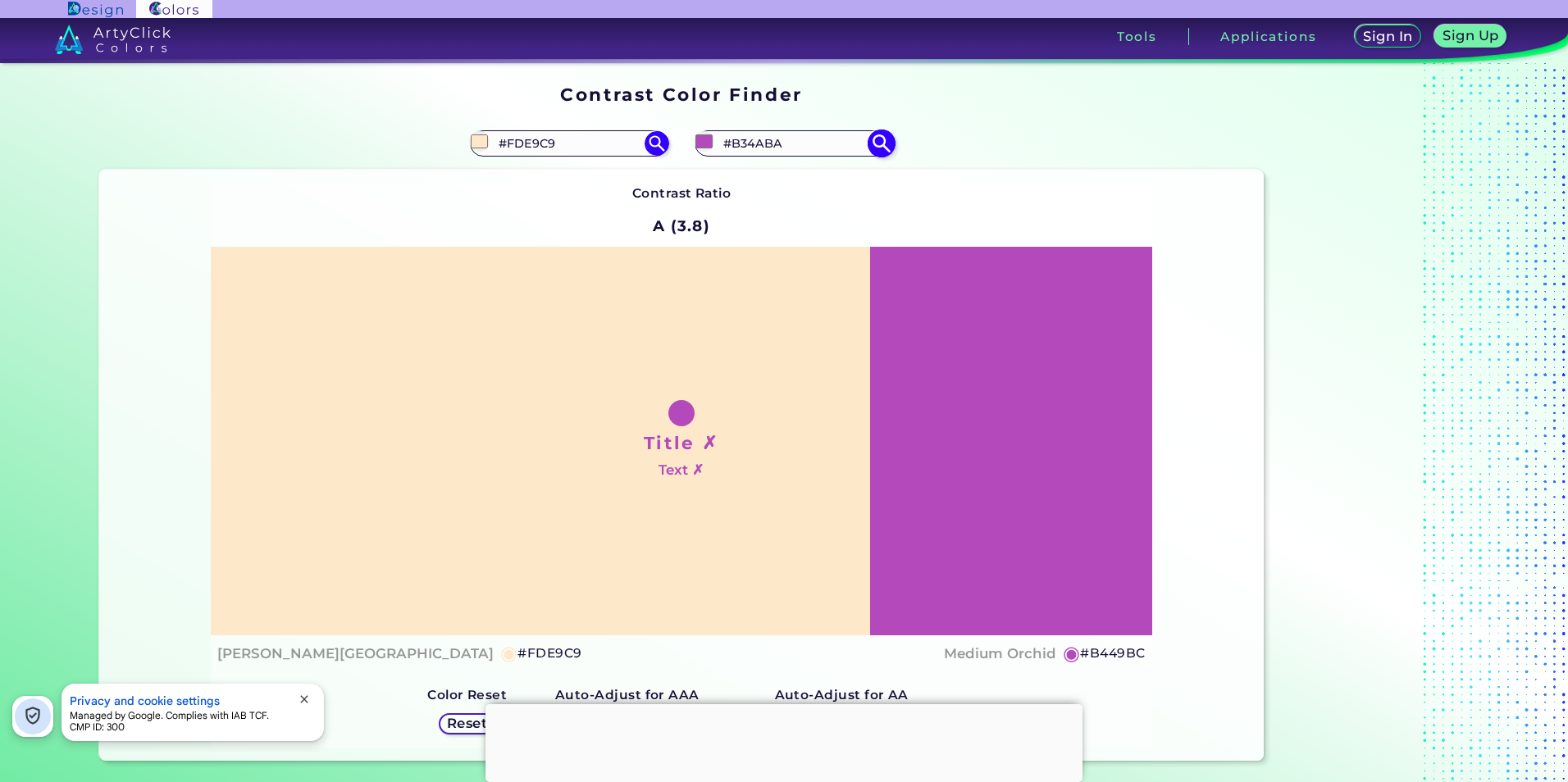
type input "#b449bc"
type input "#B449BC"
type input "#b245ba"
type input "#B245BA"
type input "#b344bb"
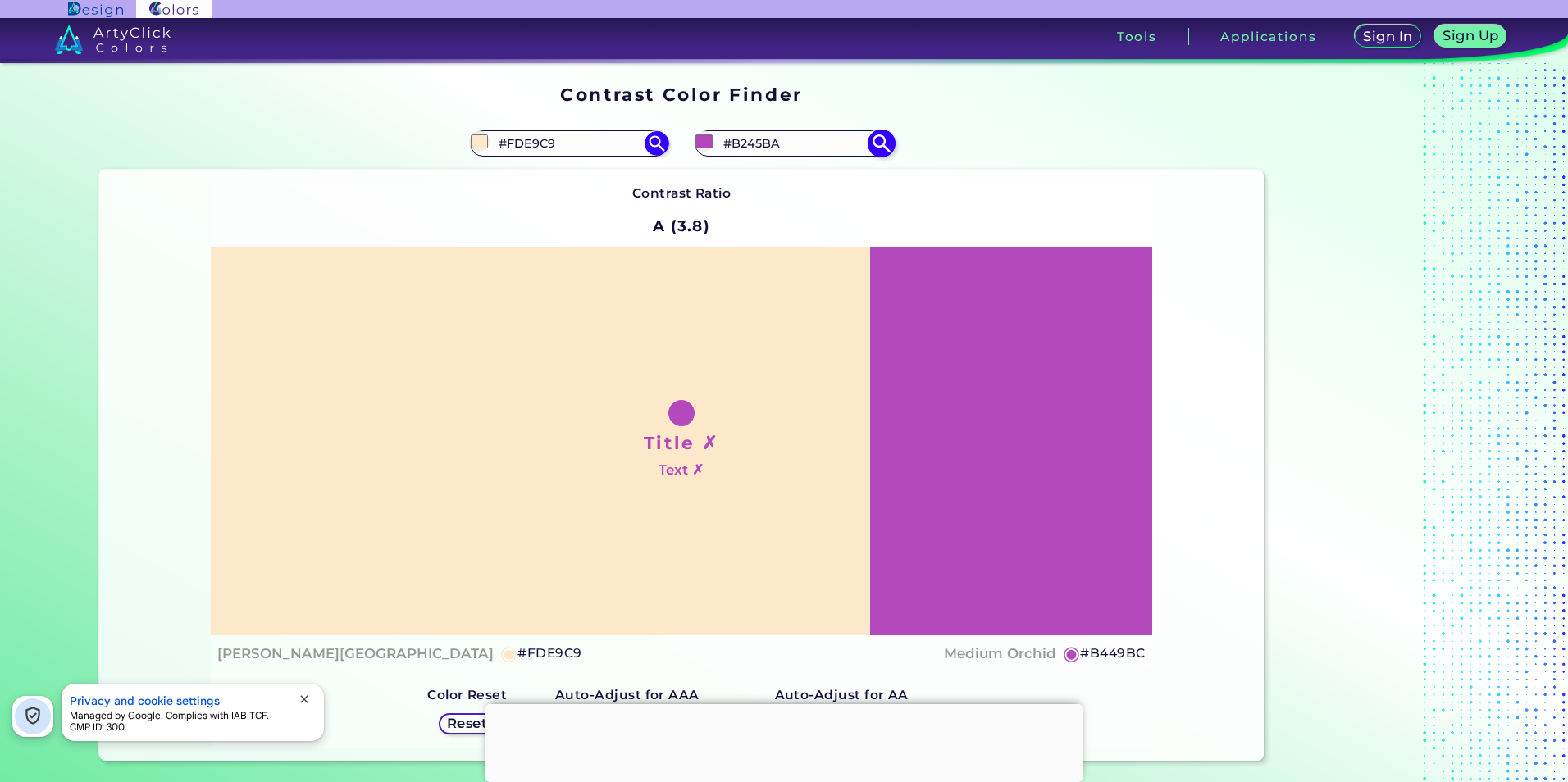
type input "#B344BB"
type input "#b542bd"
type input "#B542BD"
type input "#b141b9"
type input "#B141B9"
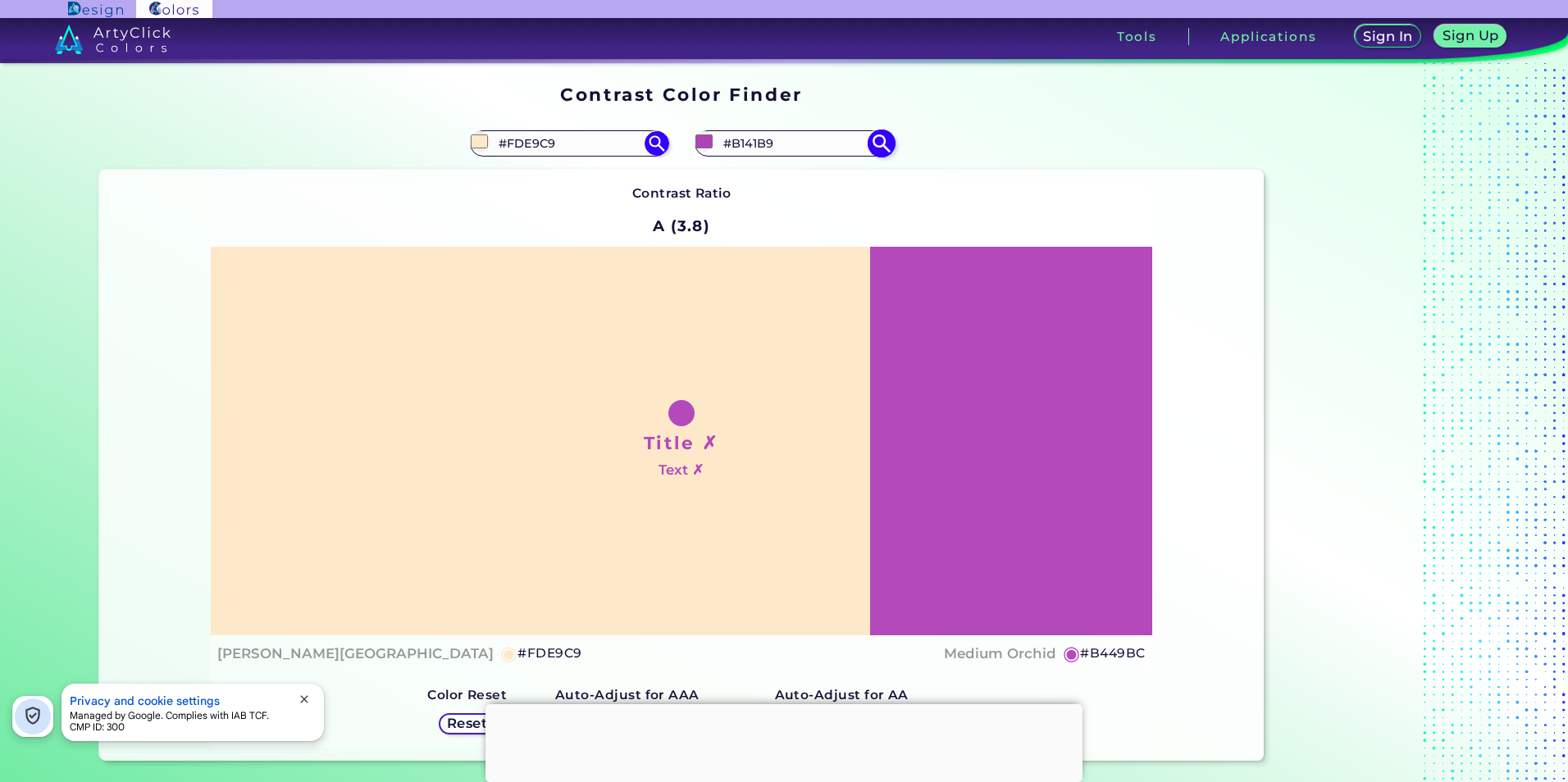
type input "#b240ba"
type input "#B240BA"
type input "#b33ebb"
type input "#B33EBB"
type input "#b43dbd"
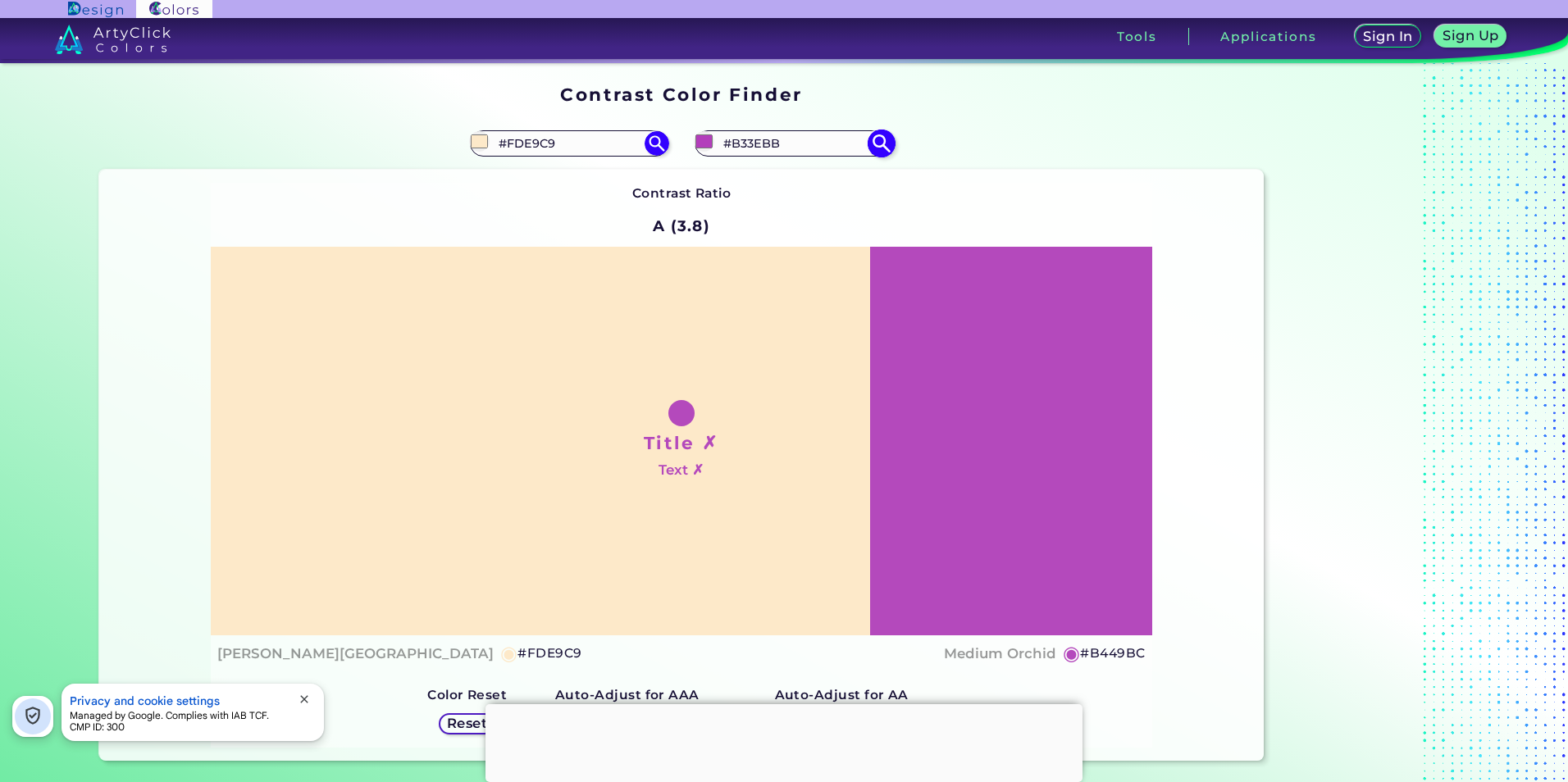
type input "#B43DBD"
type input "#b23bba"
type input "#B23BBA"
type input "#b33abb"
type input "#B33ABB"
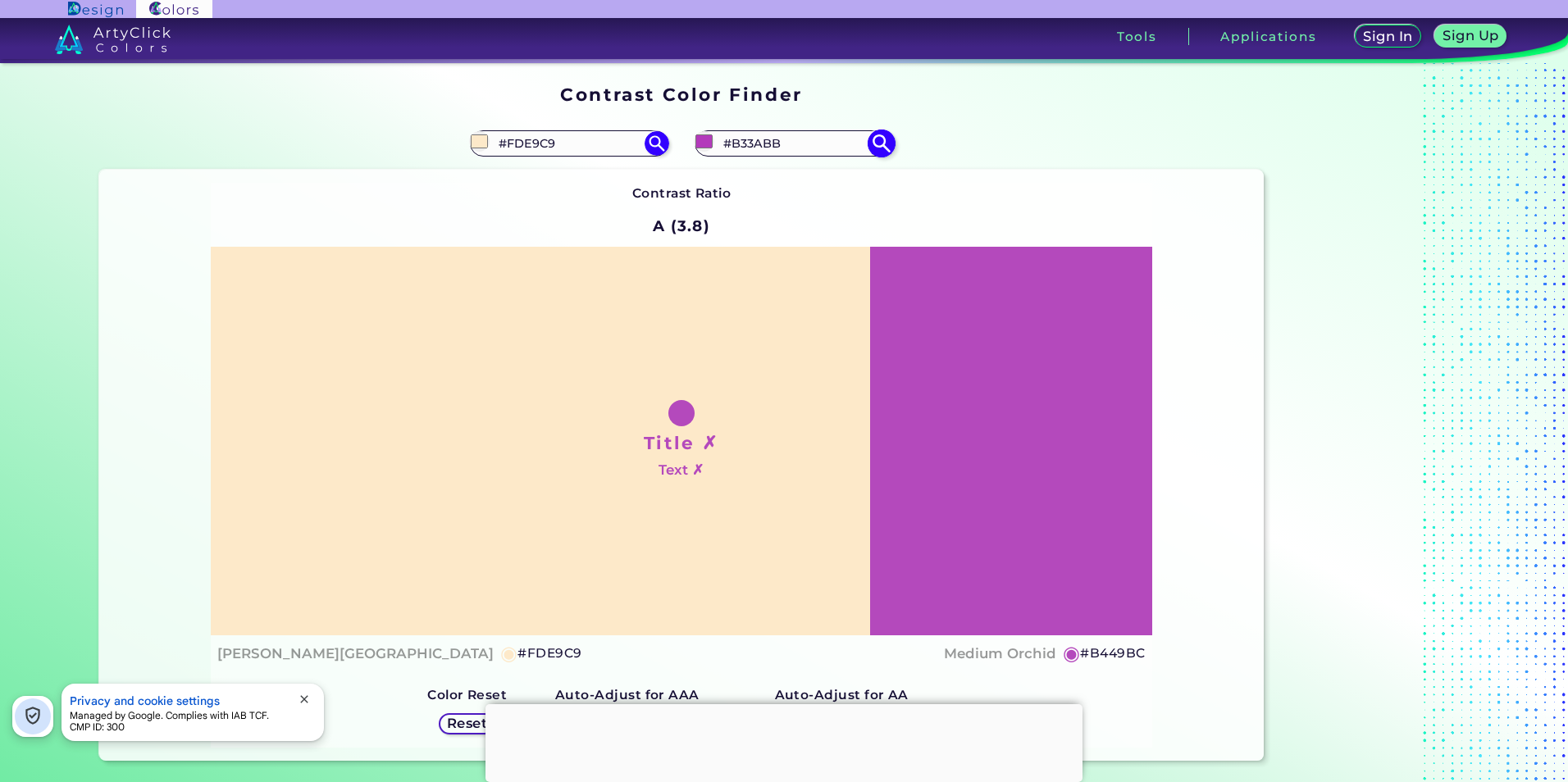
type input "#b438bc"
type input "#B438BC"
type input "#b136ba"
type input "#B136BA"
type input "#b235bb"
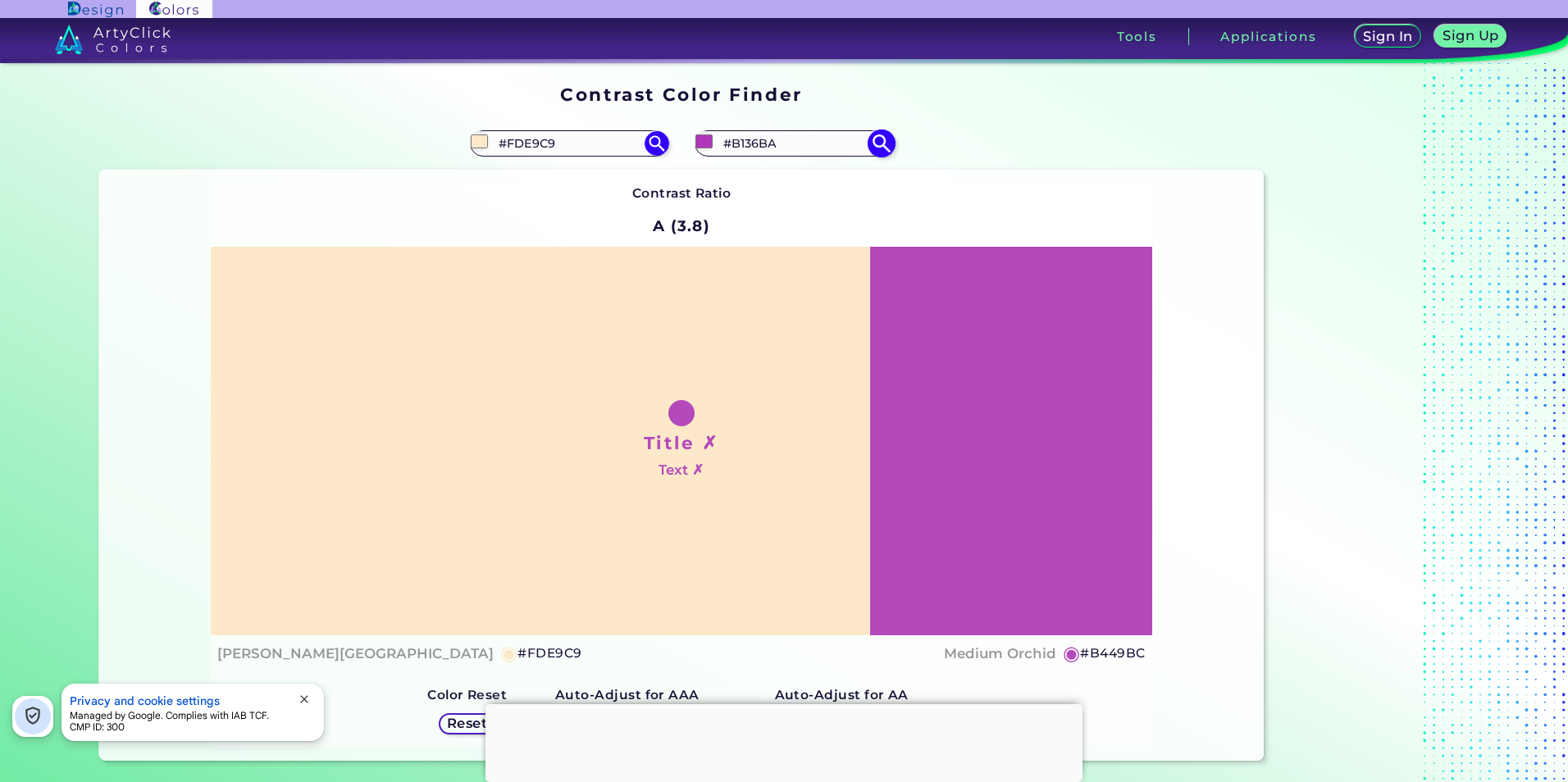
type input "#B235BB"
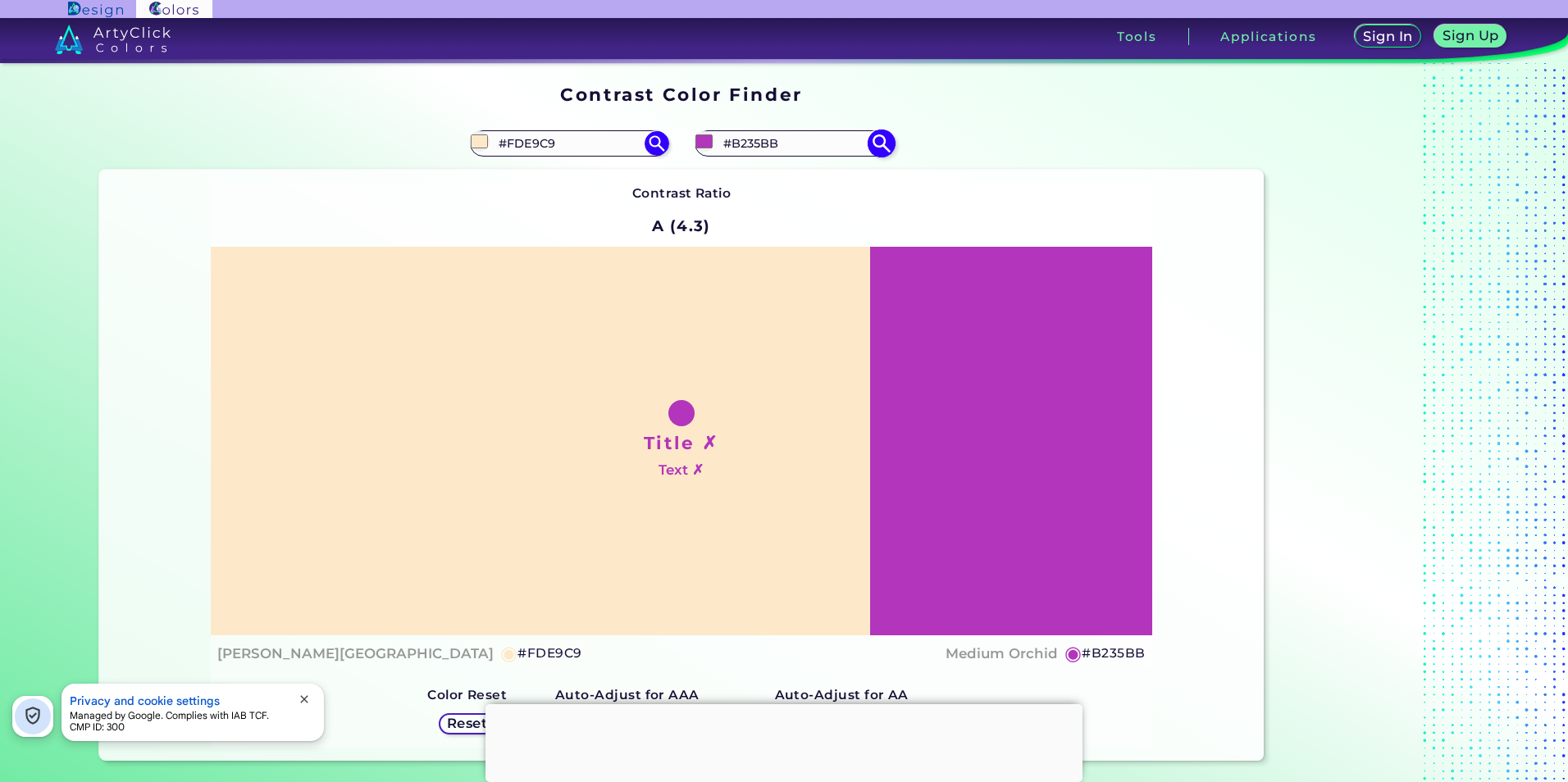
type input "#b334bc"
type input "#B334BC"
type input "#b031b9"
type input "#B031B9"
type input "#b130bb"
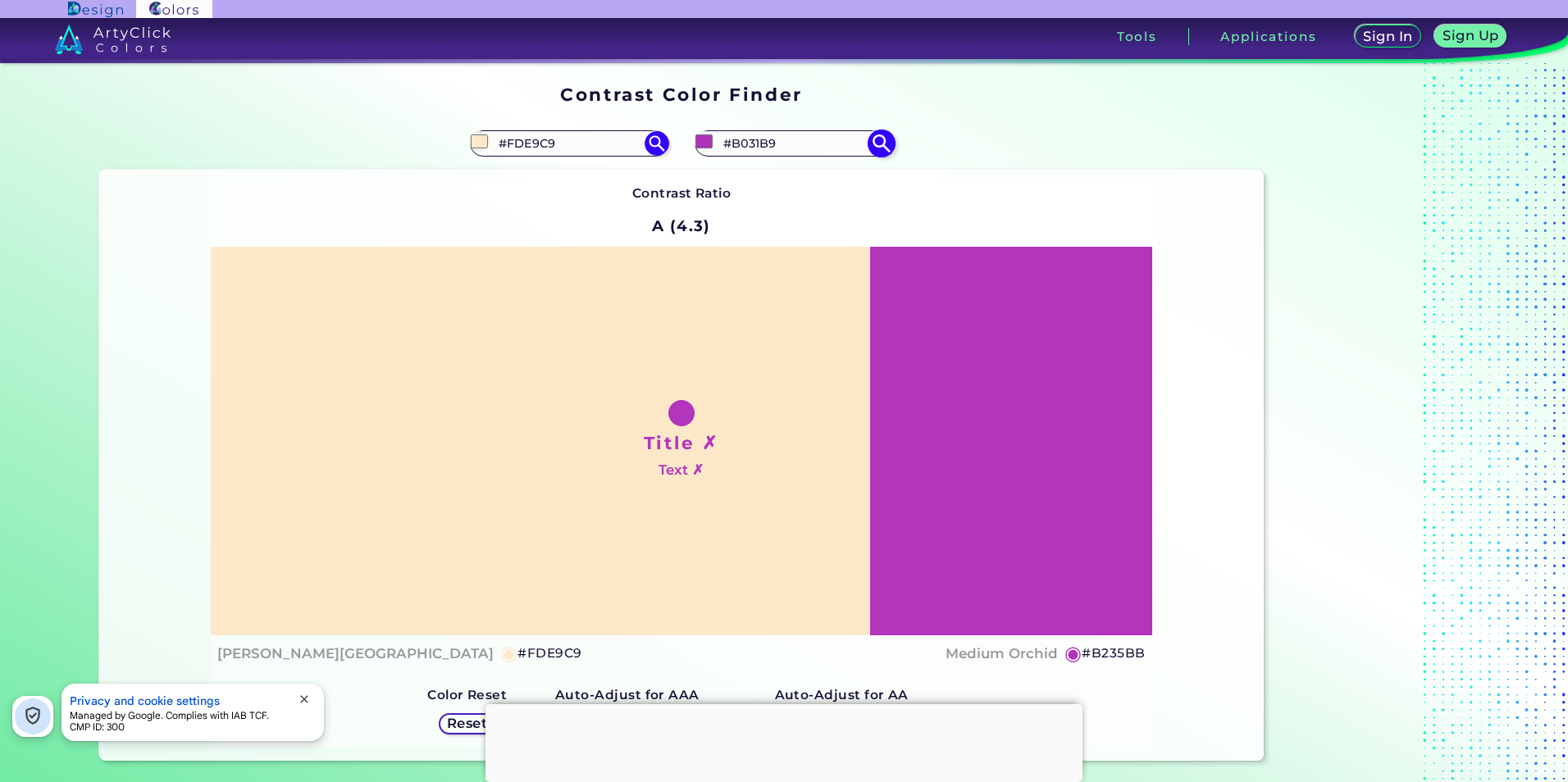
type input "#B130BB"
type input "#b22fbc"
type input "#B22FBC"
type input "#b32ebd"
type input "#B32EBD"
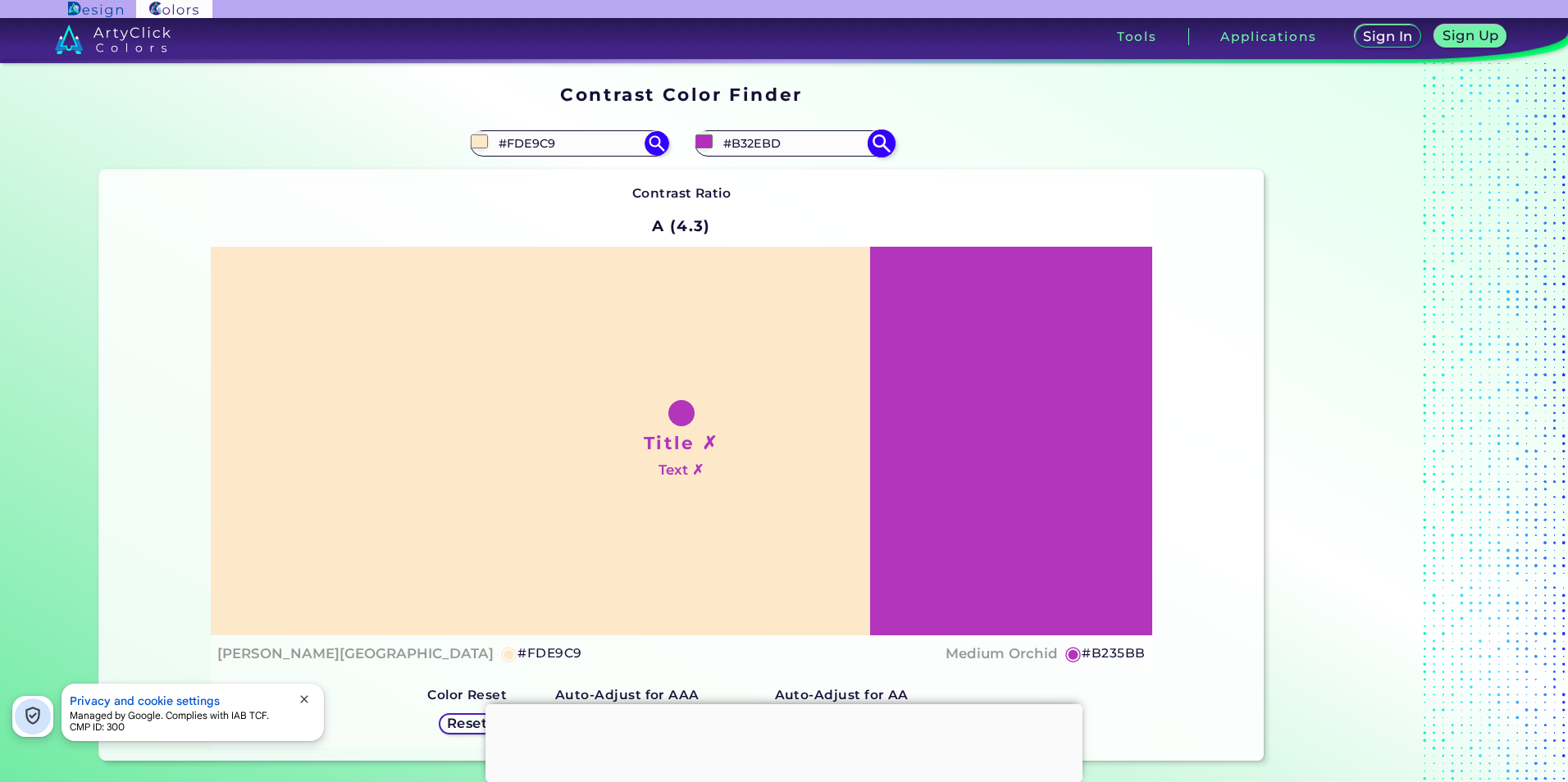
type input "#af2db9"
type input "#AF2DB9"
type input "#b02cba"
type input "#B02CBA"
type input "#b12abb"
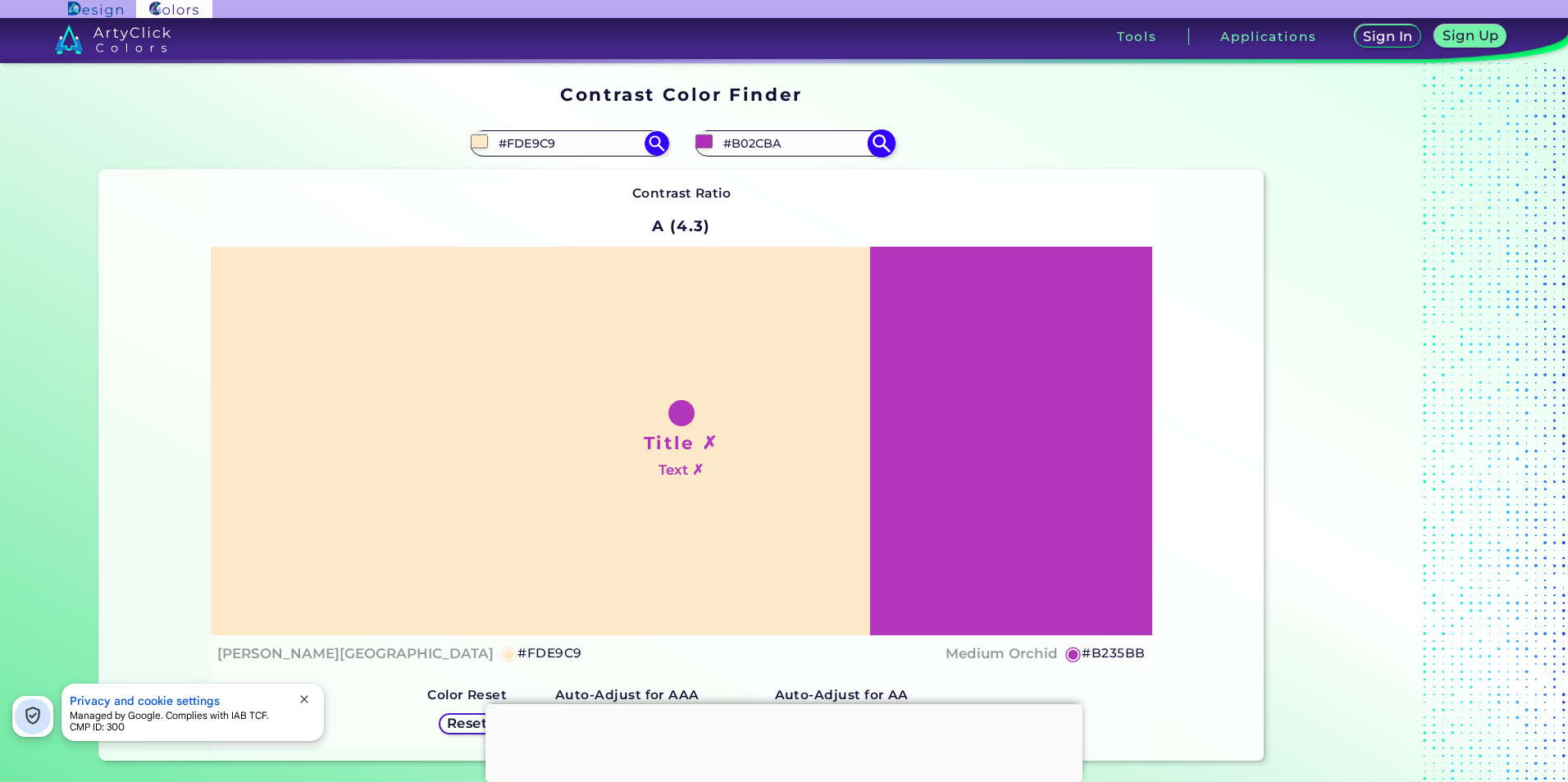
type input "#B12ABB"
type input "#b229bc"
type input "#B229BC"
